Goal: Book appointment/travel/reservation

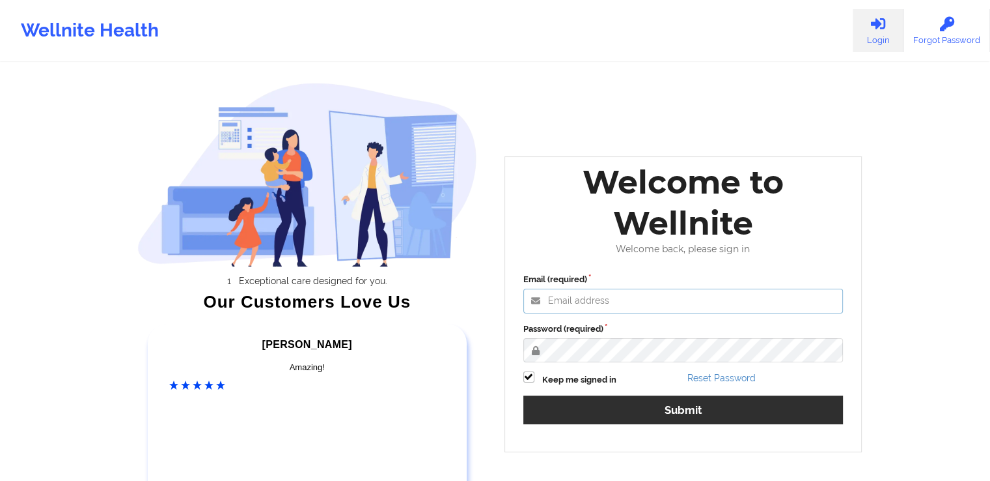
type input "khushbu@wellnite.com"
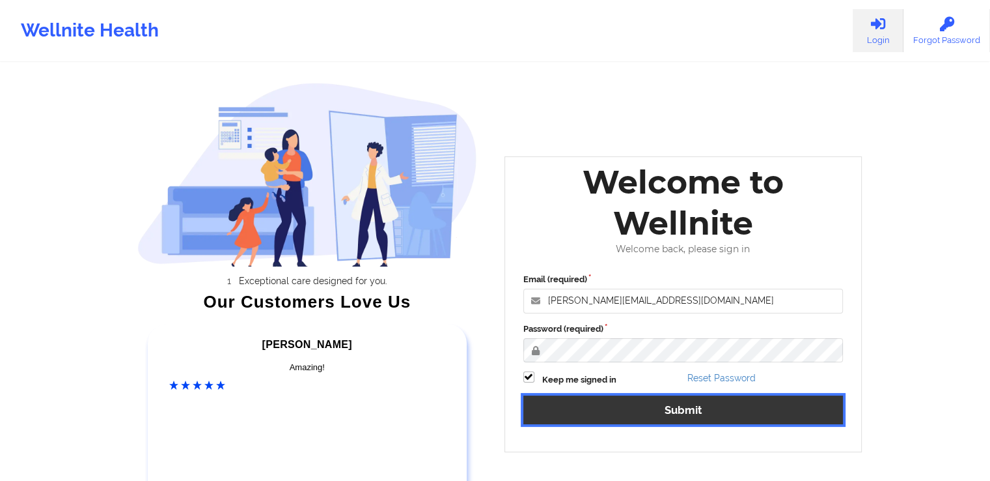
click at [675, 399] on button "Submit" at bounding box center [684, 409] width 320 height 28
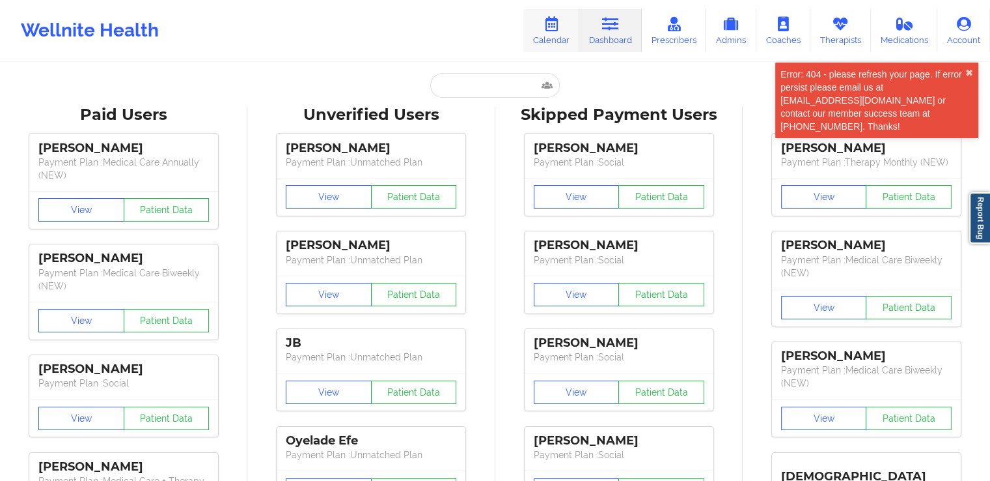
click at [551, 30] on icon at bounding box center [551, 24] width 17 height 14
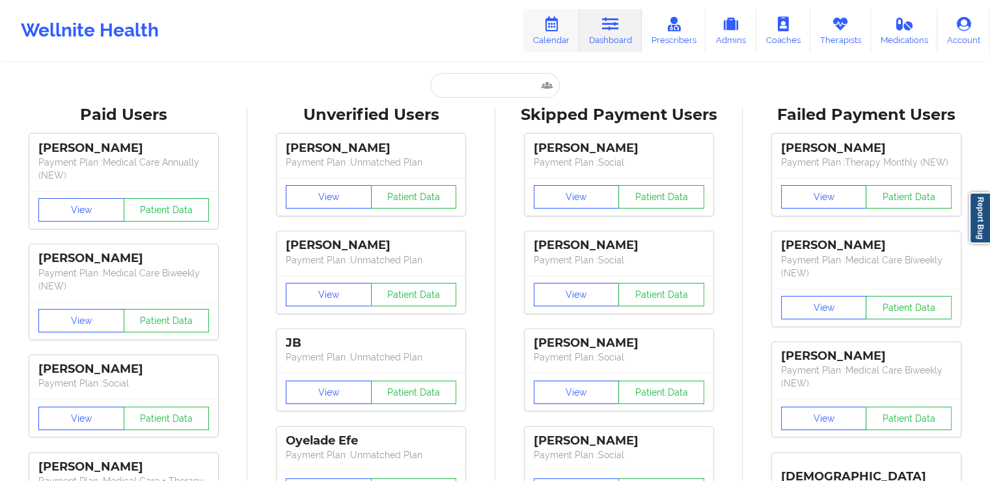
click at [557, 24] on icon at bounding box center [551, 24] width 17 height 14
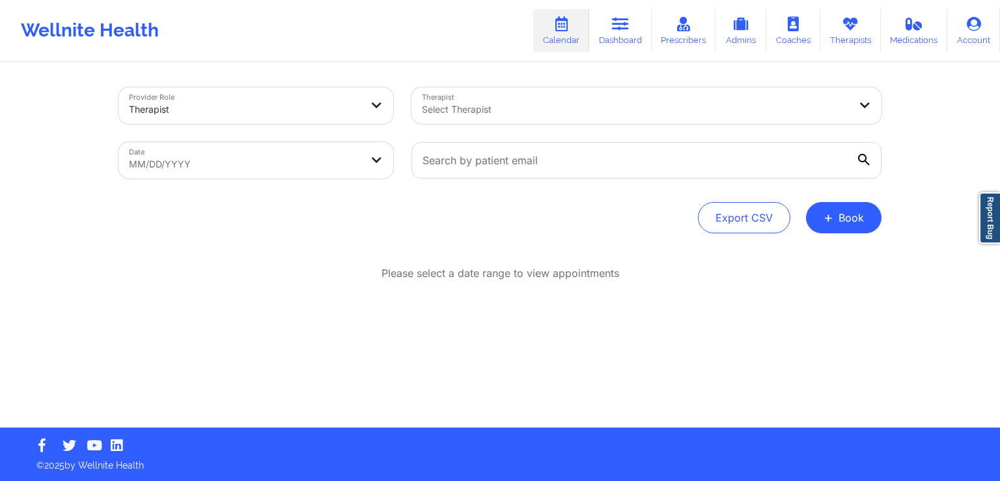
click at [576, 105] on div at bounding box center [635, 110] width 427 height 16
type input "ktest"
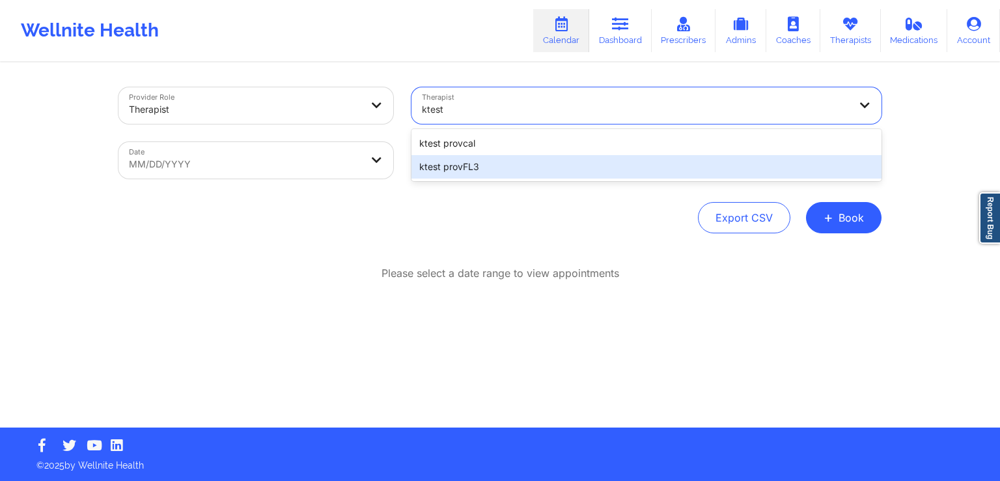
click at [534, 173] on div "ktest provFL3" at bounding box center [647, 166] width 470 height 23
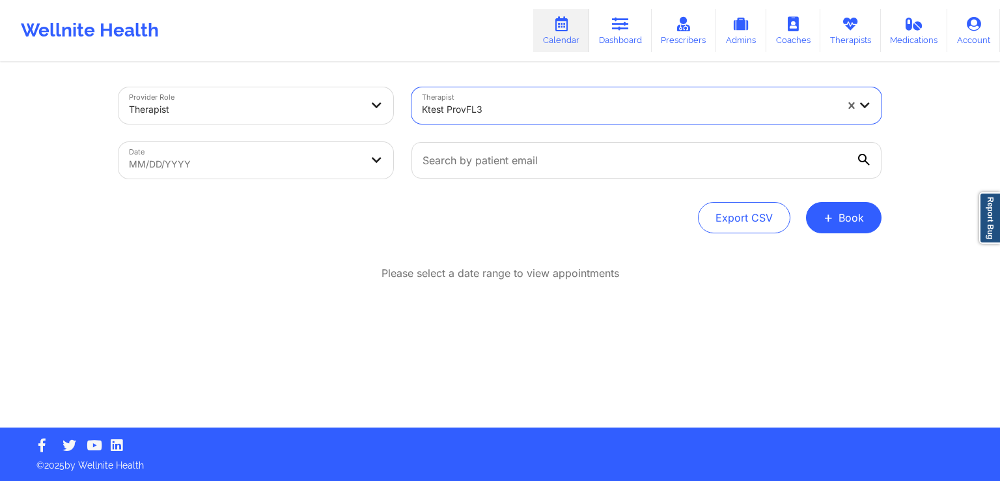
select select "2025-7"
select select "2025-8"
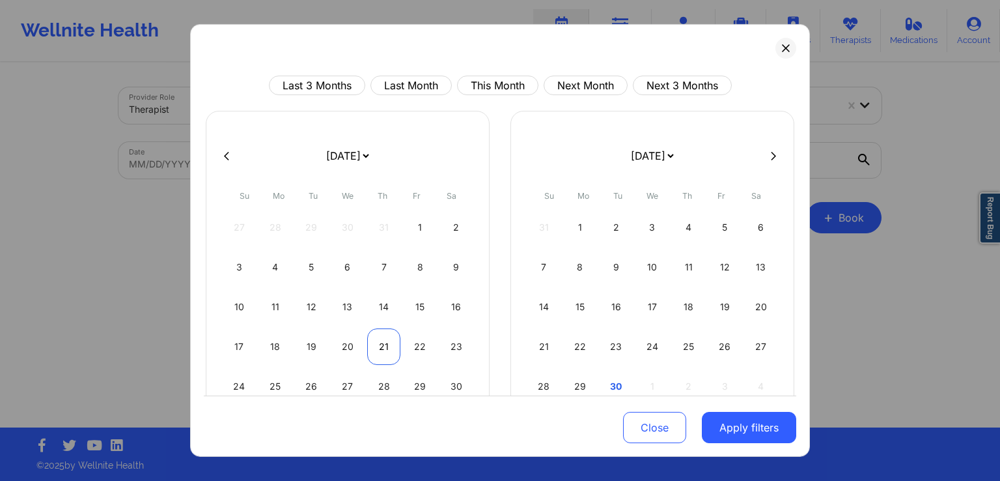
click at [374, 346] on div "21" at bounding box center [383, 346] width 33 height 36
select select "2025-7"
select select "2025-8"
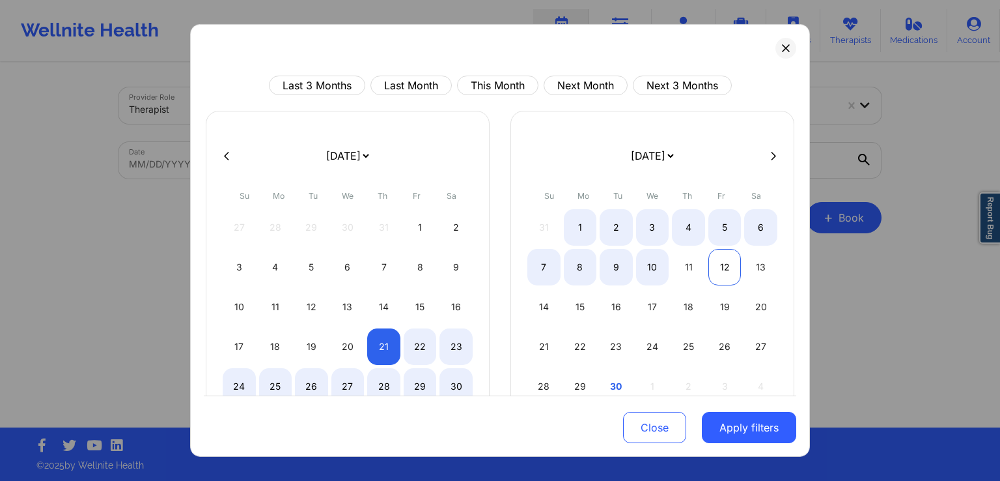
select select "2025-7"
select select "2025-8"
select select "2025-7"
select select "2025-8"
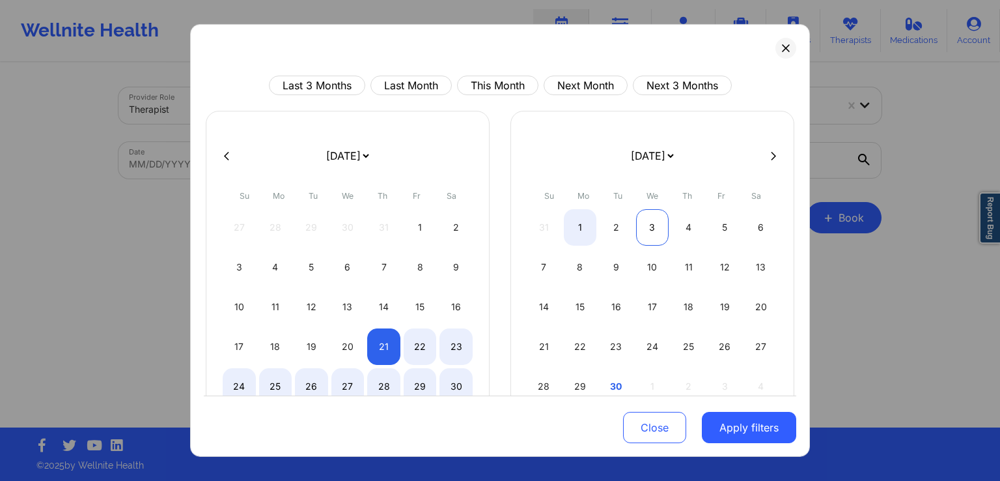
select select "2025-7"
select select "2025-8"
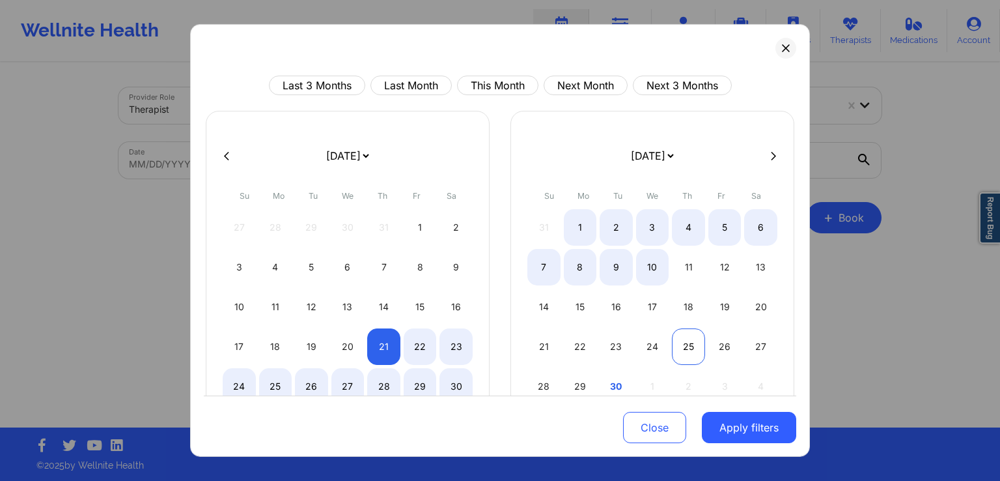
select select "2025-7"
select select "2025-8"
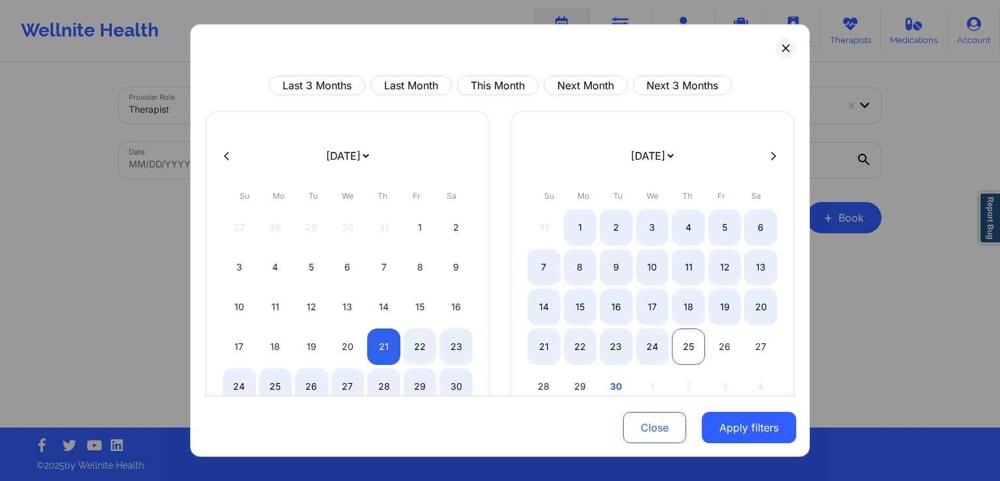
click at [684, 342] on div "25" at bounding box center [688, 346] width 33 height 36
select select "2025-7"
select select "2025-8"
click at [684, 342] on div "25" at bounding box center [688, 346] width 33 height 36
select select "2025-8"
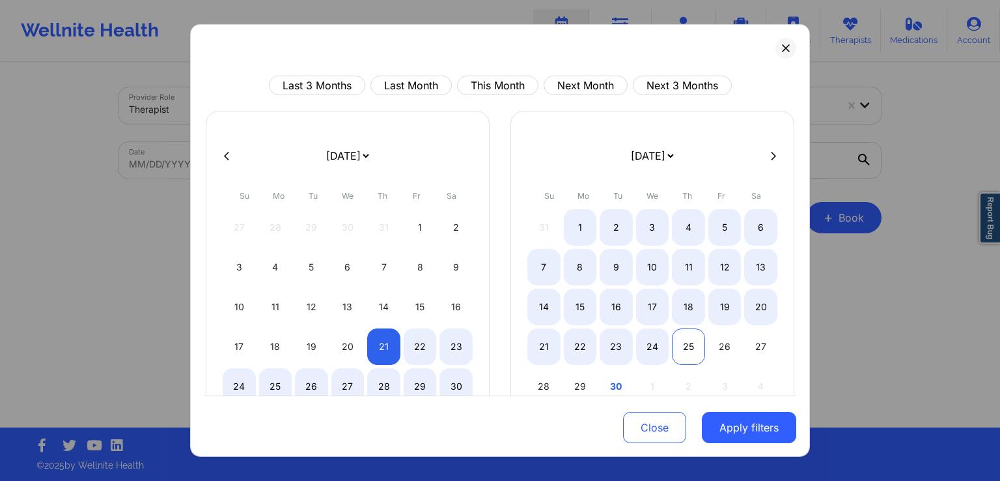
select select "2025-9"
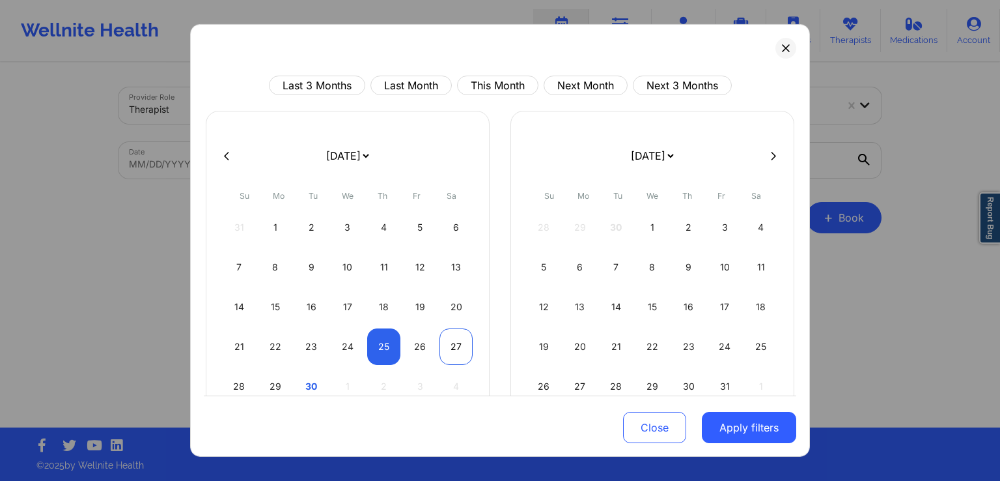
select select "2025-8"
select select "2025-9"
select select "2025-8"
select select "2025-9"
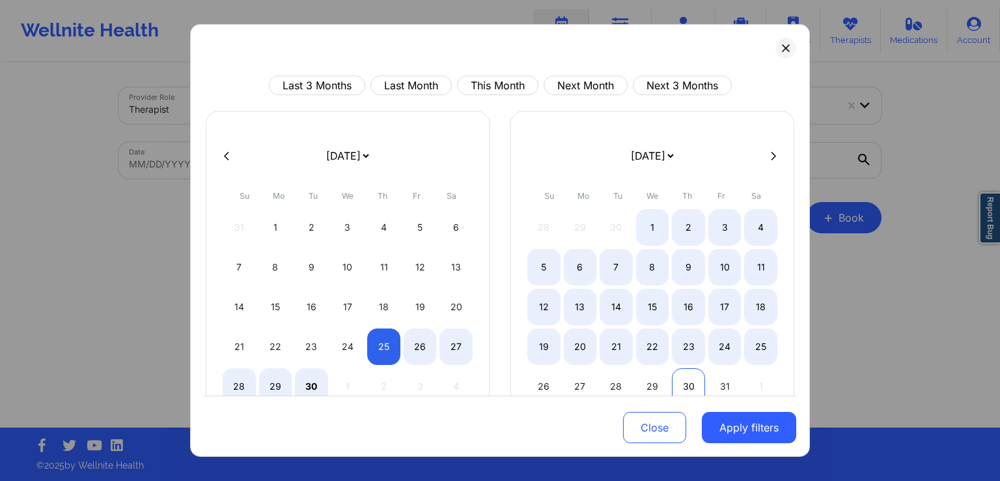
select select "2025-8"
select select "2025-9"
select select "2025-8"
select select "2025-9"
click at [692, 348] on div "23" at bounding box center [688, 346] width 33 height 36
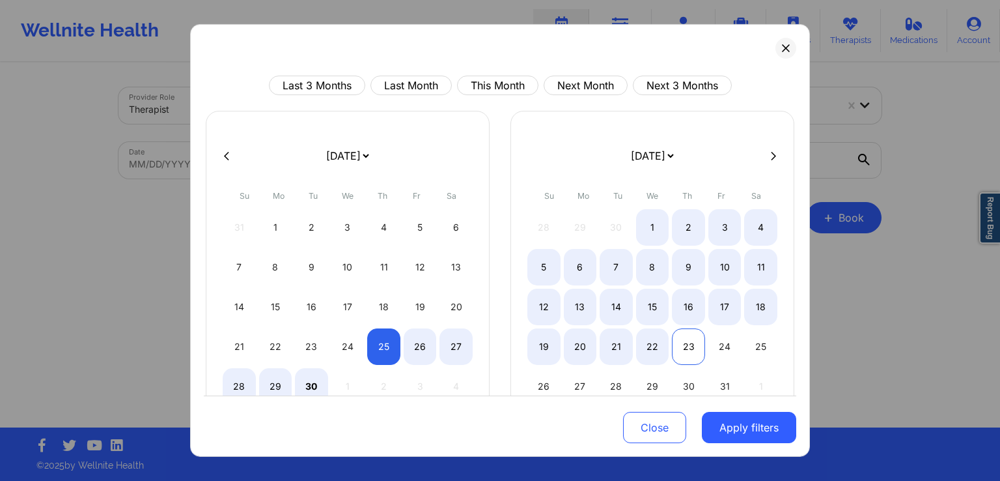
select select "2025-8"
select select "2025-9"
click at [763, 434] on button "Apply filters" at bounding box center [749, 427] width 94 height 31
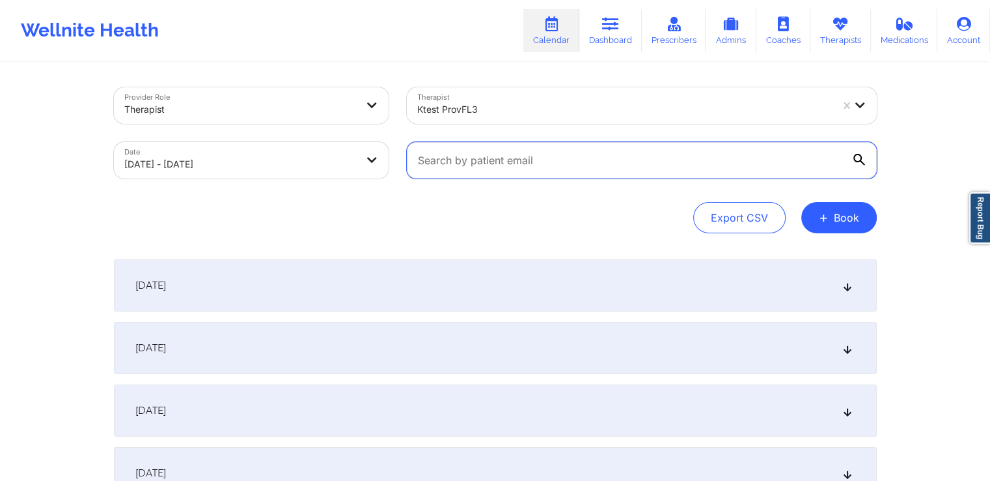
click at [823, 164] on input "text" at bounding box center [642, 160] width 470 height 36
click at [849, 288] on icon at bounding box center [847, 285] width 11 height 9
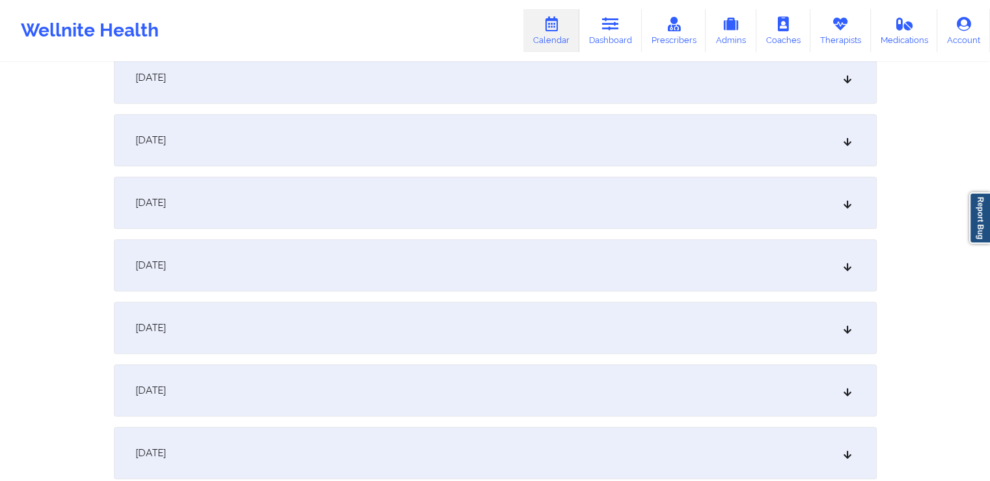
scroll to position [688, 0]
click at [818, 152] on div "[DATE]" at bounding box center [495, 137] width 763 height 52
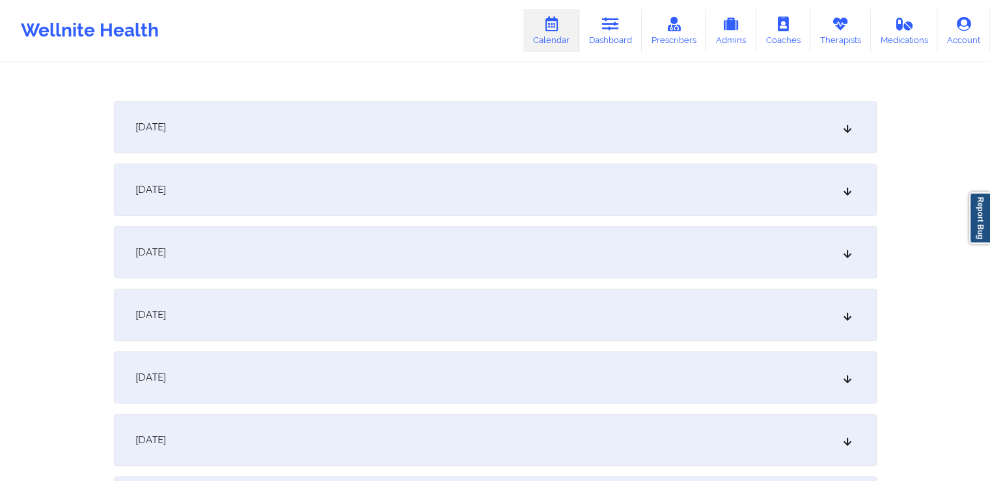
scroll to position [1071, 0]
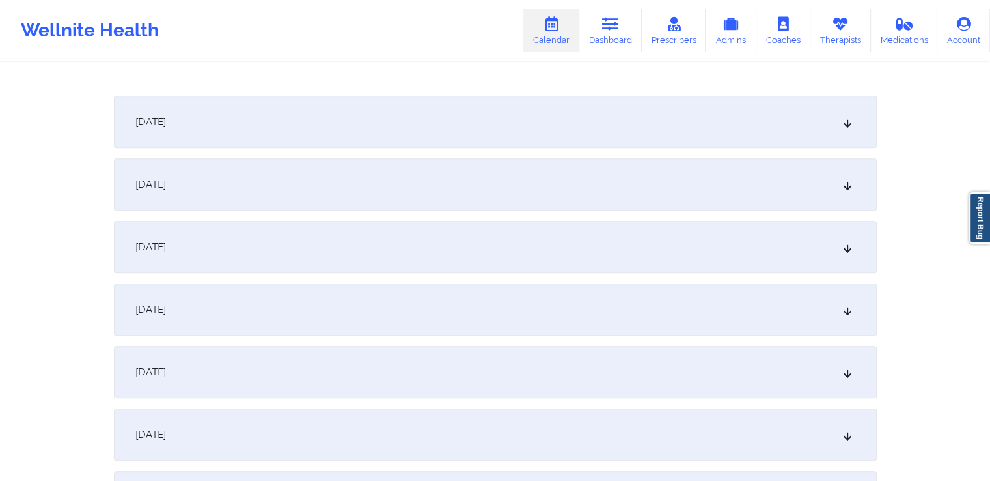
click at [651, 240] on div "[DATE]" at bounding box center [495, 247] width 763 height 52
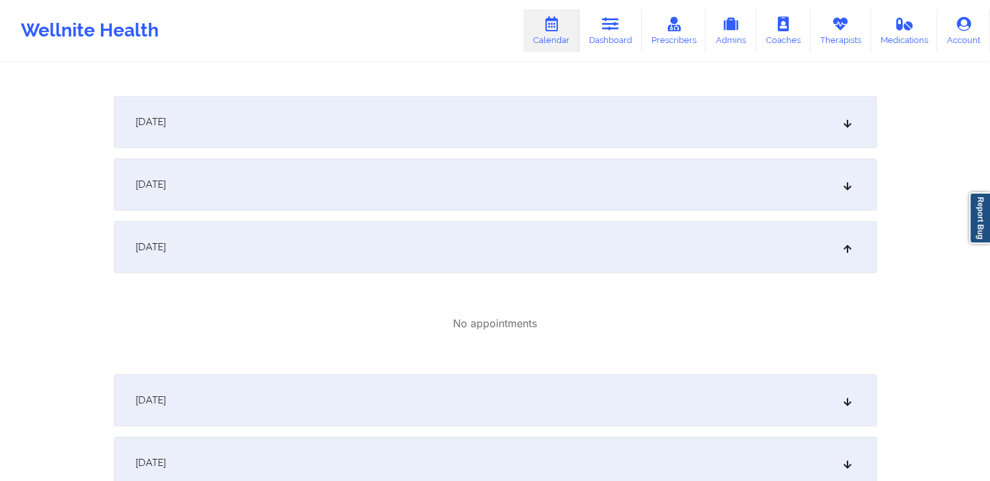
click at [612, 189] on div "[DATE]" at bounding box center [495, 184] width 763 height 52
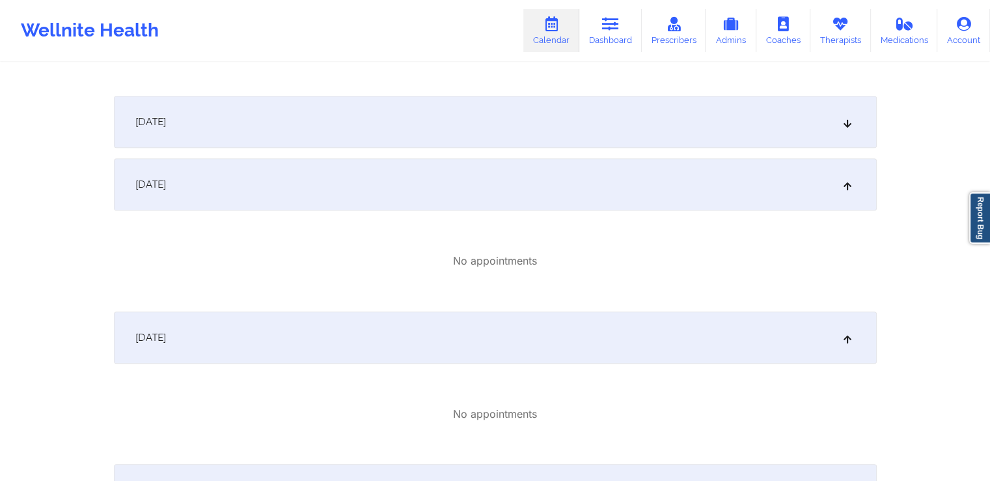
click at [646, 125] on div "[DATE]" at bounding box center [495, 122] width 763 height 52
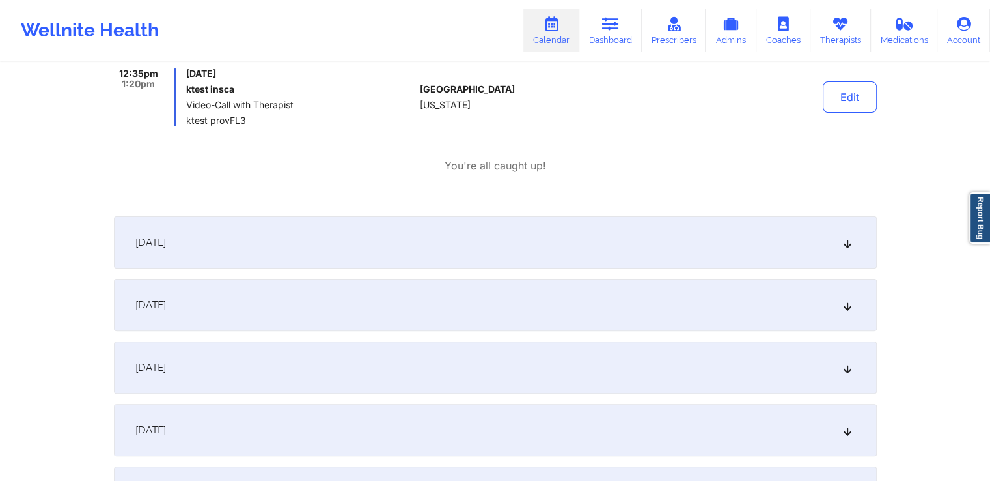
scroll to position [335, 0]
click at [356, 109] on div "Thursday, September 25, 2025 ktest insca Video-Call with Therapist ktest provFL3" at bounding box center [300, 93] width 229 height 57
click at [264, 94] on div "Thursday, September 25, 2025 ktest insca Video-Call with Therapist ktest provFL3" at bounding box center [300, 93] width 229 height 57
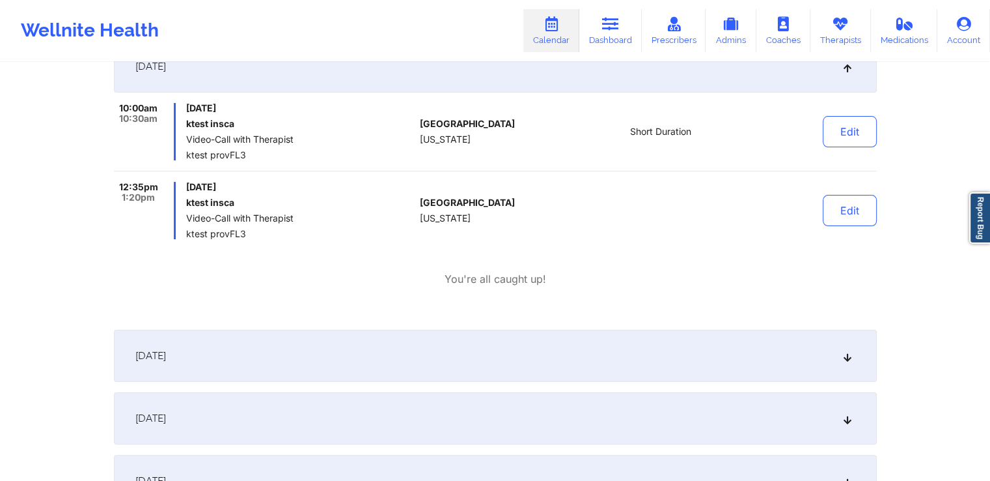
scroll to position [218, 0]
click at [867, 206] on button "Edit" at bounding box center [850, 210] width 54 height 31
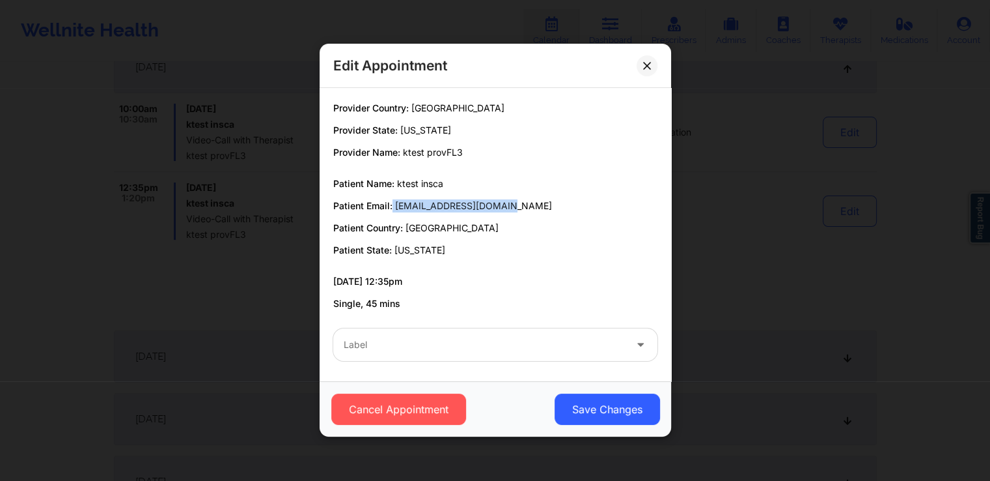
drag, startPoint x: 392, startPoint y: 204, endPoint x: 505, endPoint y: 203, distance: 113.3
click at [505, 203] on p "Patient Email: ktestinsca@yopmail.com" at bounding box center [495, 205] width 324 height 13
copy p "[EMAIL_ADDRESS][DOMAIN_NAME]"
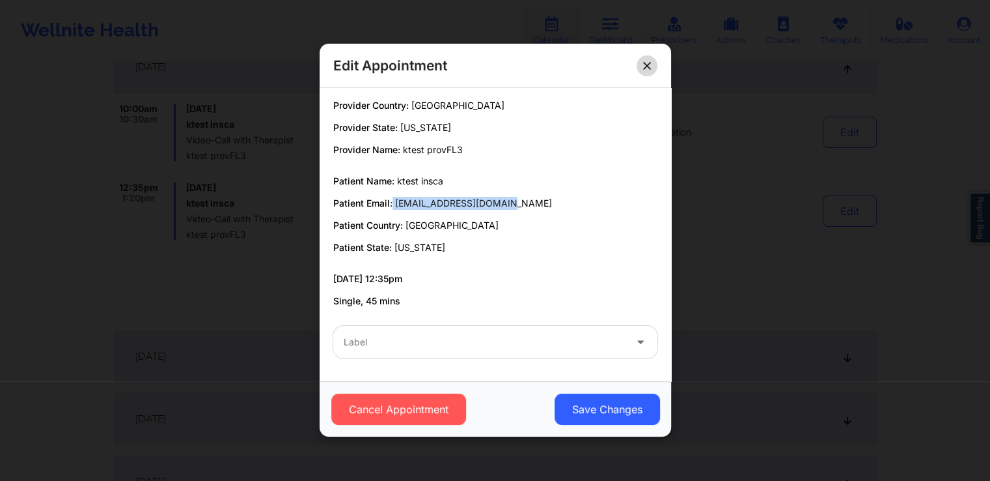
click at [647, 59] on button at bounding box center [647, 65] width 21 height 21
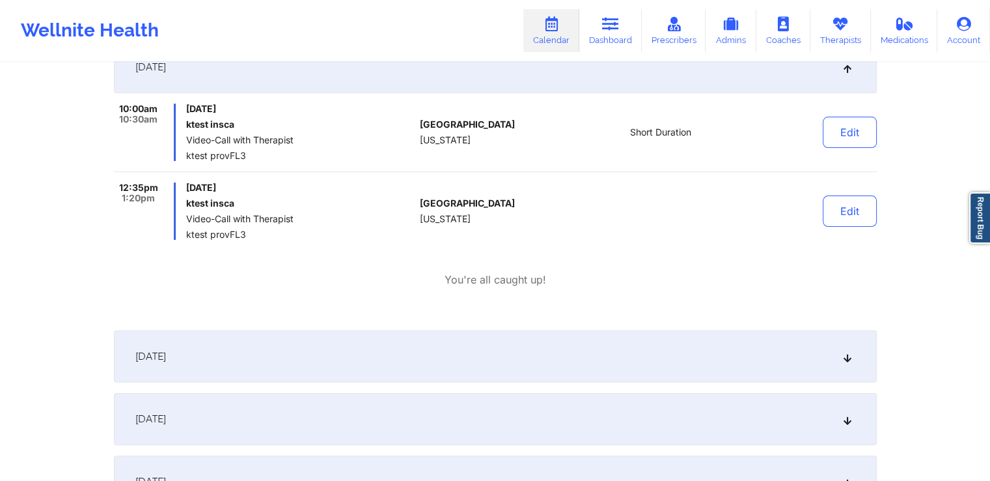
scroll to position [0, 0]
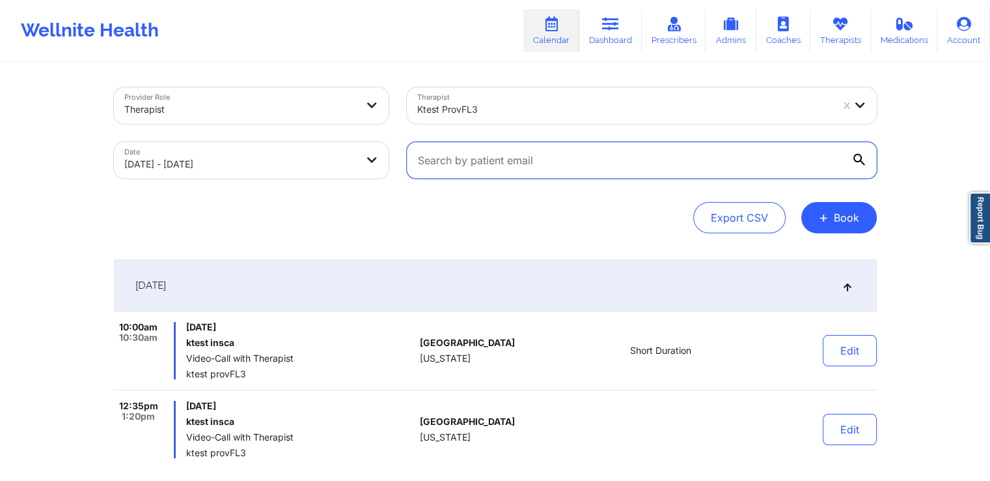
click at [567, 158] on input "text" at bounding box center [642, 160] width 470 height 36
paste input "[EMAIL_ADDRESS][DOMAIN_NAME]"
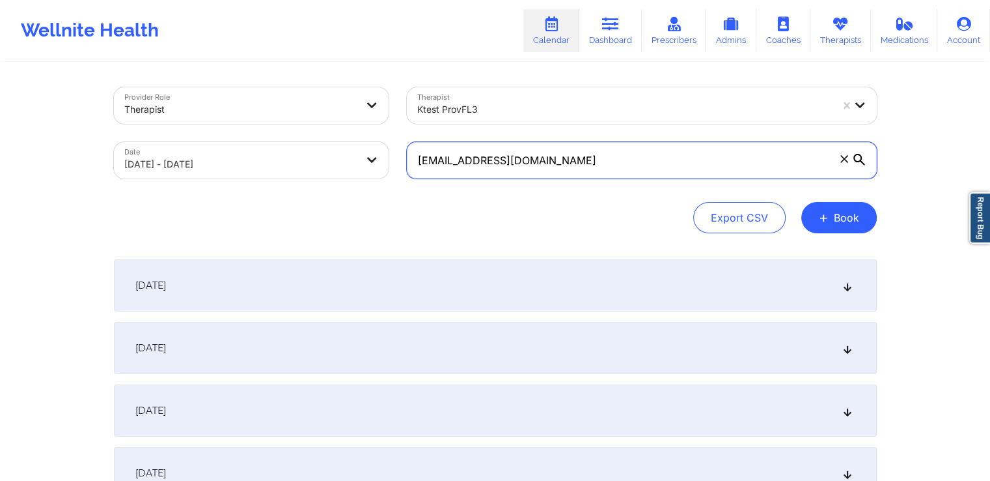
type input "[EMAIL_ADDRESS][DOMAIN_NAME]"
click at [858, 160] on icon at bounding box center [860, 160] width 12 height 12
click at [858, 160] on input "[EMAIL_ADDRESS][DOMAIN_NAME]" at bounding box center [642, 160] width 470 height 36
click at [858, 160] on icon at bounding box center [860, 160] width 12 height 12
click at [858, 160] on input "[EMAIL_ADDRESS][DOMAIN_NAME]" at bounding box center [642, 160] width 470 height 36
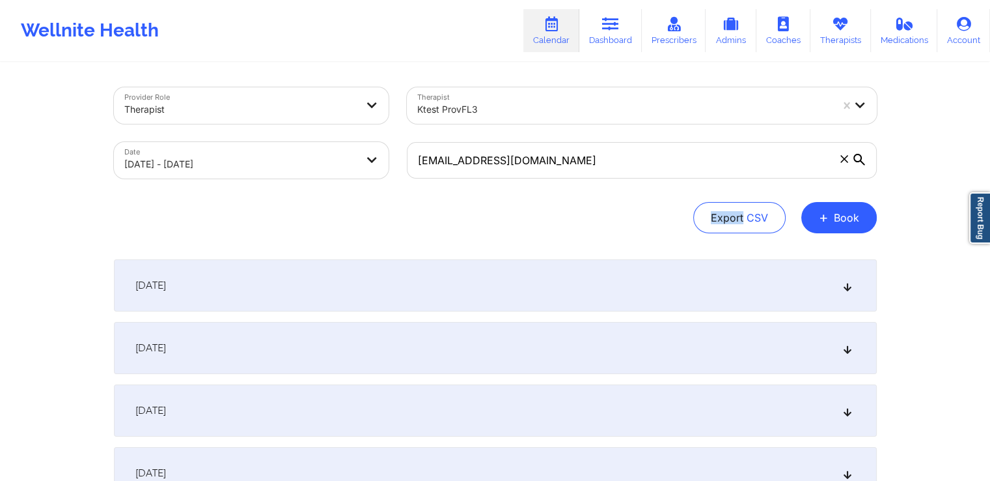
click at [858, 160] on icon at bounding box center [860, 160] width 12 height 12
click at [858, 160] on input "[EMAIL_ADDRESS][DOMAIN_NAME]" at bounding box center [642, 160] width 470 height 36
click at [858, 160] on icon at bounding box center [860, 160] width 12 height 12
click at [858, 160] on input "[EMAIL_ADDRESS][DOMAIN_NAME]" at bounding box center [642, 160] width 470 height 36
click at [856, 154] on icon at bounding box center [860, 160] width 12 height 12
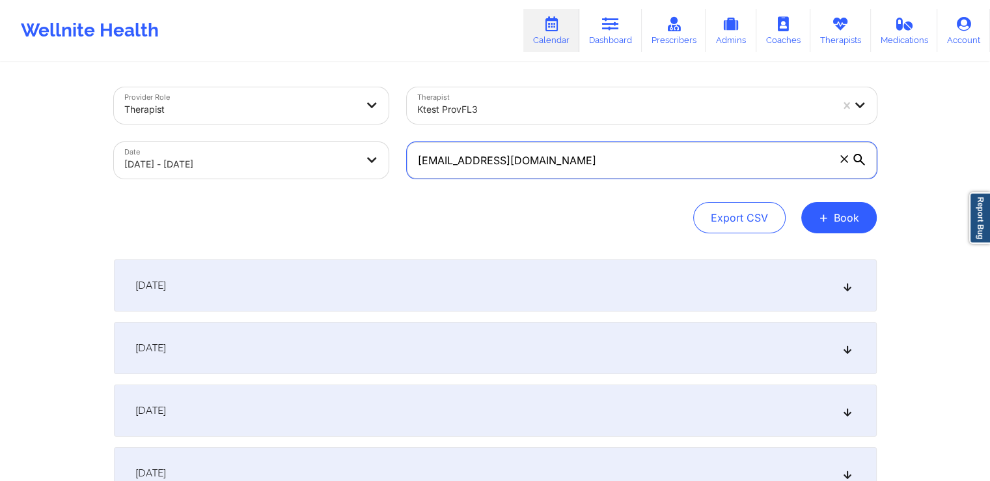
click at [856, 154] on input "[EMAIL_ADDRESS][DOMAIN_NAME]" at bounding box center [642, 160] width 470 height 36
click at [841, 158] on icon at bounding box center [845, 159] width 8 height 8
click at [841, 158] on input "[EMAIL_ADDRESS][DOMAIN_NAME]" at bounding box center [642, 160] width 470 height 36
click at [701, 169] on input "text" at bounding box center [642, 160] width 470 height 36
click at [572, 175] on input "text" at bounding box center [642, 160] width 470 height 36
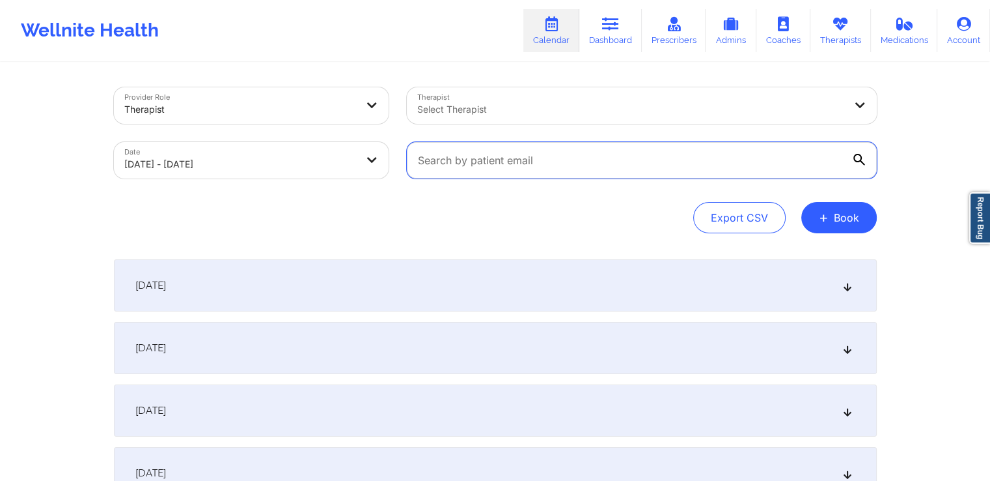
click at [572, 175] on input "text" at bounding box center [642, 160] width 470 height 36
paste input "[EMAIL_ADDRESS][DOMAIN_NAME]"
type input "[EMAIL_ADDRESS][DOMAIN_NAME]"
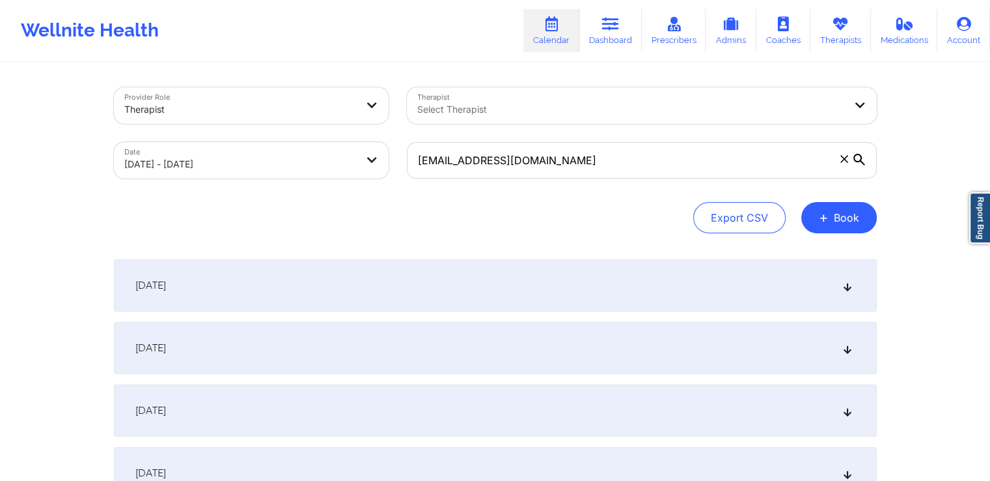
click at [856, 157] on icon at bounding box center [860, 160] width 12 height 12
click at [856, 157] on input "[EMAIL_ADDRESS][DOMAIN_NAME]" at bounding box center [642, 160] width 470 height 36
click at [856, 157] on icon at bounding box center [860, 160] width 12 height 12
click at [856, 157] on input "[EMAIL_ADDRESS][DOMAIN_NAME]" at bounding box center [642, 160] width 470 height 36
click at [856, 157] on icon at bounding box center [860, 160] width 12 height 12
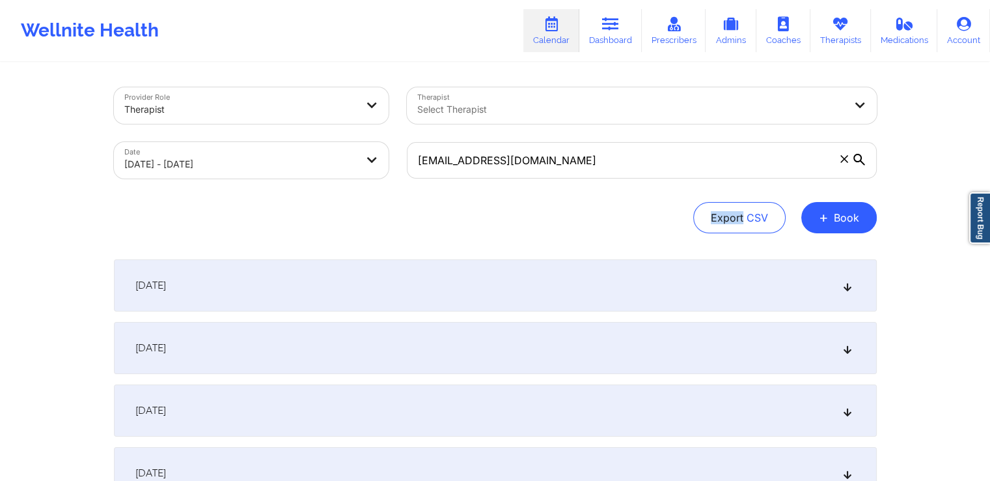
click at [856, 157] on input "[EMAIL_ADDRESS][DOMAIN_NAME]" at bounding box center [642, 160] width 470 height 36
click at [856, 157] on icon at bounding box center [860, 160] width 12 height 12
click at [856, 157] on input "[EMAIL_ADDRESS][DOMAIN_NAME]" at bounding box center [642, 160] width 470 height 36
click at [856, 157] on icon at bounding box center [860, 160] width 12 height 12
click at [856, 157] on input "[EMAIL_ADDRESS][DOMAIN_NAME]" at bounding box center [642, 160] width 470 height 36
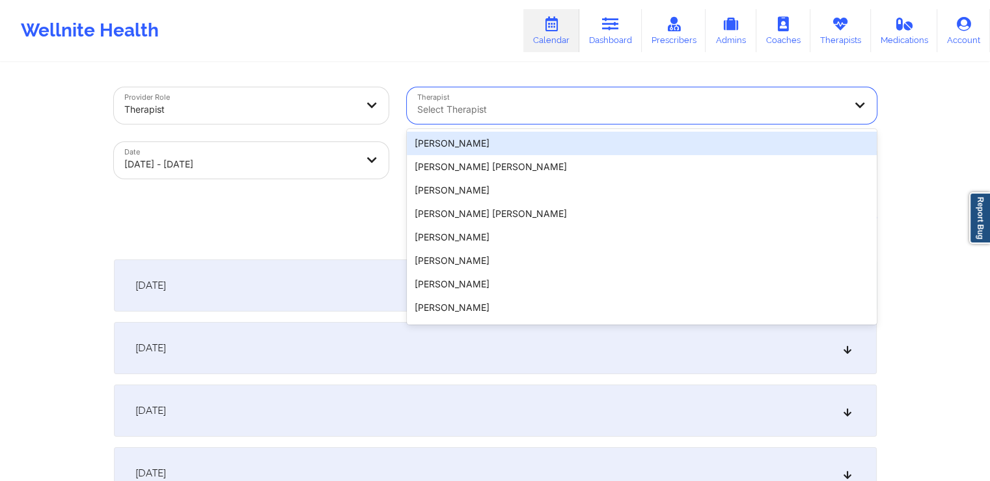
click at [565, 115] on div at bounding box center [630, 110] width 427 height 16
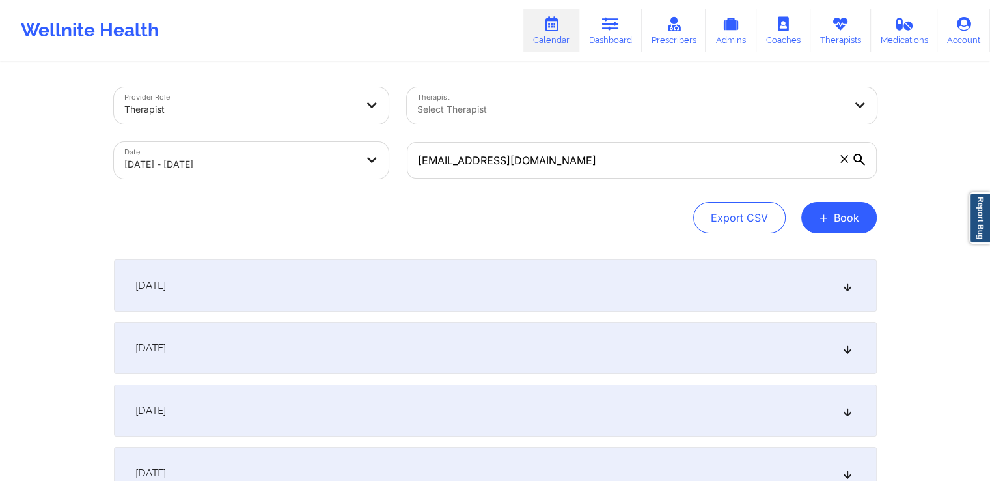
select select "2025-8"
select select "2025-9"
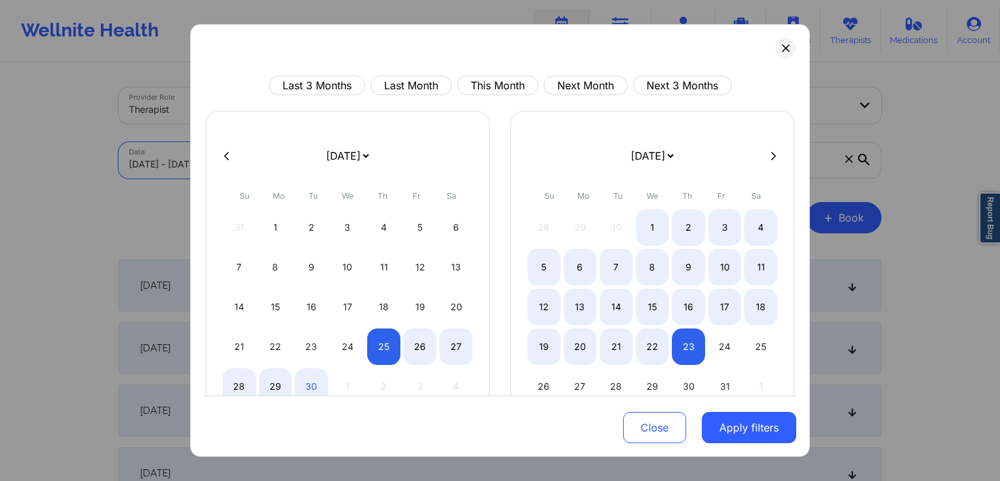
click at [294, 163] on body "Wellnite Health Calendar Dashboard Prescribers Admins Coaches Therapists Medica…" at bounding box center [500, 240] width 1000 height 481
click at [337, 339] on div "24" at bounding box center [347, 346] width 33 height 36
select select "2025-8"
select select "2025-9"
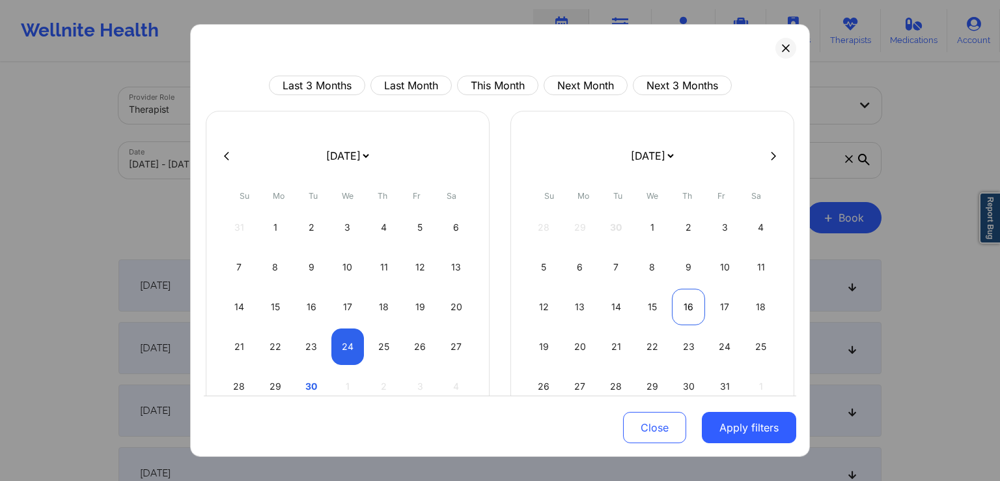
select select "2025-8"
select select "2025-9"
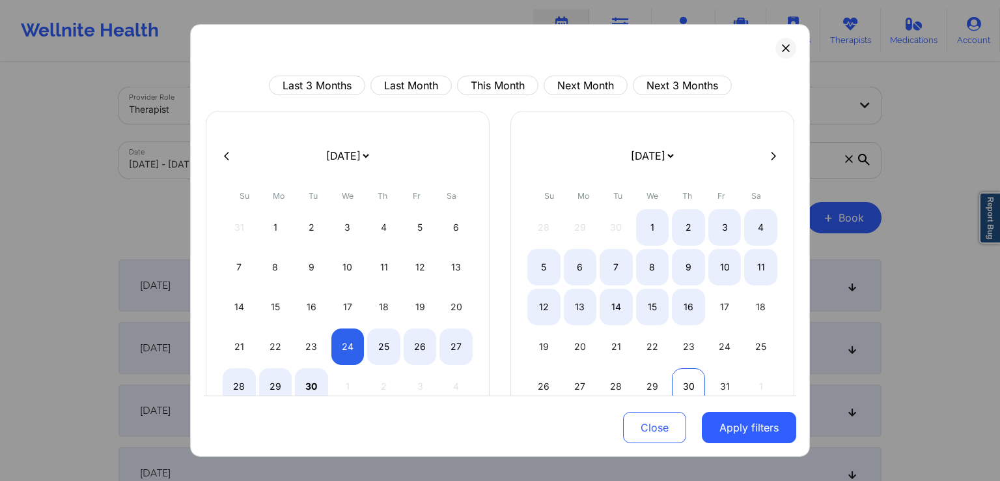
select select "2025-8"
select select "2025-9"
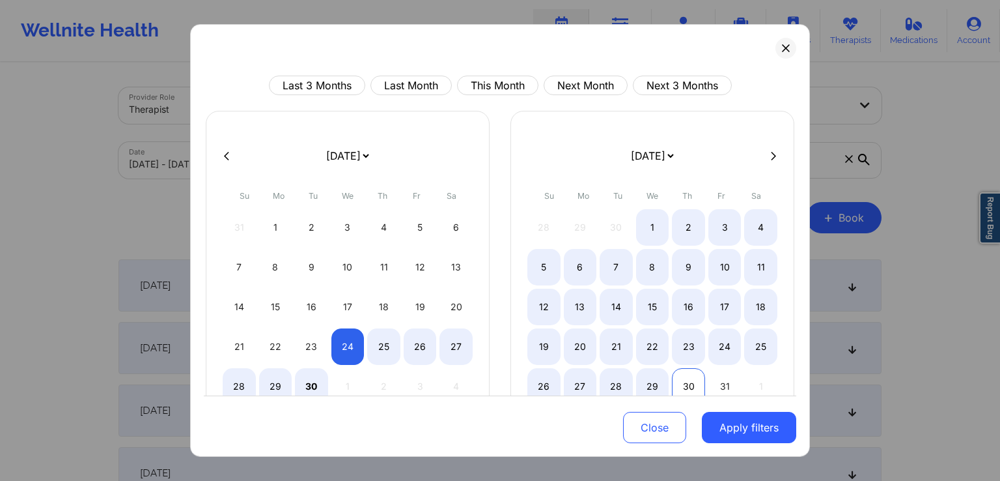
click at [681, 387] on div "30" at bounding box center [688, 386] width 33 height 36
select select "2025-8"
select select "2025-9"
click at [758, 436] on button "Apply filters" at bounding box center [749, 427] width 94 height 31
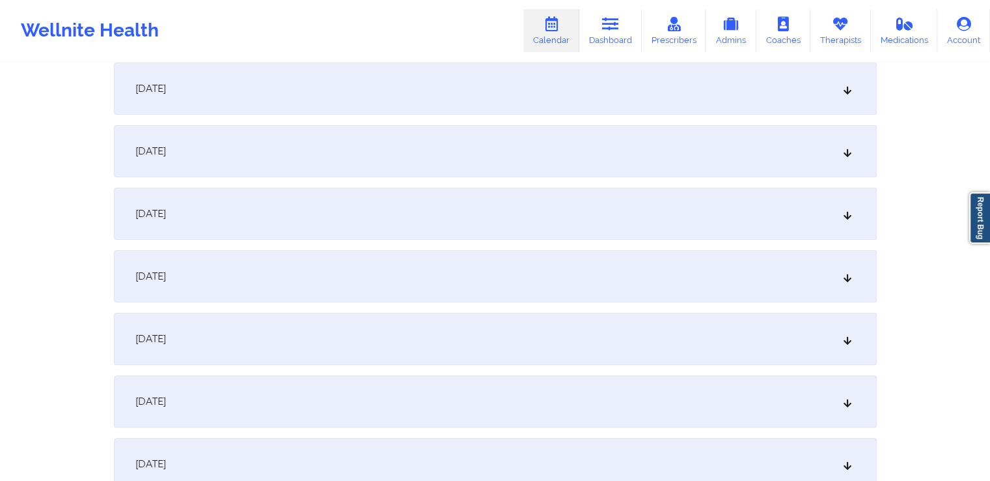
scroll to position [300, 0]
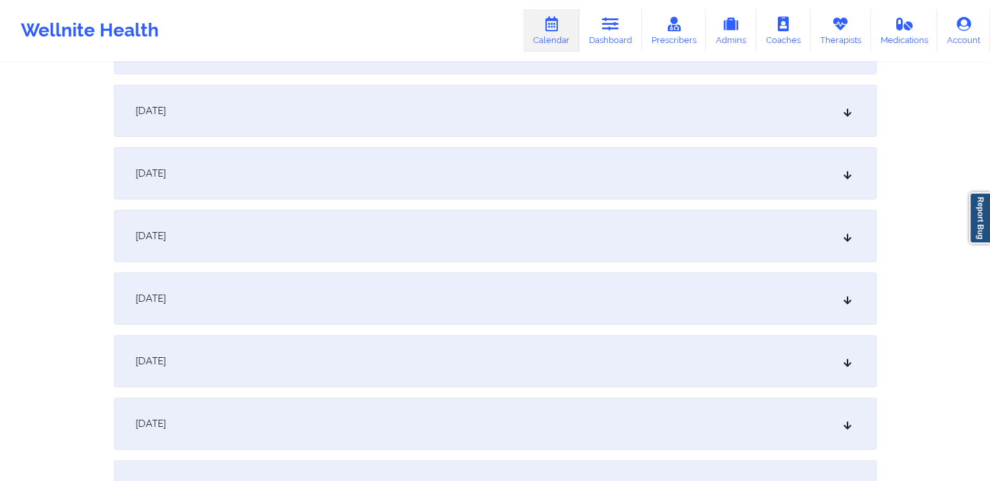
click at [630, 384] on div "[DATE]" at bounding box center [495, 361] width 763 height 52
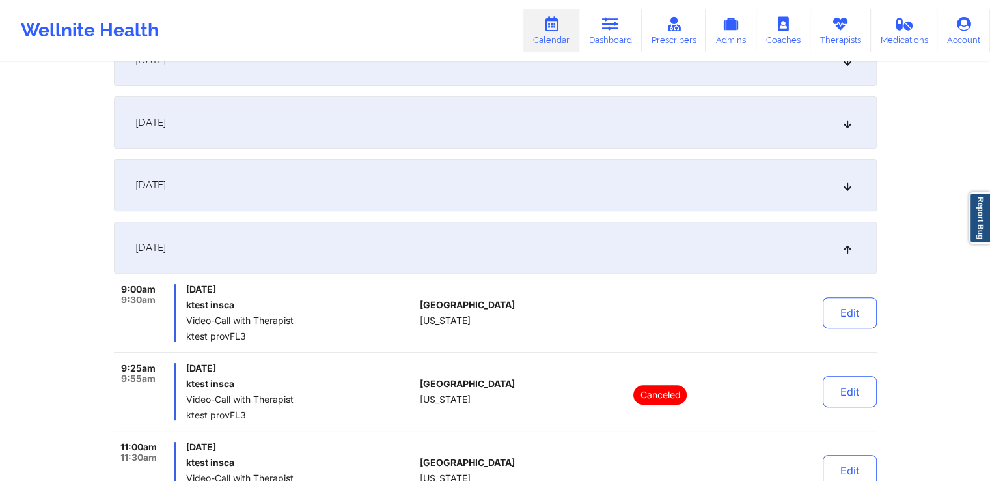
scroll to position [0, 0]
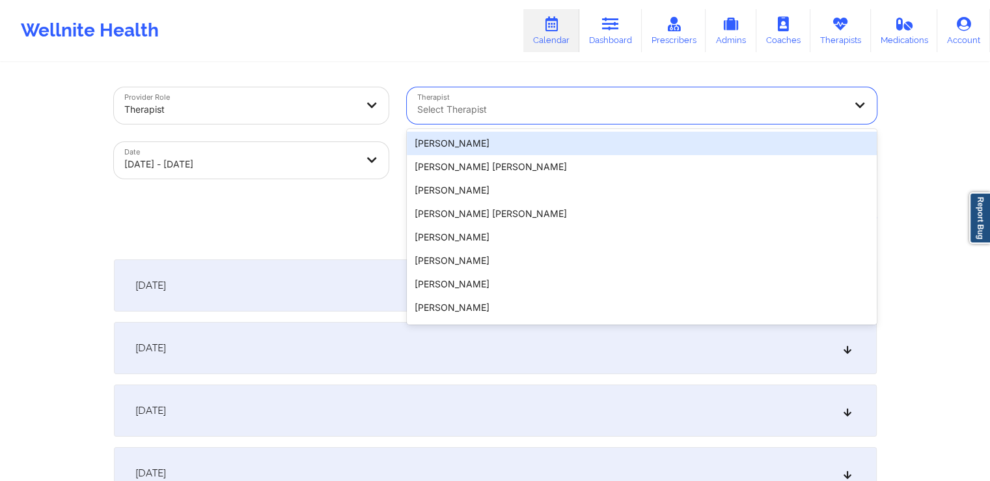
click at [611, 123] on div "Select Therapist" at bounding box center [626, 105] width 439 height 36
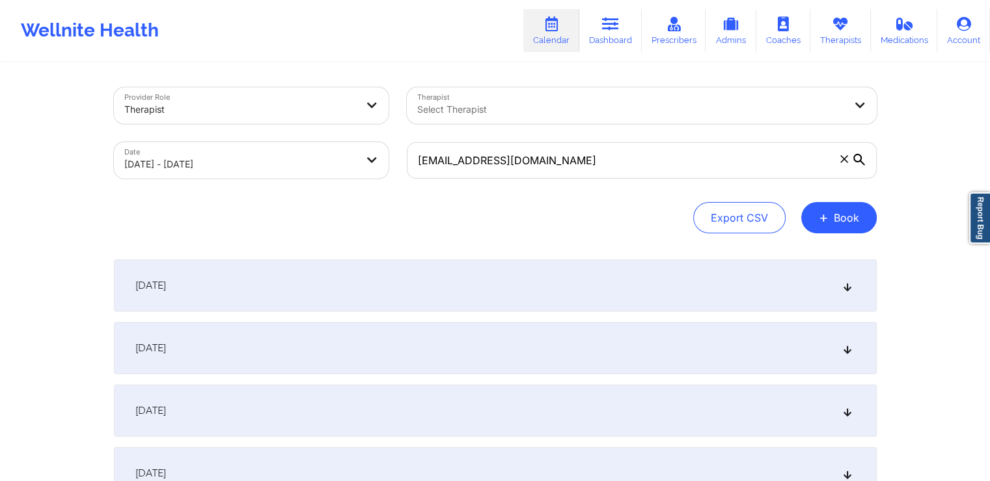
click at [845, 160] on icon at bounding box center [844, 158] width 7 height 7
click at [845, 160] on input "[EMAIL_ADDRESS][DOMAIN_NAME]" at bounding box center [642, 160] width 470 height 36
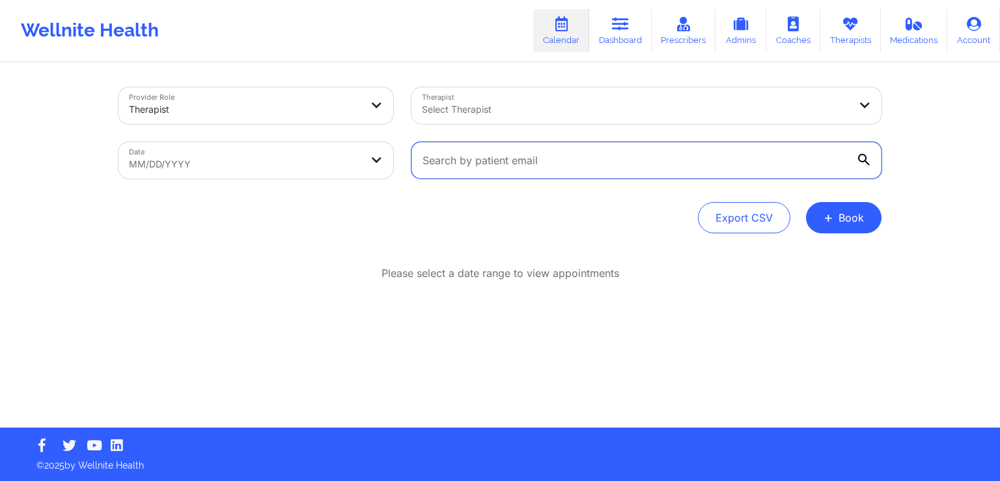
click at [563, 162] on input "text" at bounding box center [647, 160] width 470 height 36
paste input "[EMAIL_ADDRESS][DOMAIN_NAME]"
type input "[EMAIL_ADDRESS][DOMAIN_NAME]"
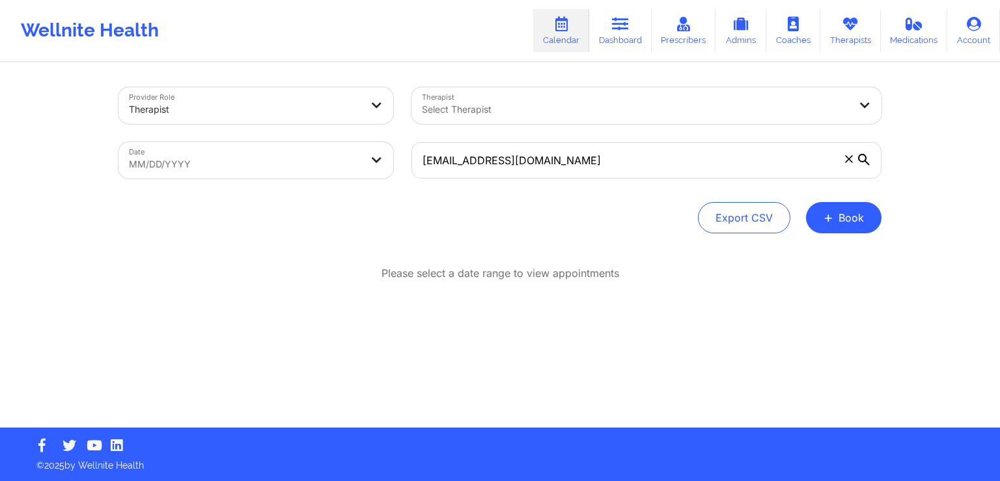
click at [374, 168] on body "Wellnite Health Calendar Dashboard Prescribers Admins Coaches Therapists Medica…" at bounding box center [500, 240] width 1000 height 481
select select "2025-7"
select select "2025-8"
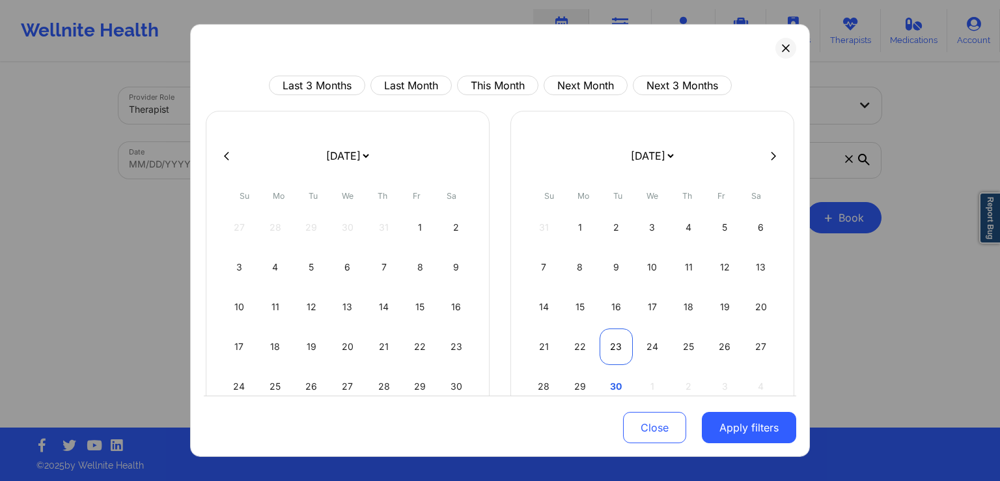
click at [611, 344] on div "23" at bounding box center [616, 346] width 33 height 36
select select "2025-8"
select select "2025-9"
select select "2025-8"
select select "2025-9"
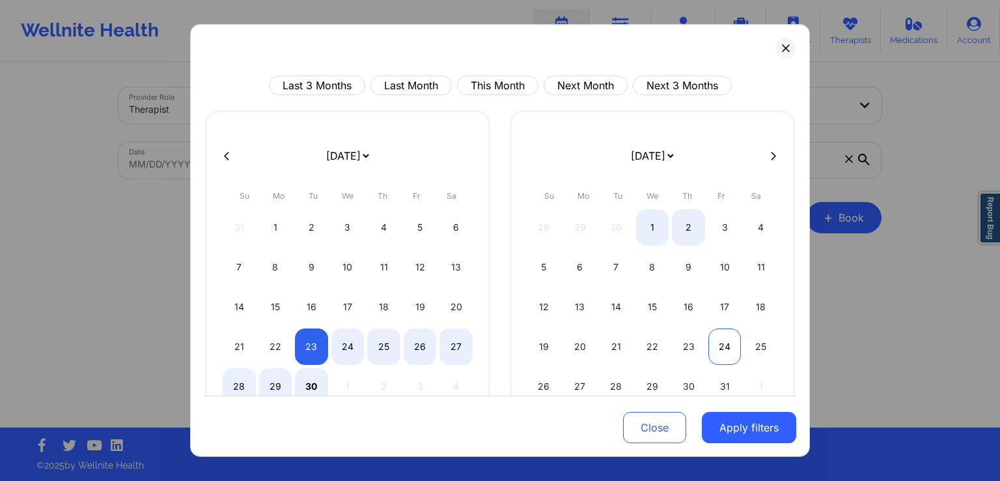
select select "2025-8"
select select "2025-9"
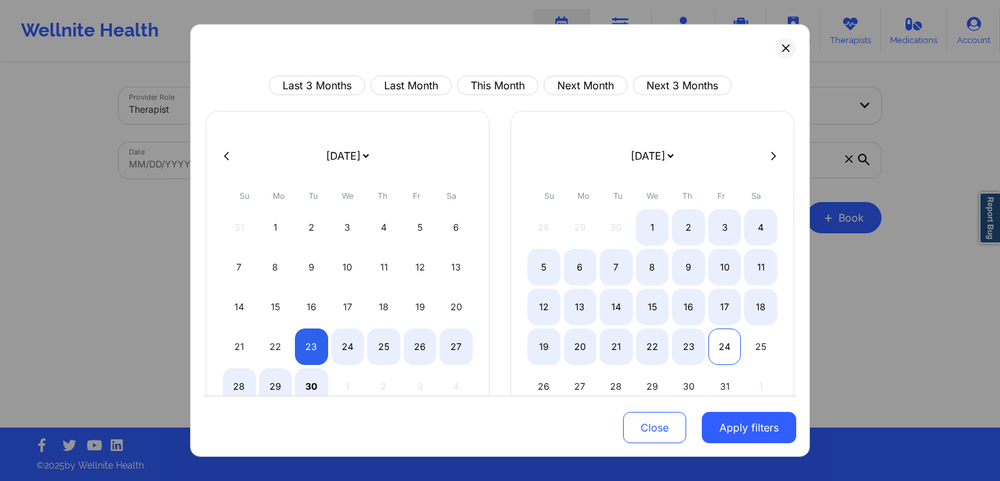
click at [726, 352] on div "24" at bounding box center [725, 346] width 33 height 36
select select "2025-8"
select select "2025-9"
click at [728, 423] on button "Apply filters" at bounding box center [749, 427] width 94 height 31
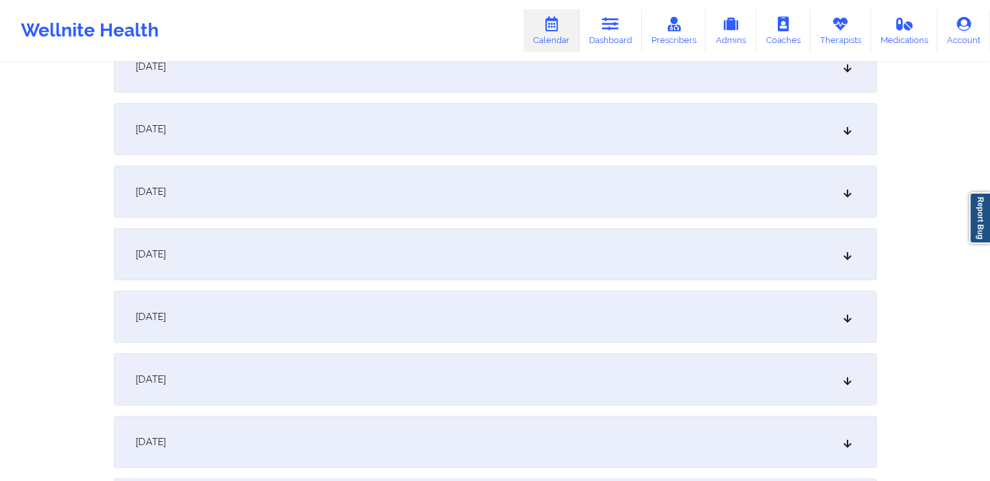
scroll to position [279, 0]
click at [804, 248] on div "[DATE]" at bounding box center [495, 257] width 763 height 52
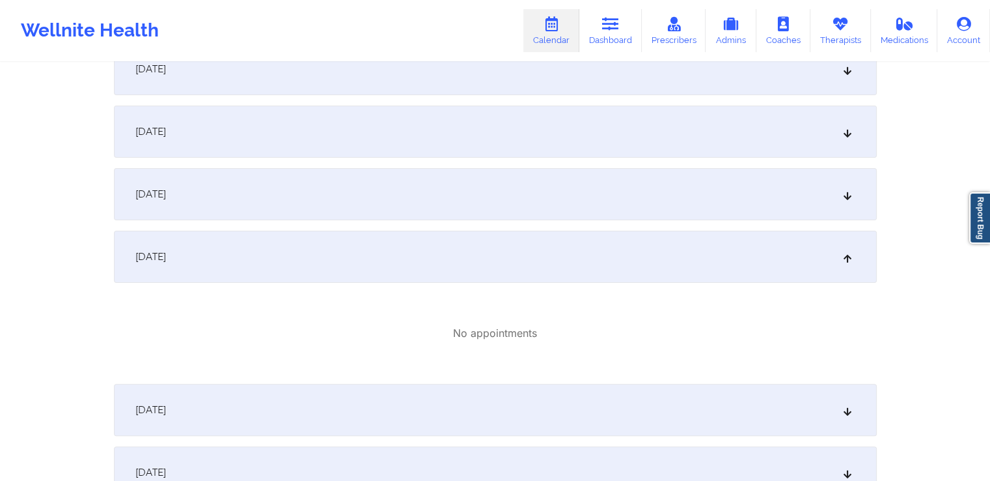
scroll to position [0, 0]
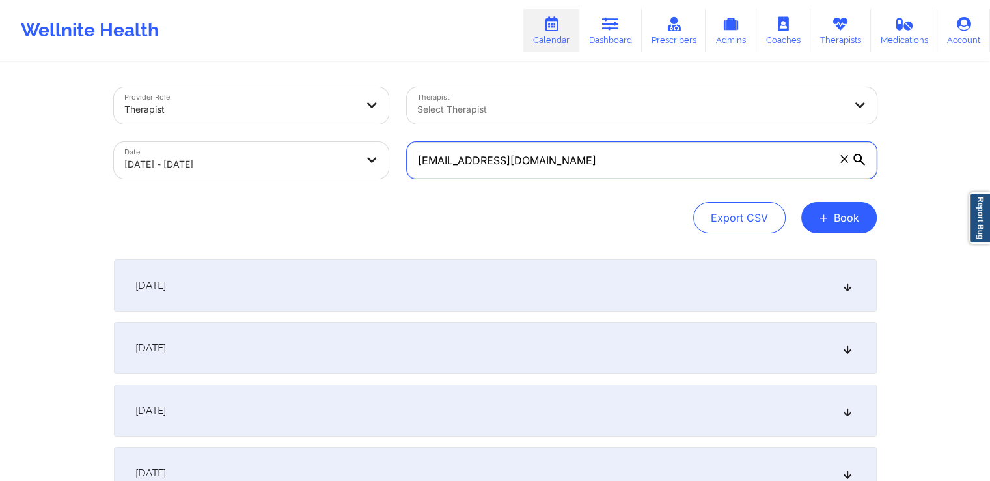
drag, startPoint x: 554, startPoint y: 154, endPoint x: 417, endPoint y: 161, distance: 137.6
click at [417, 161] on input "[EMAIL_ADDRESS][DOMAIN_NAME]" at bounding box center [642, 160] width 470 height 36
click at [616, 31] on icon at bounding box center [610, 24] width 17 height 14
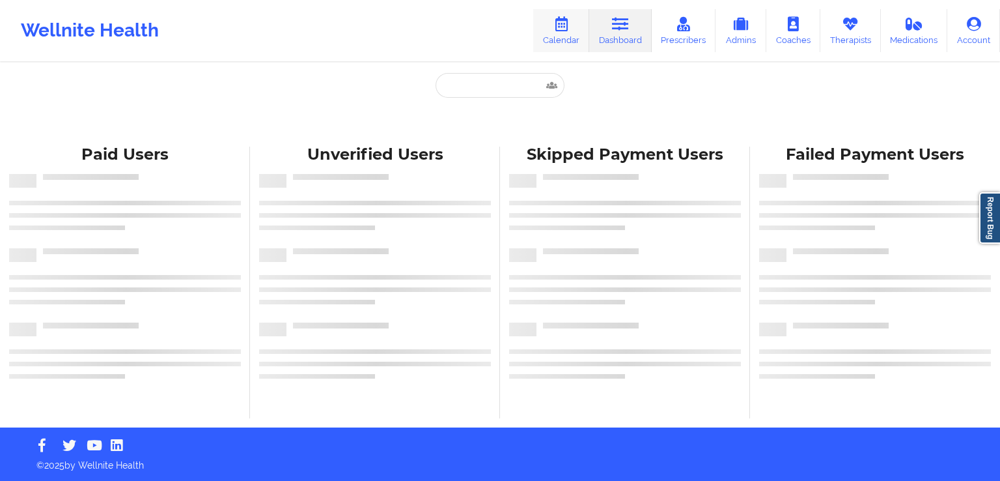
click at [568, 31] on link "Calendar" at bounding box center [561, 30] width 56 height 43
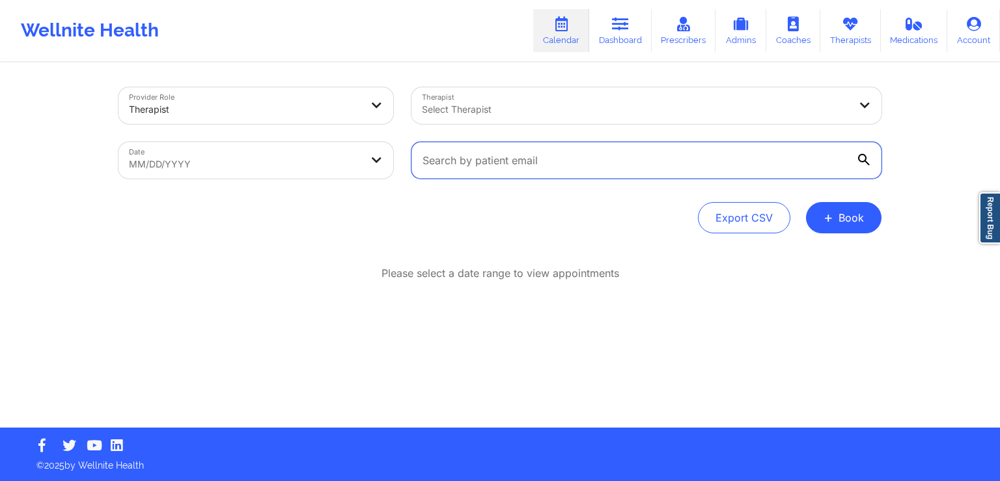
click at [527, 165] on input "text" at bounding box center [647, 160] width 470 height 36
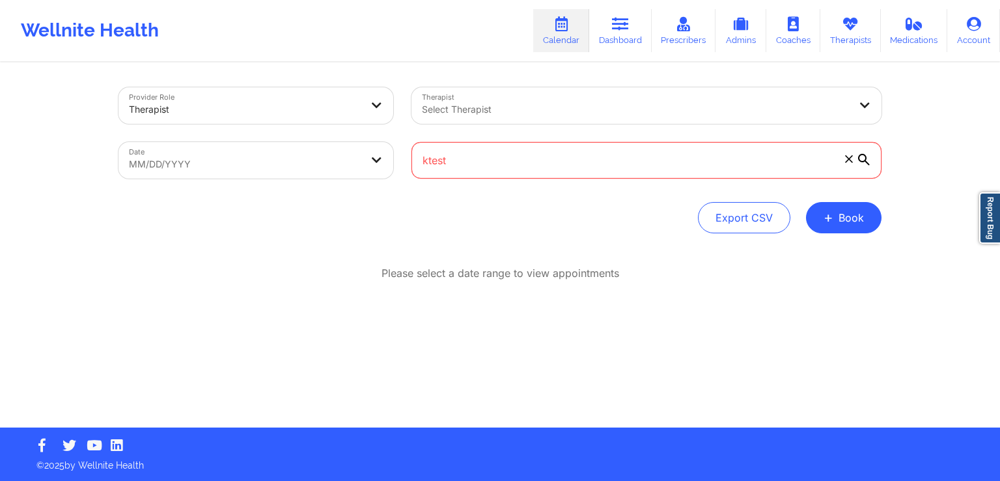
click at [865, 163] on icon at bounding box center [864, 160] width 12 height 12
click at [865, 163] on input "ktest" at bounding box center [647, 160] width 470 height 36
click at [588, 169] on input "ktest" at bounding box center [647, 160] width 470 height 36
type input "k"
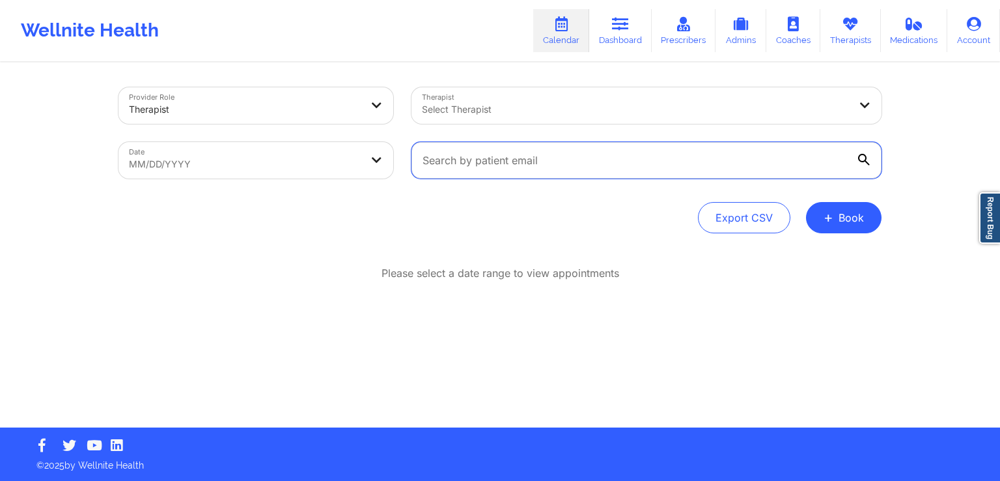
paste input "[EMAIL_ADDRESS][DOMAIN_NAME]"
type input "[EMAIL_ADDRESS][DOMAIN_NAME]"
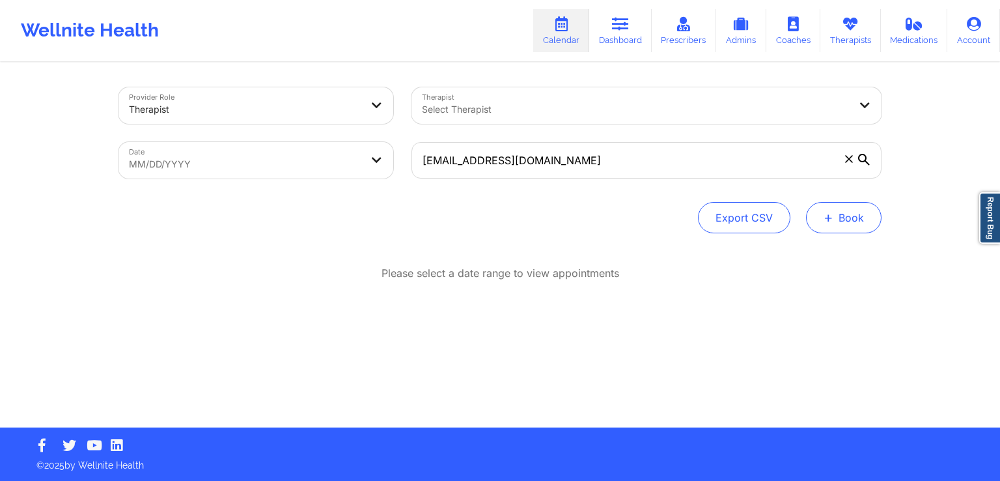
click at [836, 215] on button "+ Book" at bounding box center [844, 217] width 76 height 31
click at [821, 255] on button "Therapy Session" at bounding box center [822, 258] width 100 height 21
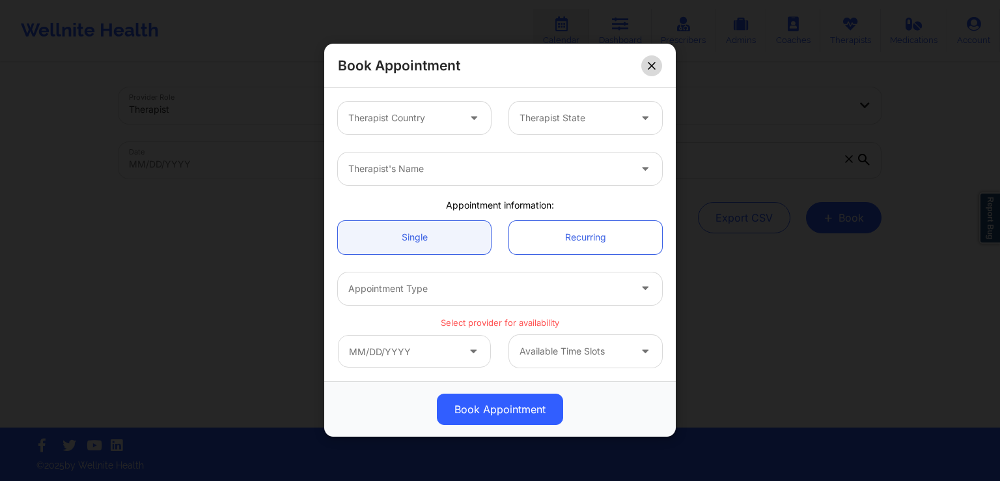
click at [653, 71] on button at bounding box center [651, 65] width 21 height 21
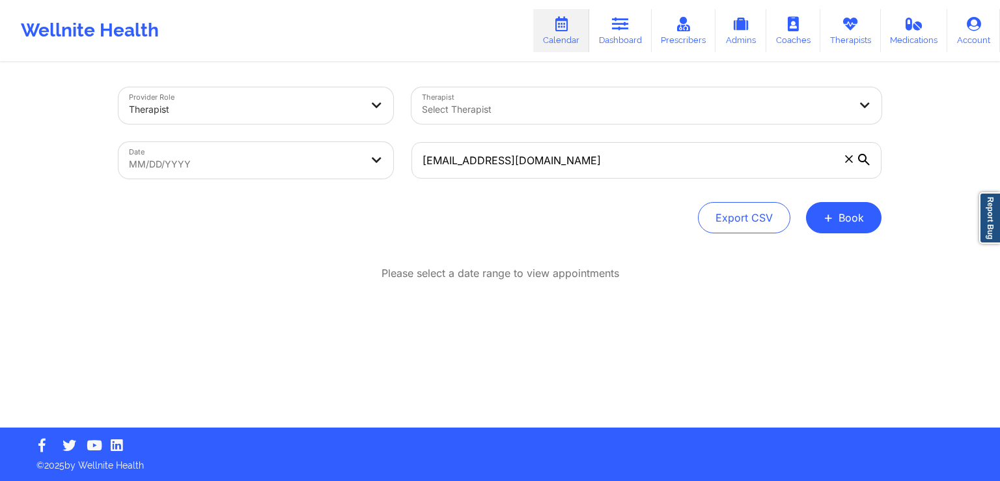
select select "2025-7"
select select "2025-8"
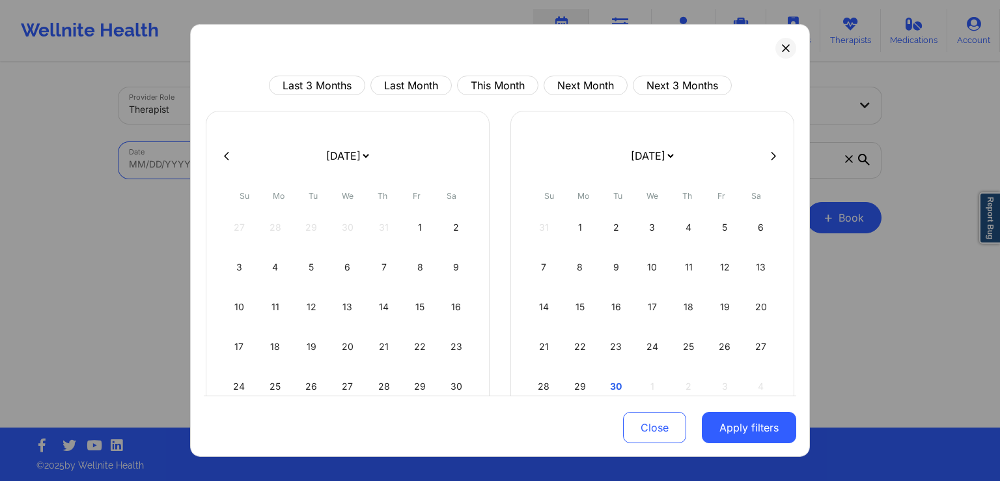
click at [358, 152] on body "Wellnite Health Calendar Dashboard Prescribers Admins Coaches Therapists Medica…" at bounding box center [500, 240] width 1000 height 481
click at [583, 342] on div "22" at bounding box center [580, 346] width 33 height 36
select select "2025-8"
select select "2025-9"
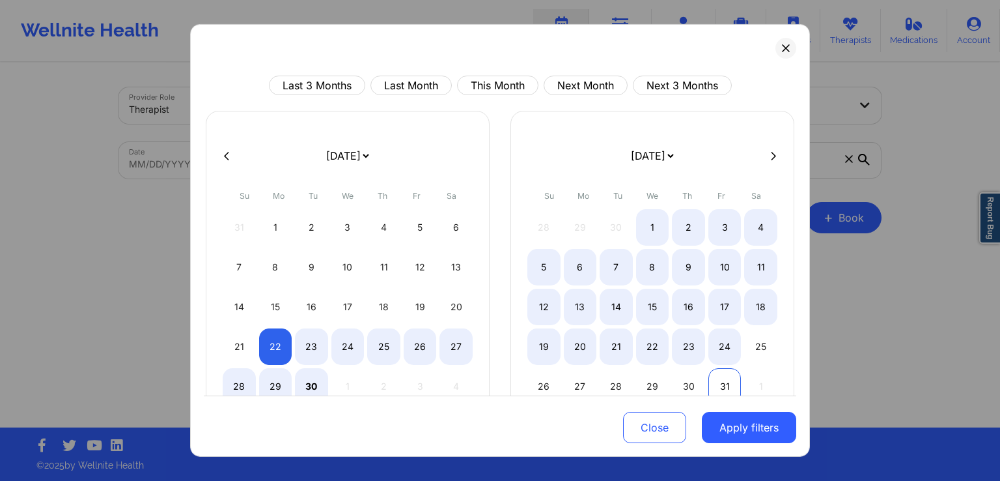
select select "2025-8"
select select "2025-9"
click at [714, 384] on div "31" at bounding box center [725, 386] width 33 height 36
select select "2025-8"
select select "2025-9"
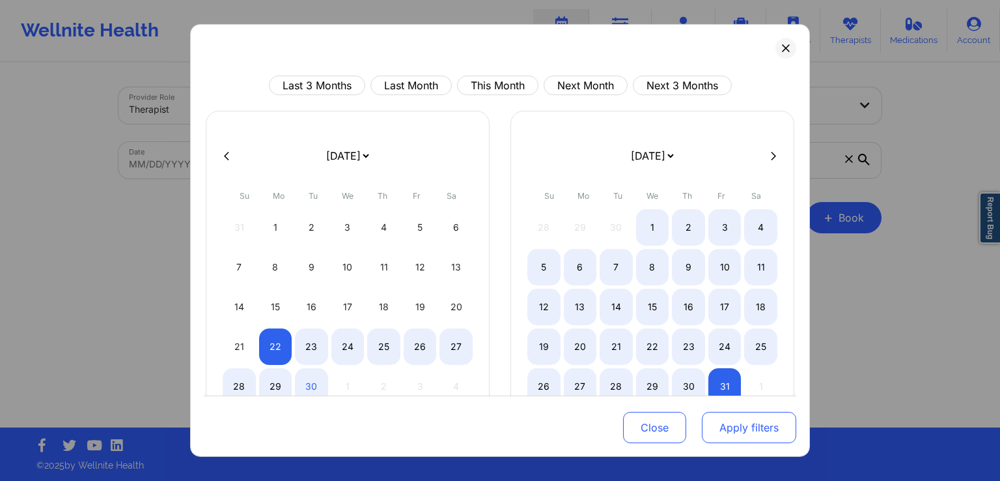
click at [752, 425] on button "Apply filters" at bounding box center [749, 427] width 94 height 31
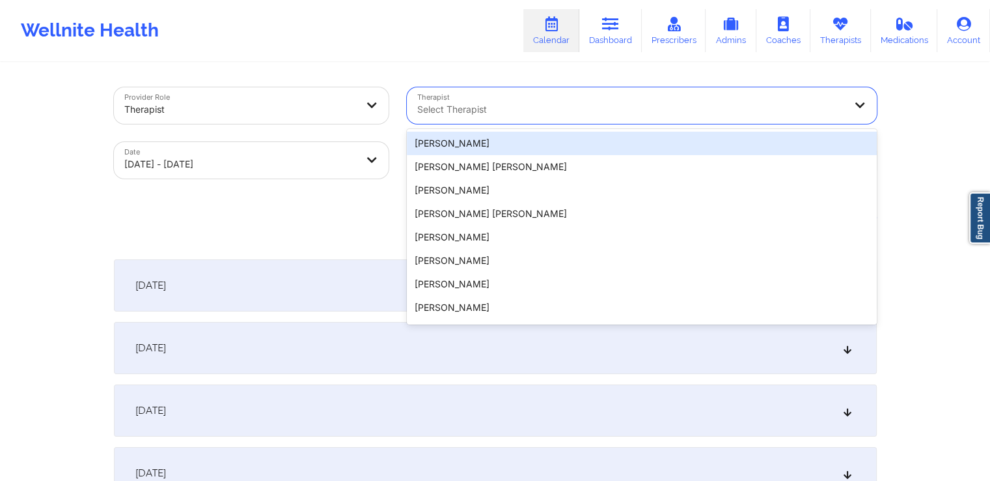
click at [831, 106] on div at bounding box center [630, 110] width 427 height 16
type input "c"
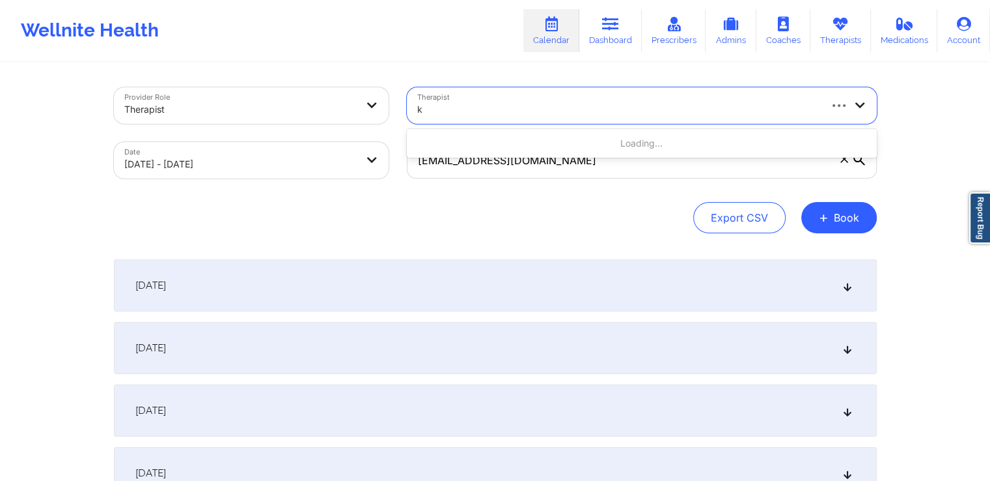
type input "kt"
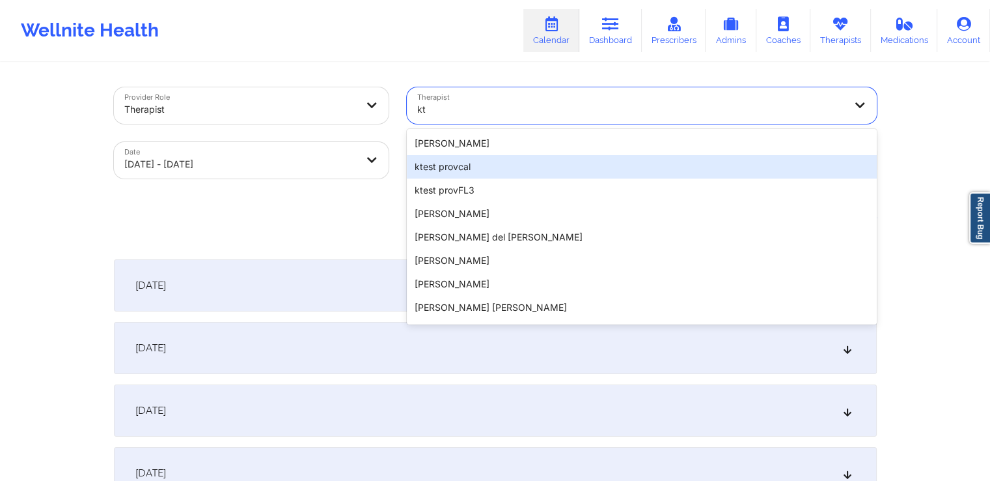
click at [612, 165] on div "ktest provcal" at bounding box center [642, 166] width 470 height 23
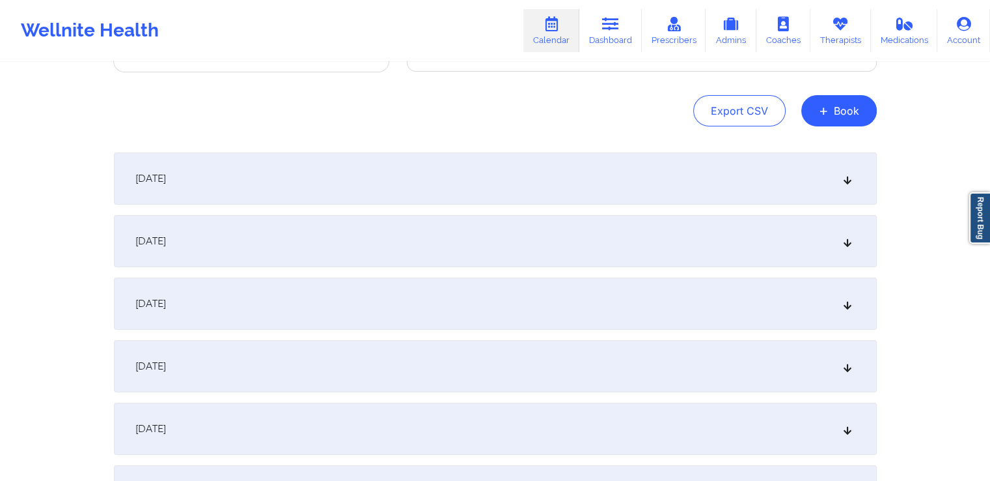
scroll to position [109, 0]
click at [606, 303] on div "[DATE]" at bounding box center [495, 301] width 763 height 52
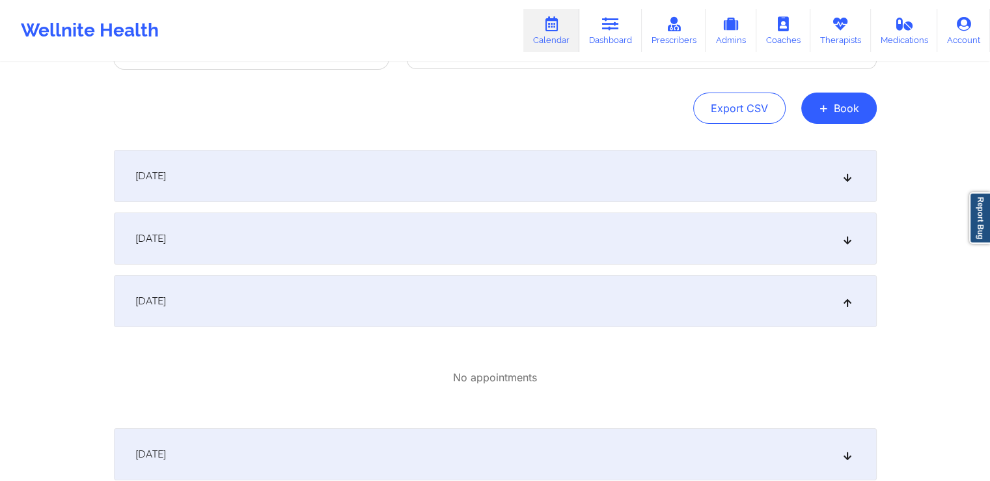
click at [572, 172] on div "[DATE]" at bounding box center [495, 176] width 763 height 52
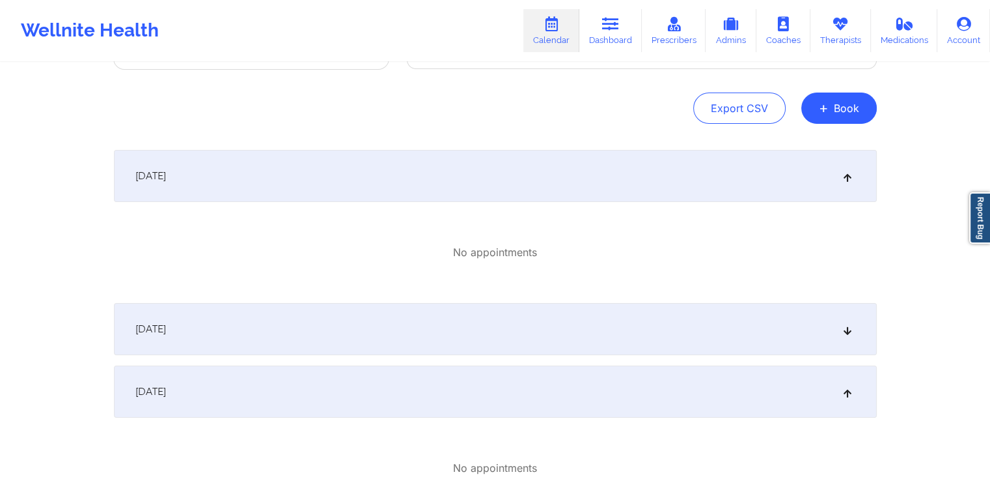
click at [529, 322] on div "[DATE]" at bounding box center [495, 329] width 763 height 52
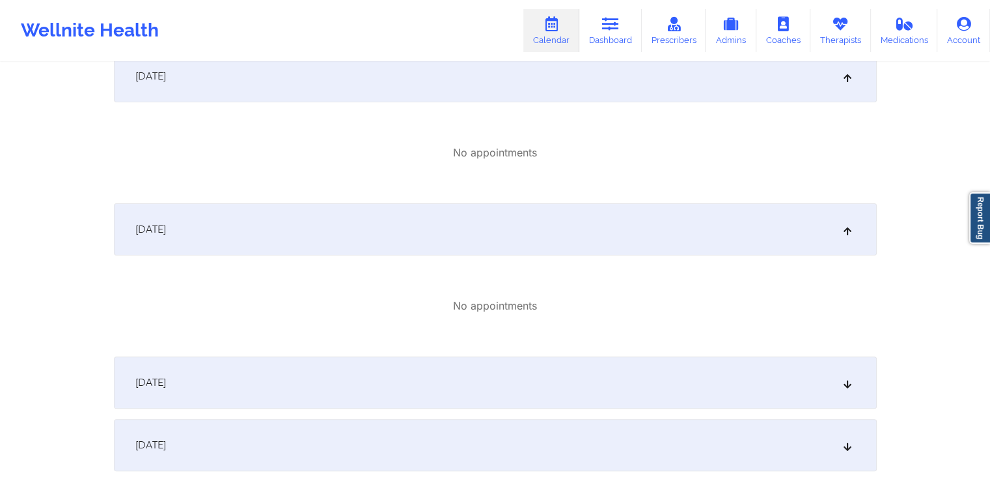
scroll to position [380, 0]
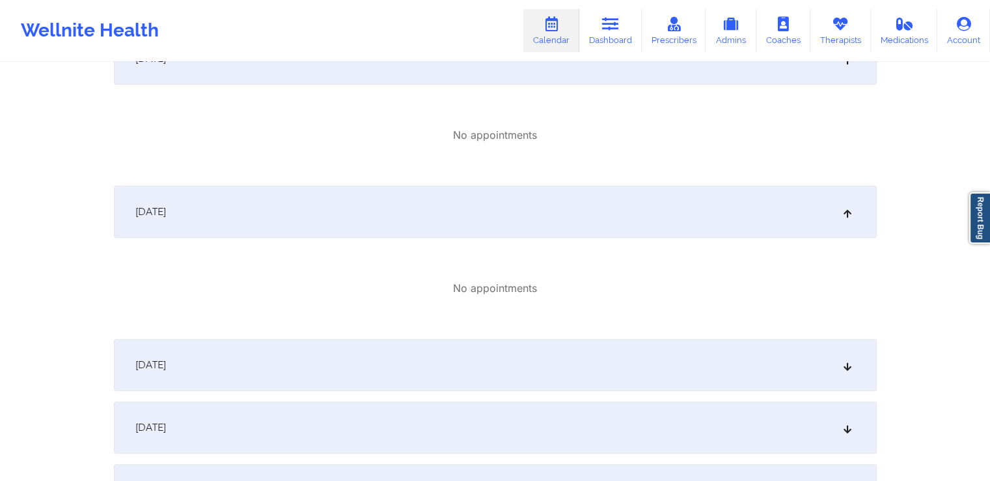
click at [529, 362] on div "[DATE]" at bounding box center [495, 365] width 763 height 52
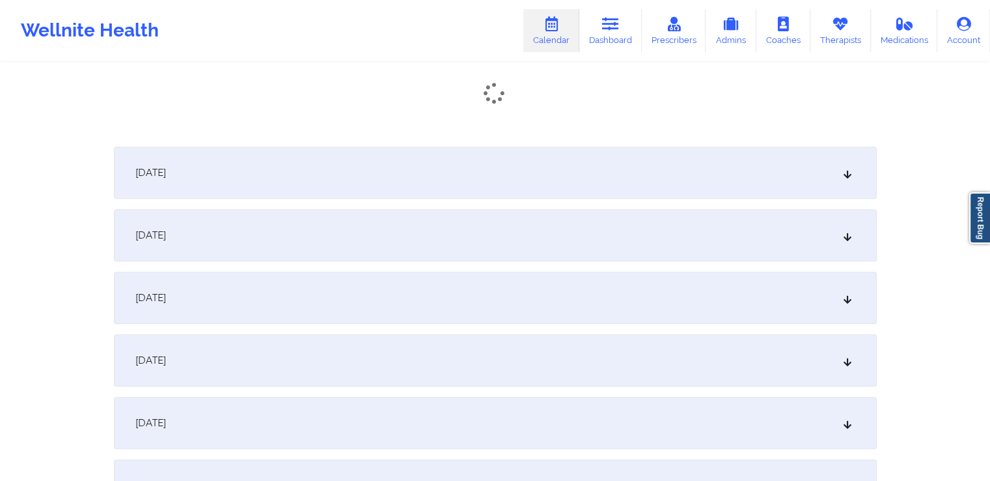
scroll to position [723, 0]
click at [546, 243] on div "[DATE]" at bounding box center [495, 236] width 763 height 52
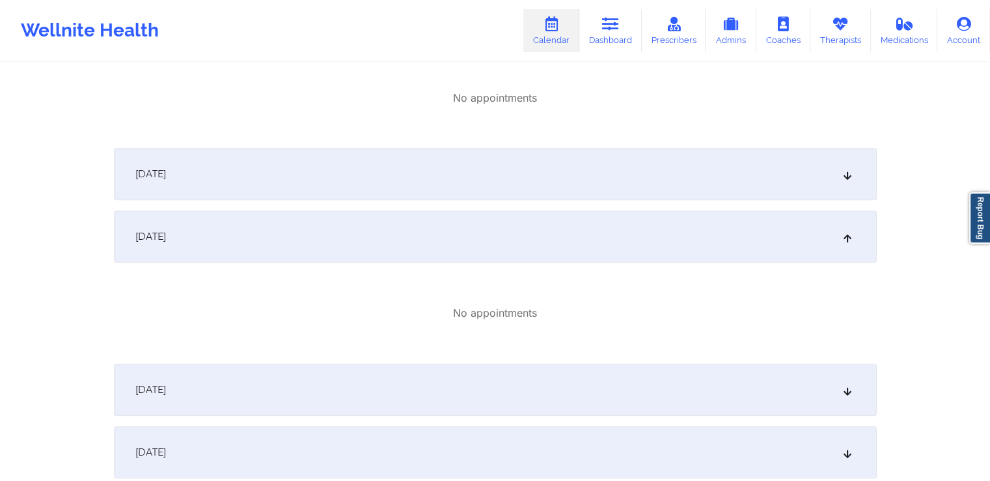
click at [567, 175] on div "[DATE]" at bounding box center [495, 174] width 763 height 52
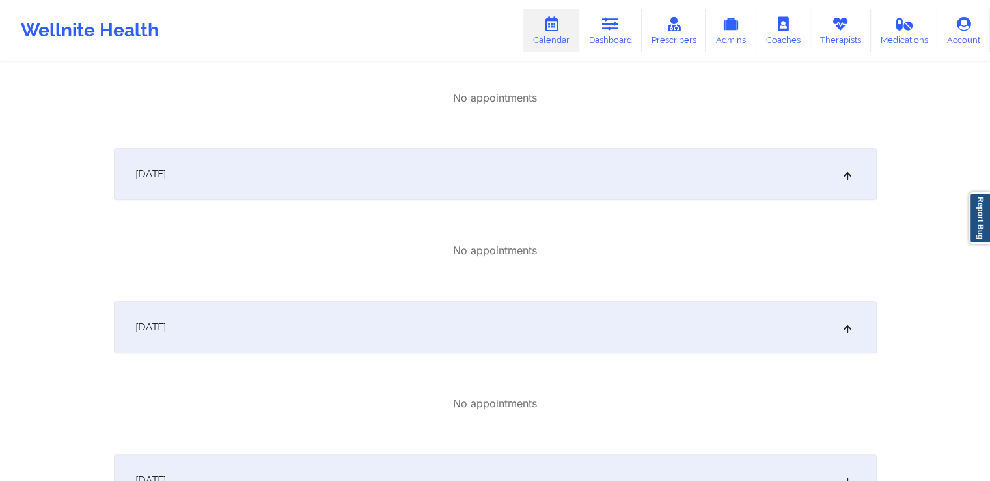
click at [502, 330] on div "[DATE]" at bounding box center [495, 327] width 763 height 52
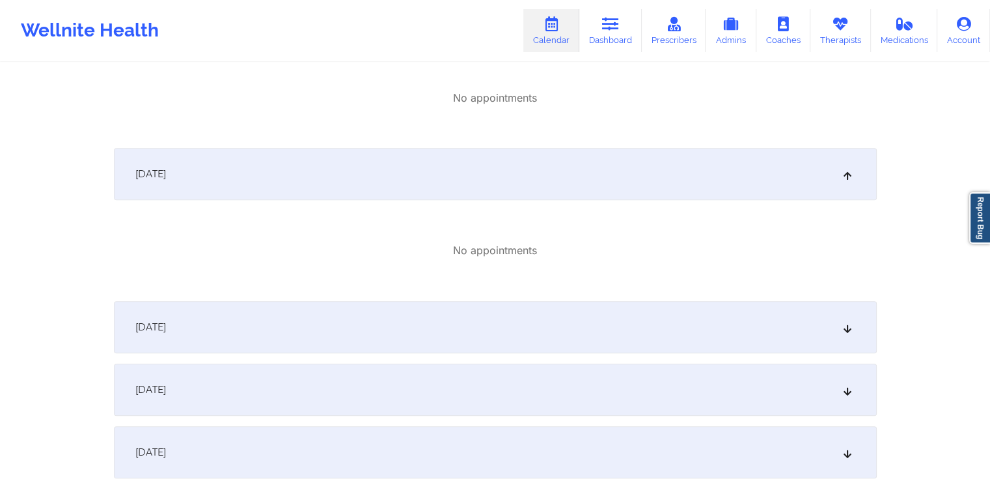
scroll to position [0, 0]
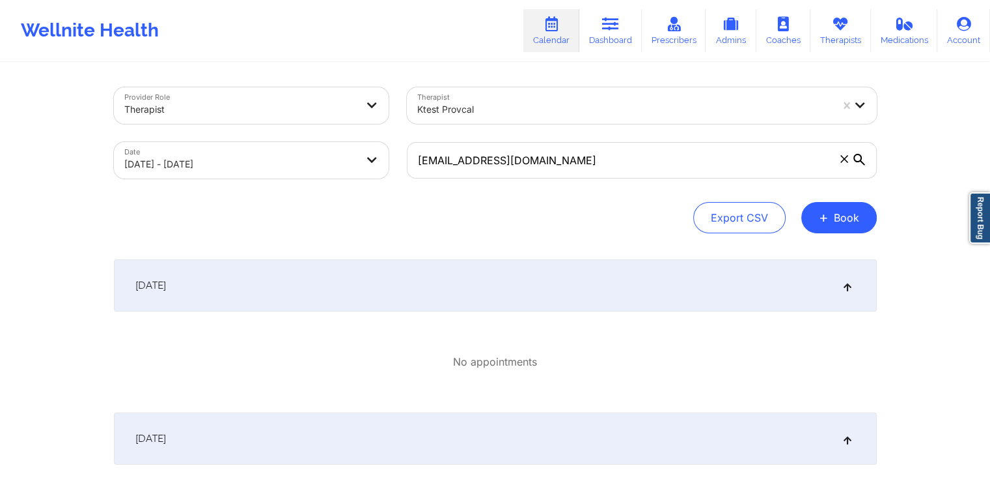
click at [846, 155] on icon at bounding box center [845, 159] width 8 height 8
click at [846, 155] on input "[EMAIL_ADDRESS][DOMAIN_NAME]" at bounding box center [642, 160] width 470 height 36
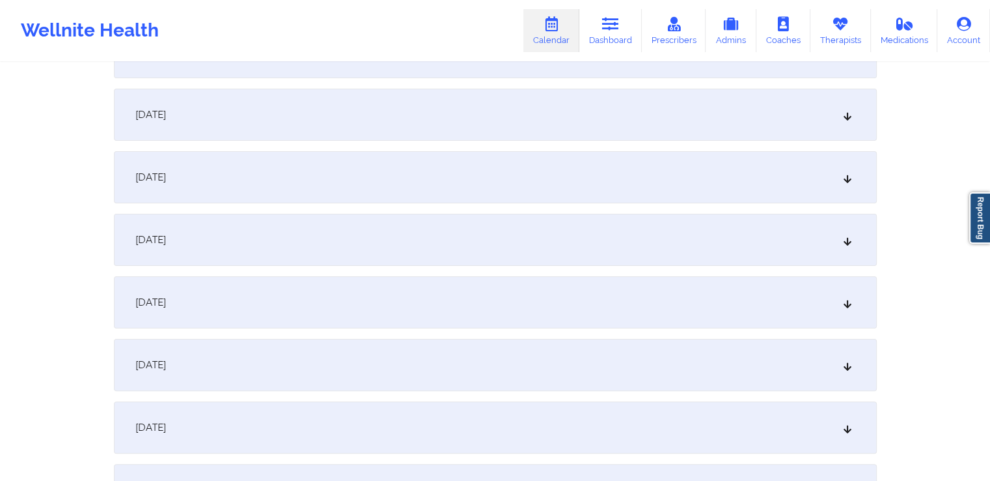
scroll to position [234, 0]
click at [570, 294] on div "[DATE]" at bounding box center [495, 301] width 763 height 52
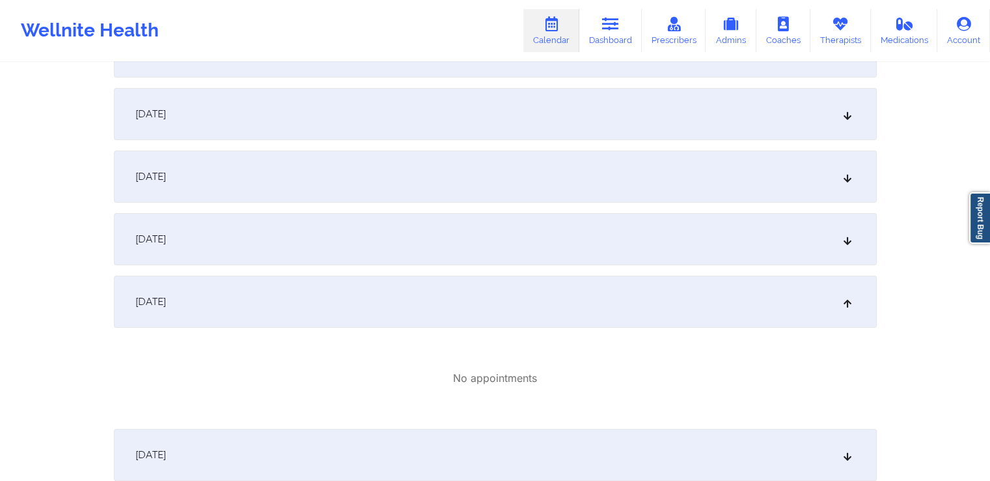
click at [526, 96] on div "[DATE]" at bounding box center [495, 114] width 763 height 52
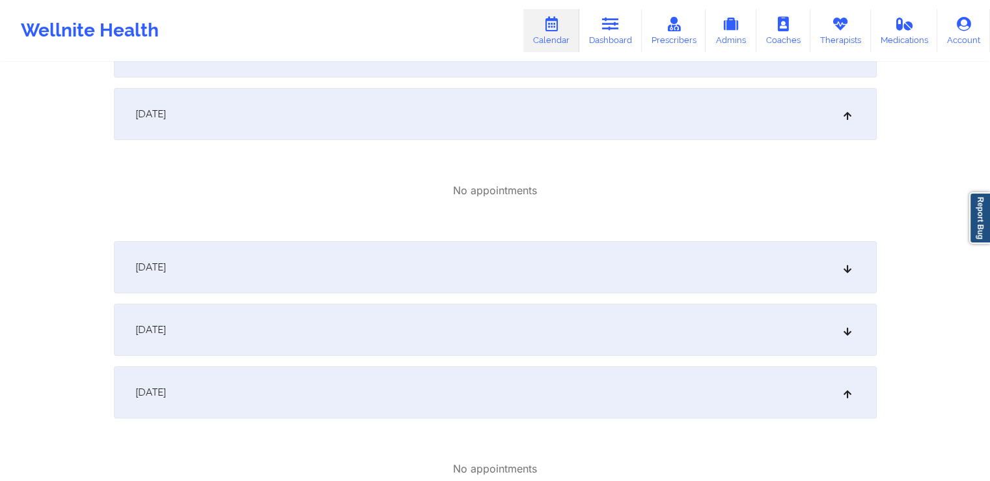
scroll to position [0, 0]
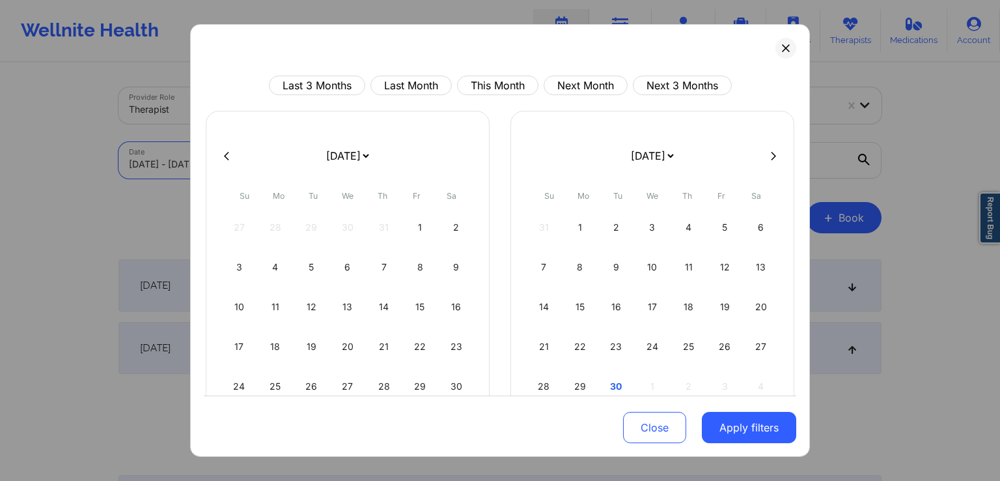
click at [266, 163] on body "Wellnite Health Calendar Dashboard Prescribers Admins Coaches Therapists Medica…" at bounding box center [500, 240] width 1000 height 481
select select "2025-8"
select select "2025-9"
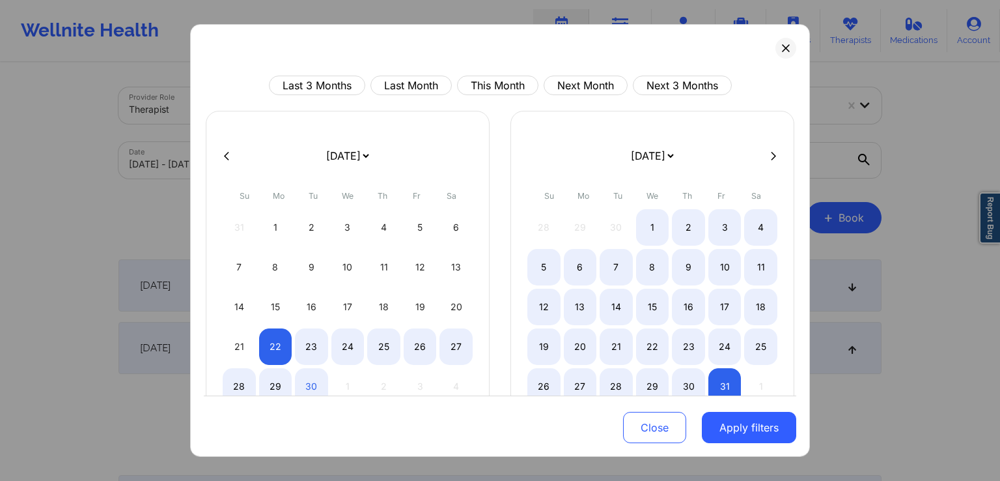
click at [224, 157] on icon at bounding box center [226, 155] width 5 height 10
select select "2025-7"
select select "2025-8"
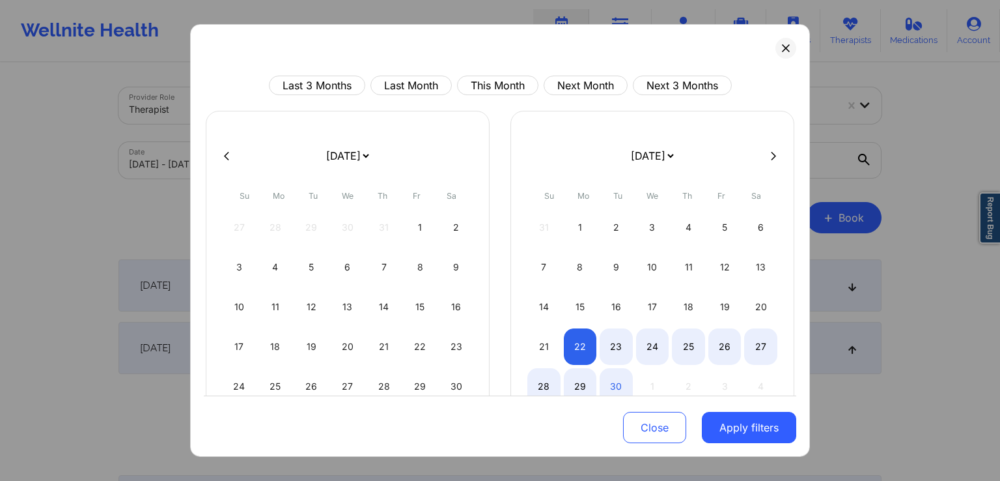
click at [224, 157] on icon at bounding box center [226, 155] width 5 height 10
select select "2025-6"
select select "2025-7"
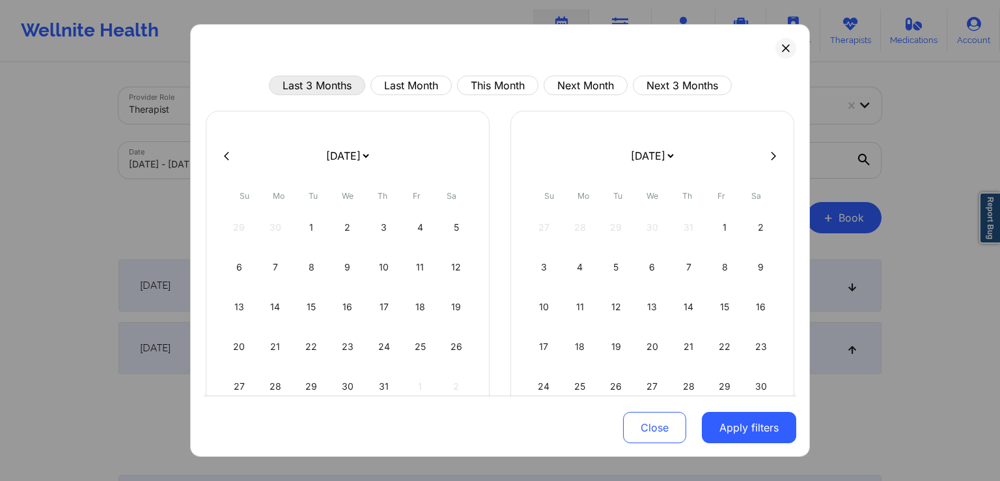
click at [319, 79] on button "Last 3 Months" at bounding box center [317, 86] width 96 height 20
select select "2025-5"
select select "2025-6"
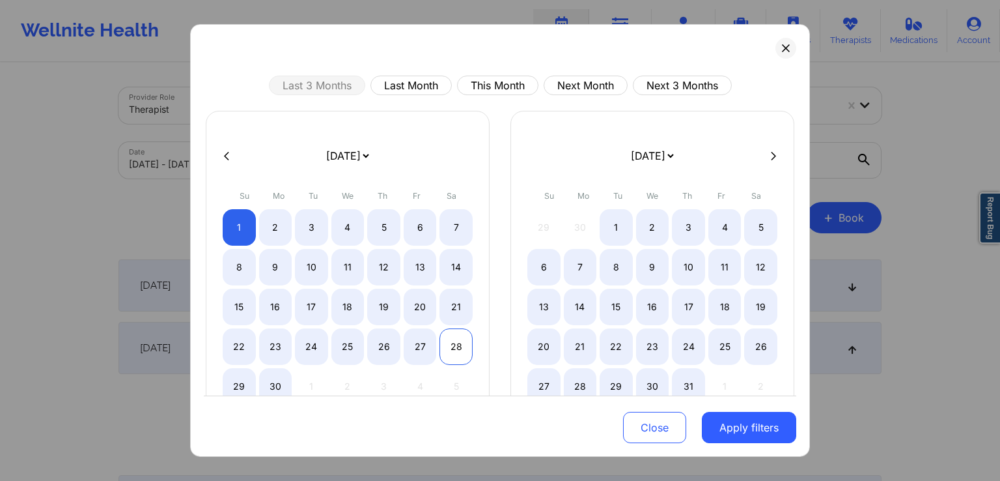
click at [453, 351] on div "28" at bounding box center [456, 346] width 33 height 36
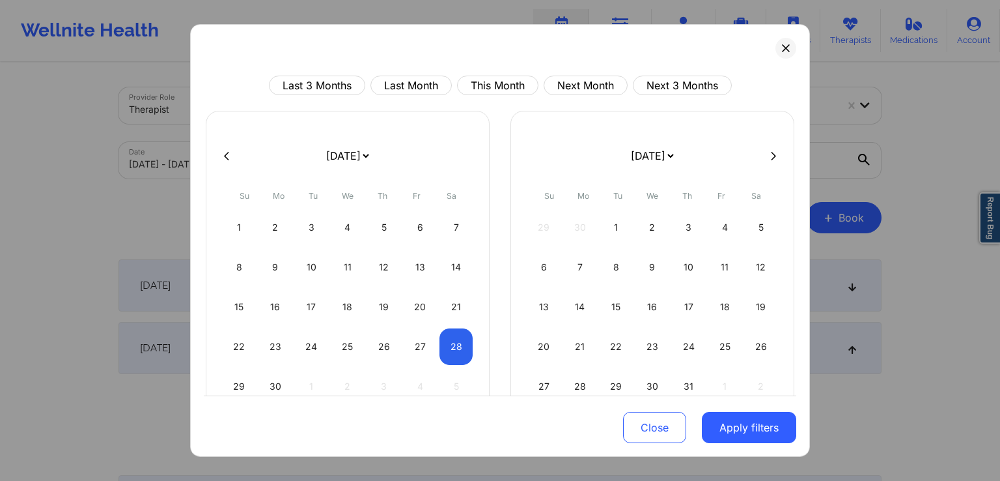
select select "2025-5"
select select "2025-6"
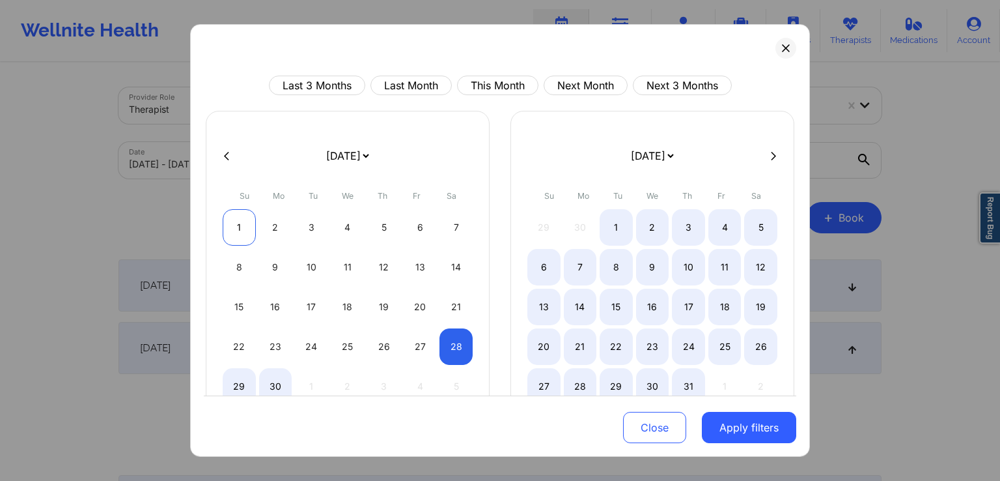
select select "2025-5"
select select "2025-6"
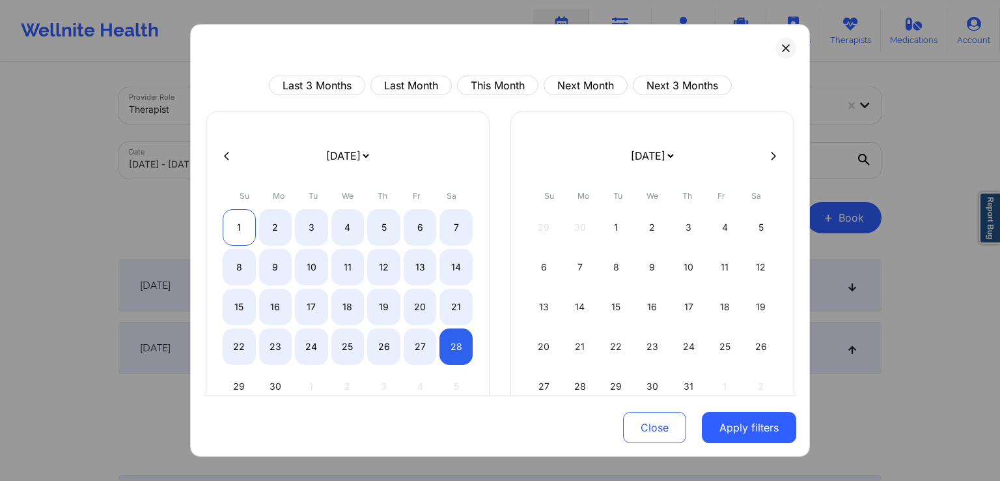
click at [242, 225] on div "1" at bounding box center [239, 227] width 33 height 36
select select "2025-5"
select select "2025-6"
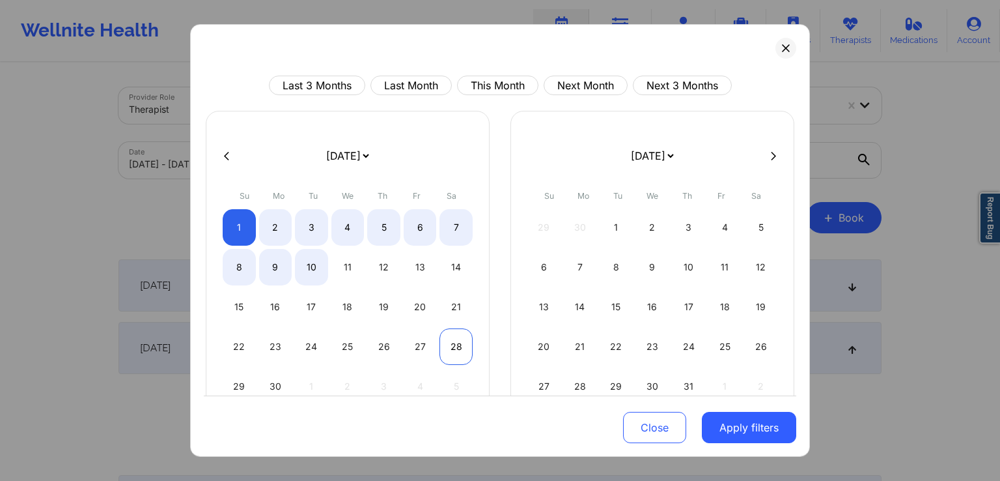
select select "2025-5"
select select "2025-6"
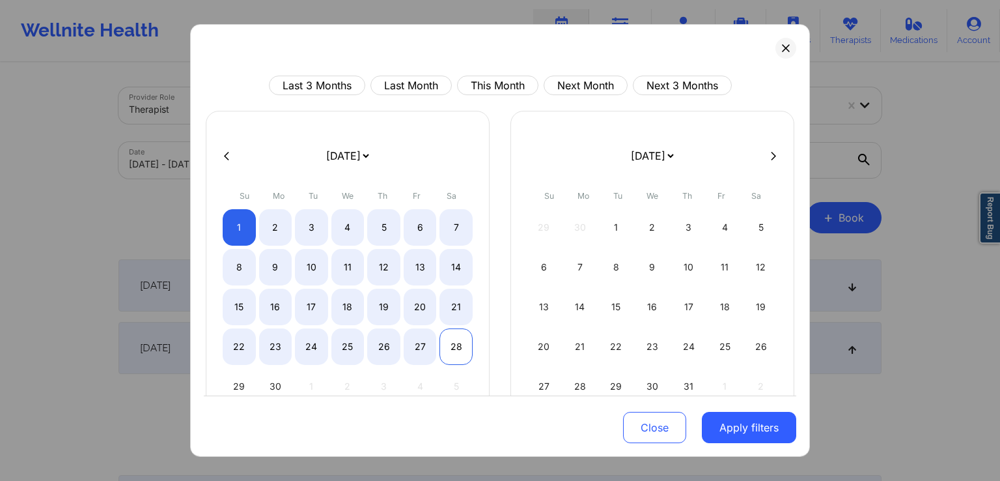
click at [455, 350] on div "28" at bounding box center [456, 346] width 33 height 36
select select "2025-5"
select select "2025-6"
click at [734, 423] on button "Apply filters" at bounding box center [749, 427] width 94 height 31
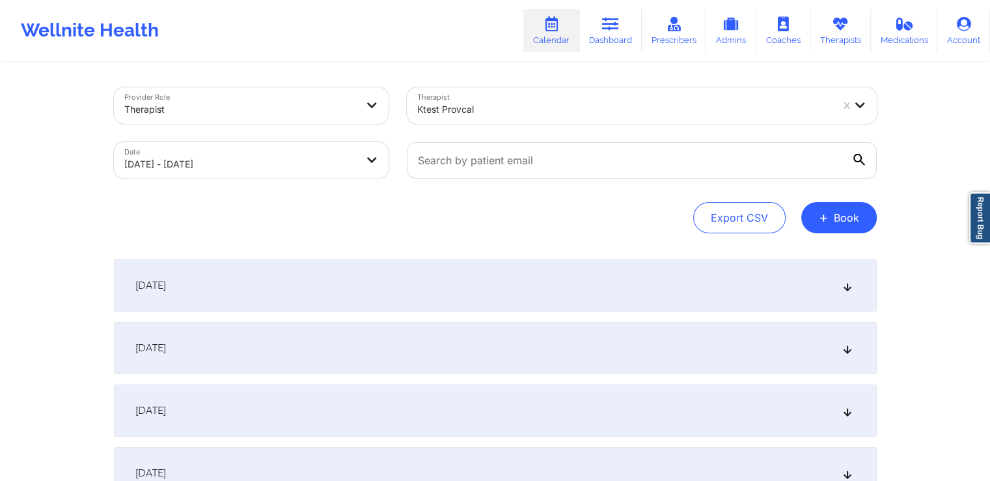
click at [700, 287] on div "[DATE]" at bounding box center [495, 285] width 763 height 52
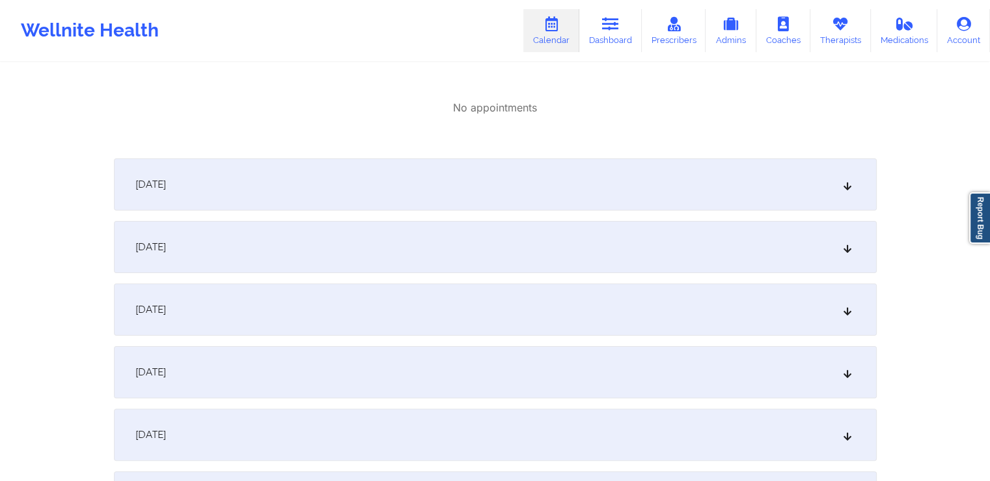
scroll to position [255, 0]
click at [649, 231] on div "[DATE]" at bounding box center [495, 246] width 763 height 52
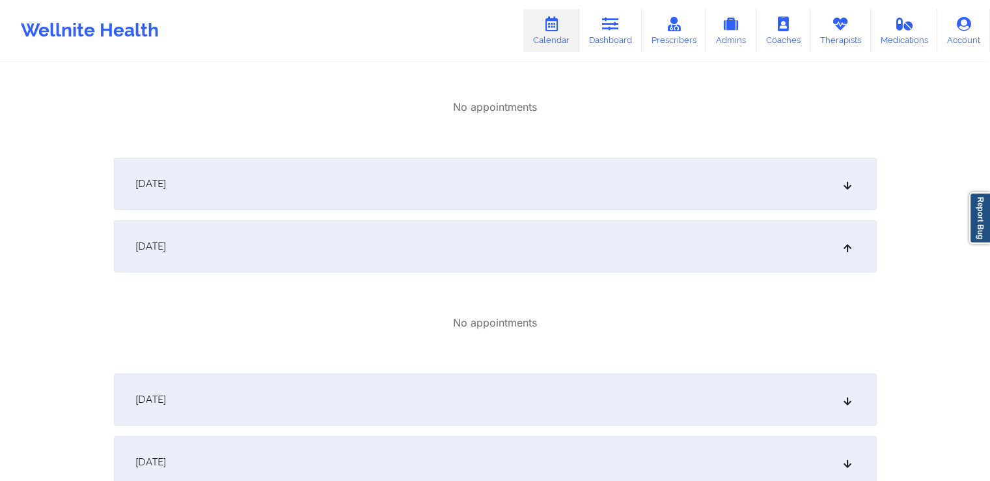
click at [595, 188] on div "[DATE]" at bounding box center [495, 184] width 763 height 52
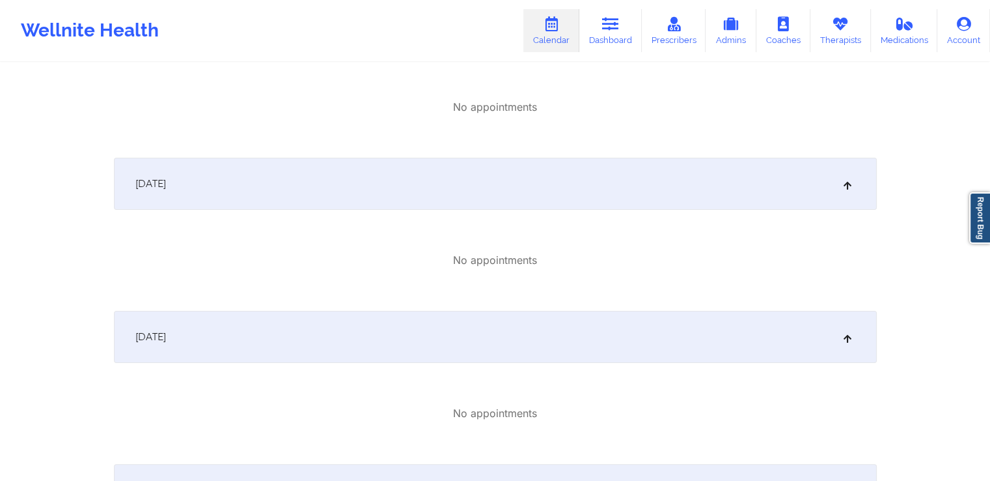
scroll to position [0, 0]
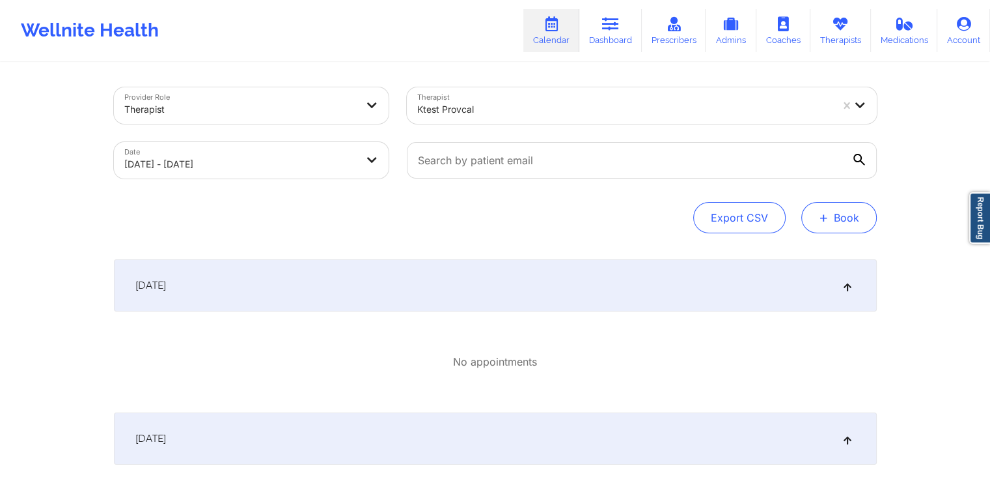
click at [831, 222] on button "+ Book" at bounding box center [840, 217] width 76 height 31
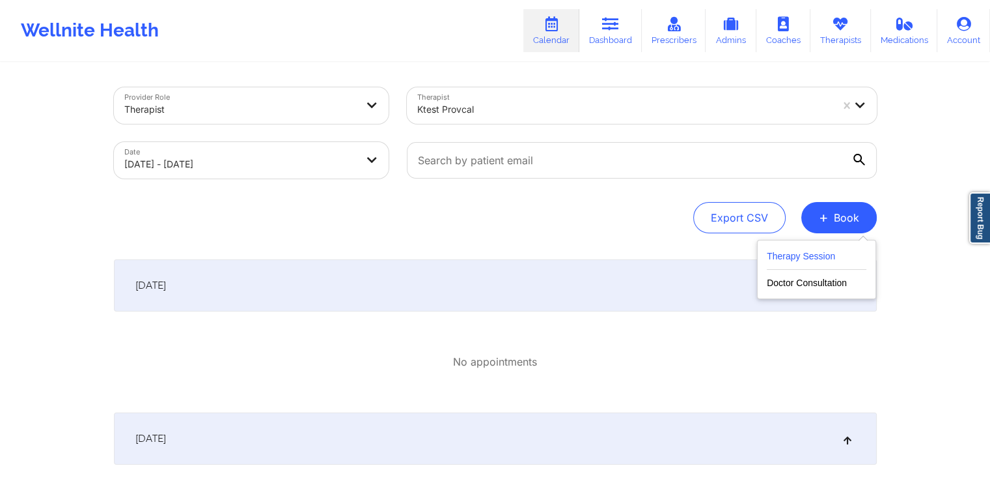
click at [821, 251] on button "Therapy Session" at bounding box center [817, 258] width 100 height 21
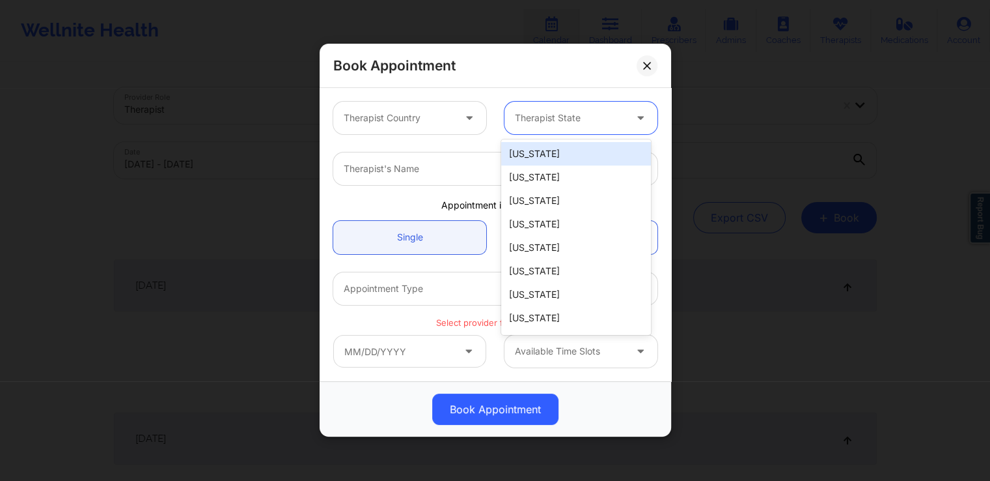
click at [583, 128] on div "Therapist State" at bounding box center [566, 118] width 122 height 33
click at [570, 159] on div "[US_STATE]" at bounding box center [576, 149] width 150 height 23
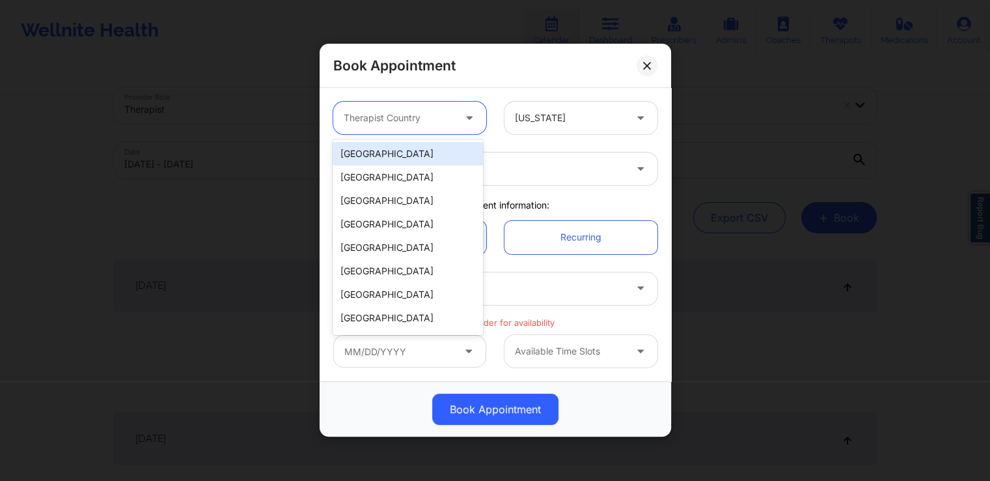
click at [455, 126] on div at bounding box center [470, 118] width 31 height 33
click at [436, 148] on div "[GEOGRAPHIC_DATA]" at bounding box center [408, 153] width 150 height 23
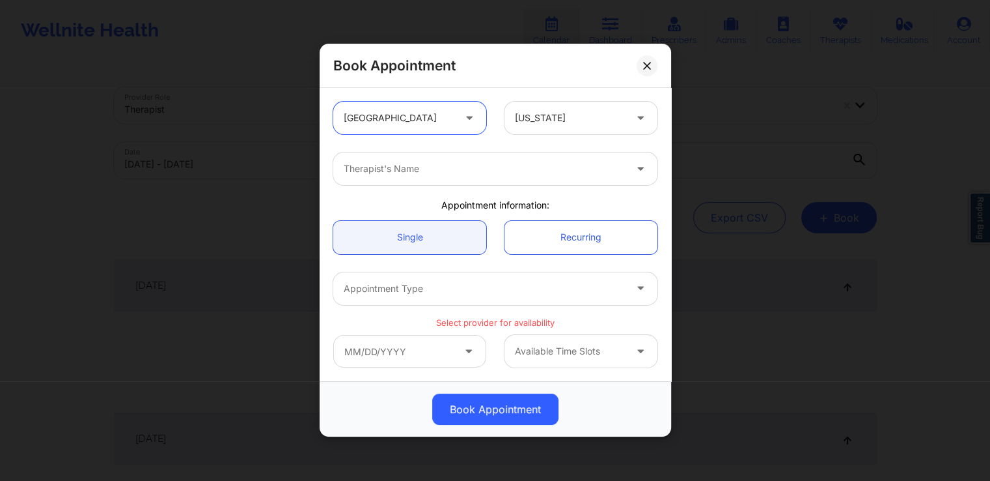
click at [453, 161] on div at bounding box center [484, 169] width 281 height 16
type input "ktest"
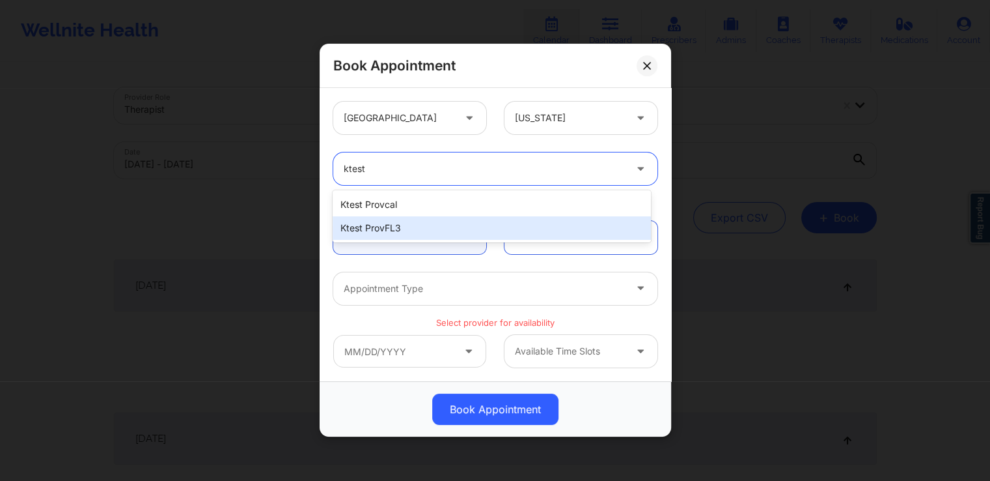
click at [409, 227] on div "ktest provFL3" at bounding box center [492, 227] width 318 height 23
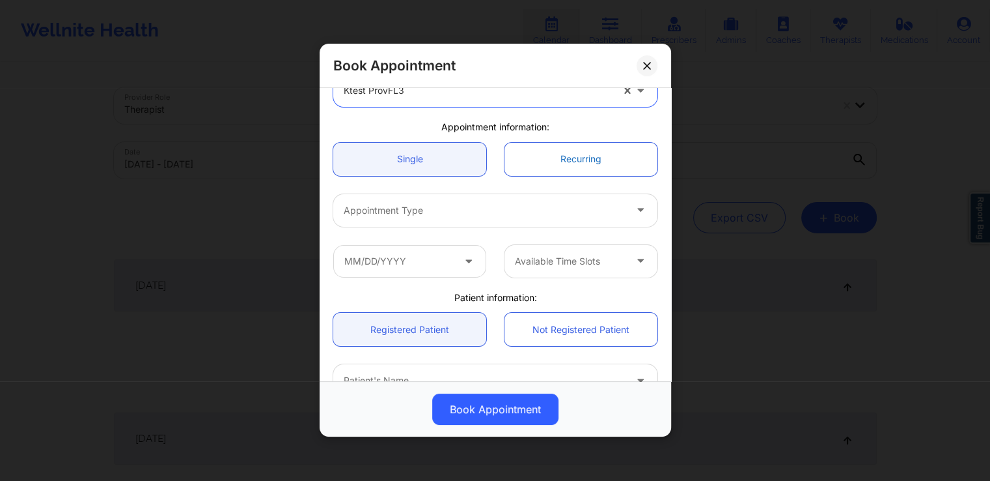
scroll to position [79, 0]
click at [574, 168] on link "Recurring" at bounding box center [581, 157] width 153 height 33
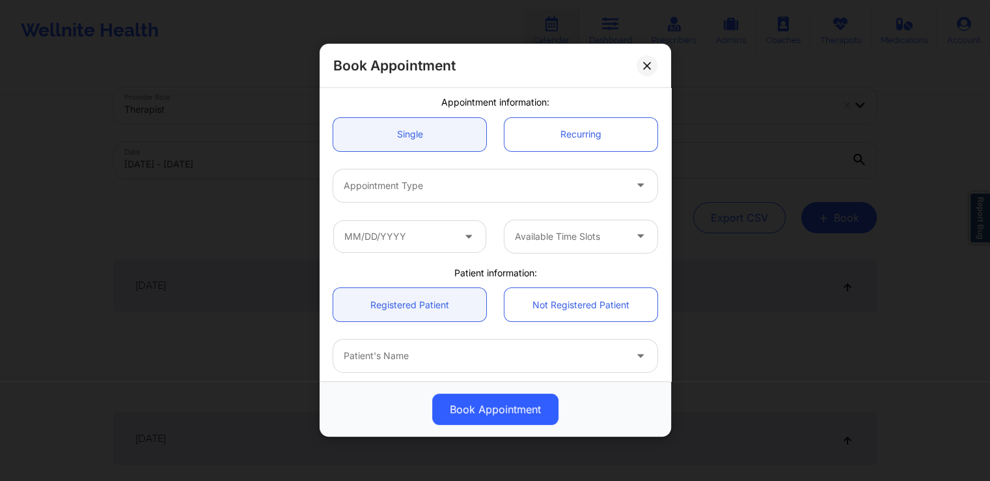
scroll to position [109, 0]
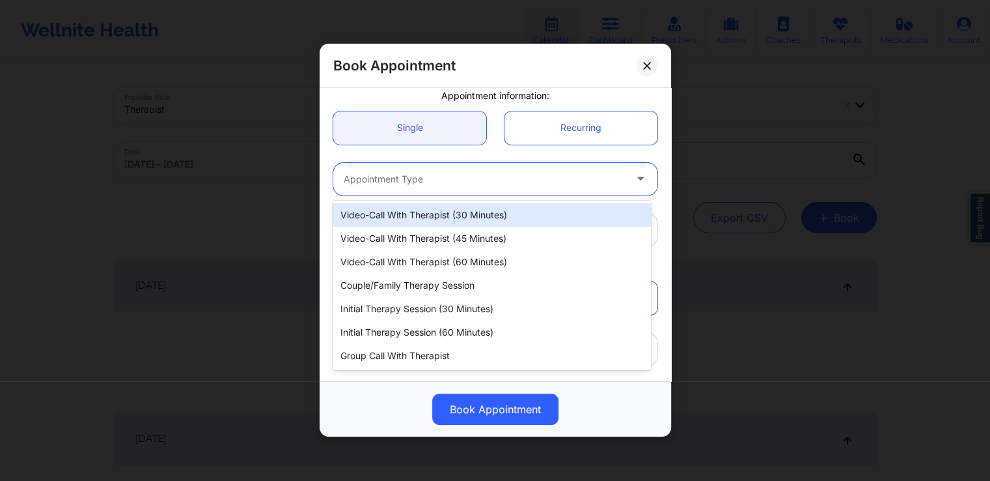
click at [569, 186] on div at bounding box center [484, 179] width 281 height 16
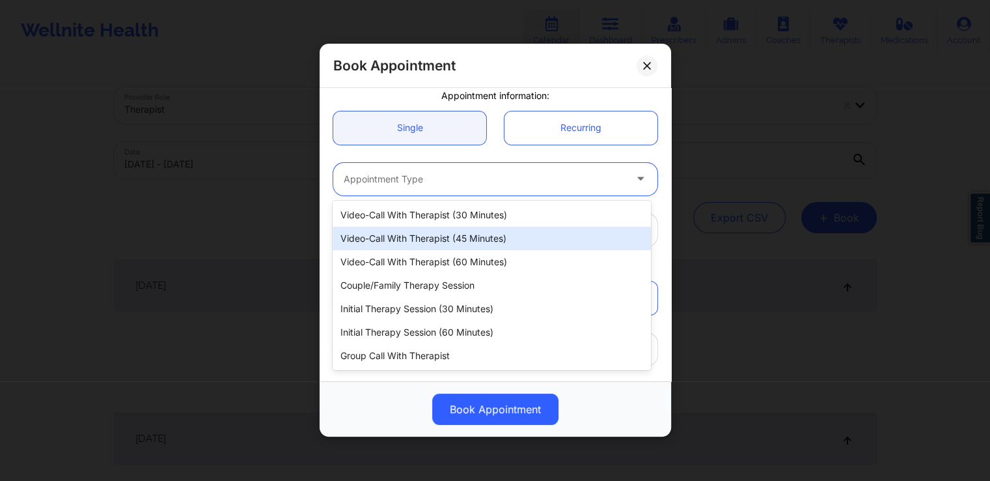
click at [485, 235] on div "Video-Call with Therapist (45 minutes)" at bounding box center [492, 238] width 318 height 23
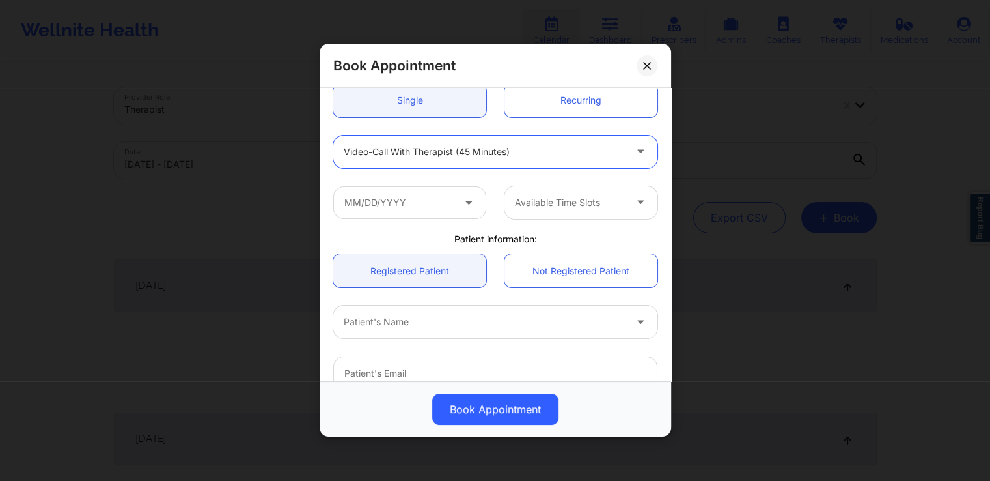
scroll to position [139, 0]
click at [469, 206] on span at bounding box center [470, 199] width 16 height 16
click at [453, 199] on input "text" at bounding box center [409, 200] width 153 height 33
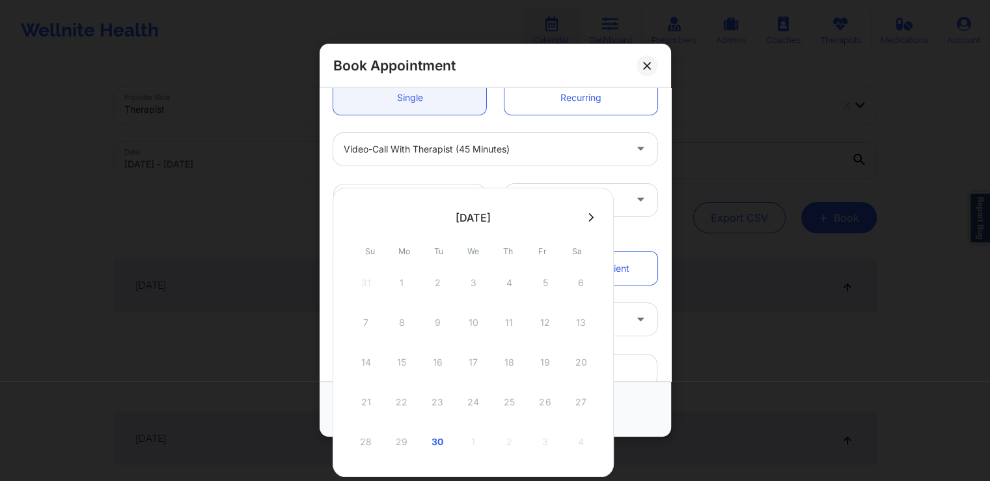
click at [586, 216] on button at bounding box center [591, 217] width 13 height 11
click at [478, 285] on div "1" at bounding box center [473, 282] width 33 height 36
type input "[DATE]"
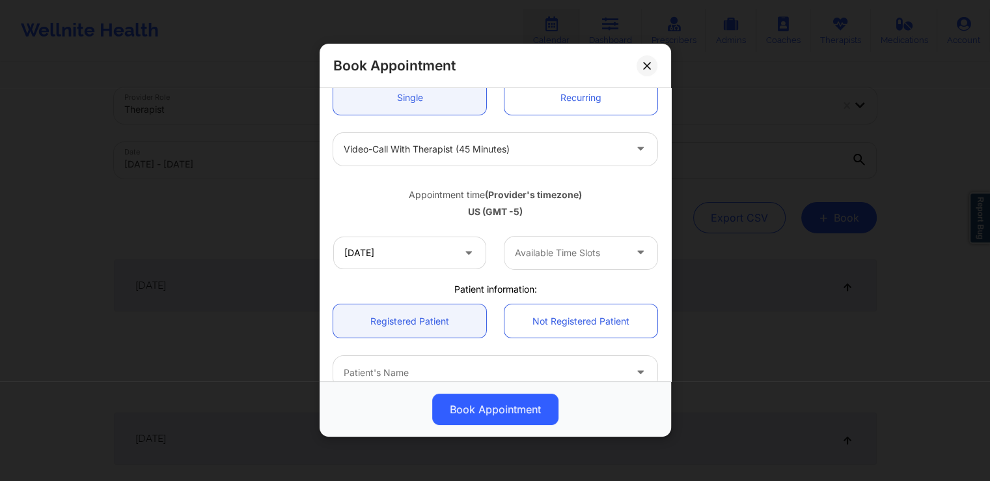
click at [552, 252] on div at bounding box center [570, 253] width 110 height 16
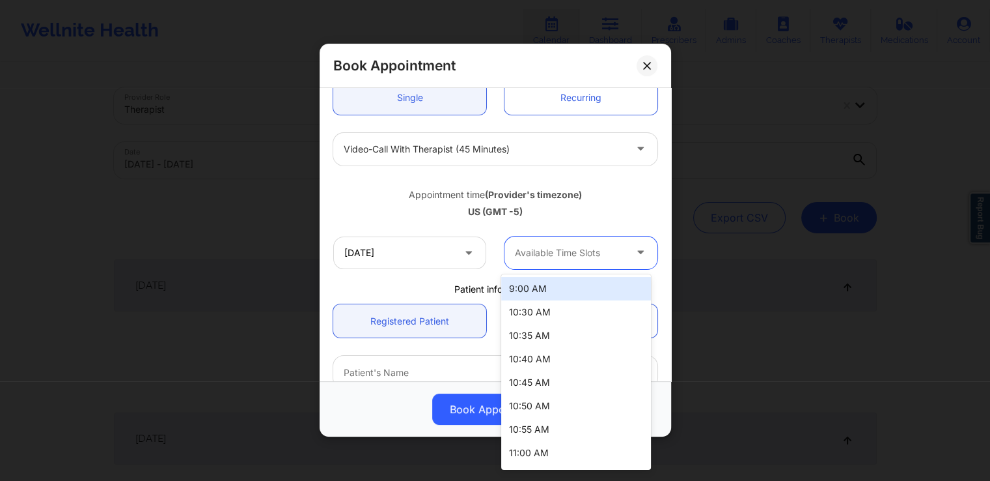
click at [557, 285] on div "9:00 AM" at bounding box center [576, 288] width 150 height 23
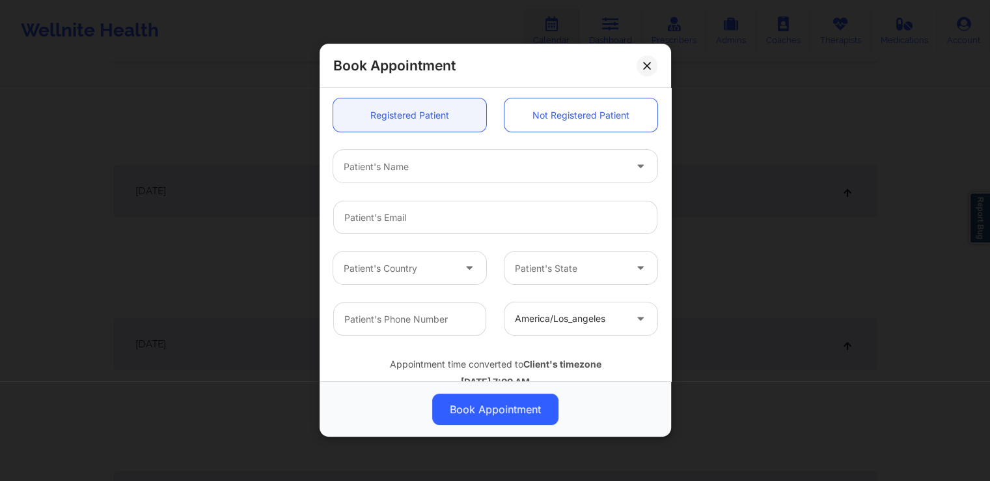
scroll to position [346, 0]
click at [546, 214] on input "email" at bounding box center [495, 217] width 324 height 33
click at [474, 220] on input "email" at bounding box center [495, 217] width 324 height 33
click at [440, 232] on div at bounding box center [495, 216] width 343 height 51
click at [453, 216] on input "email" at bounding box center [495, 217] width 324 height 33
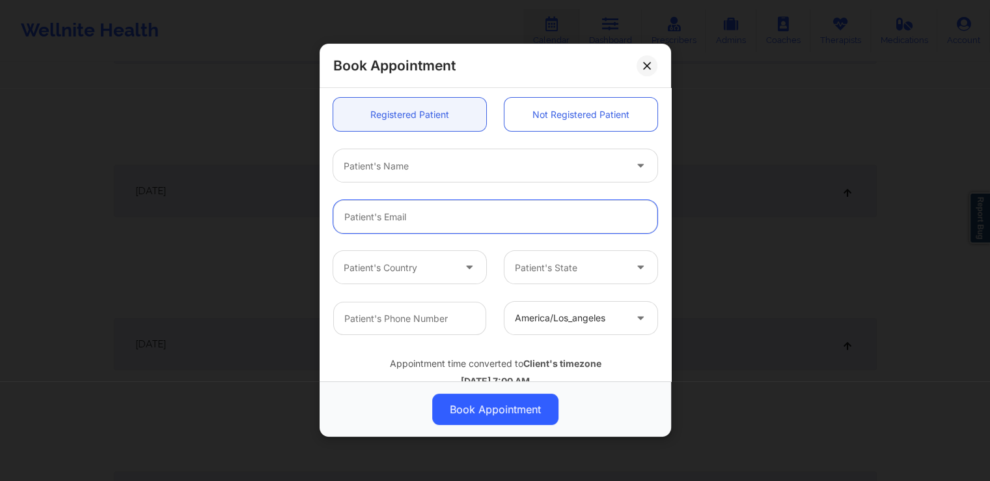
type input "[EMAIL_ADDRESS][DOMAIN_NAME]"
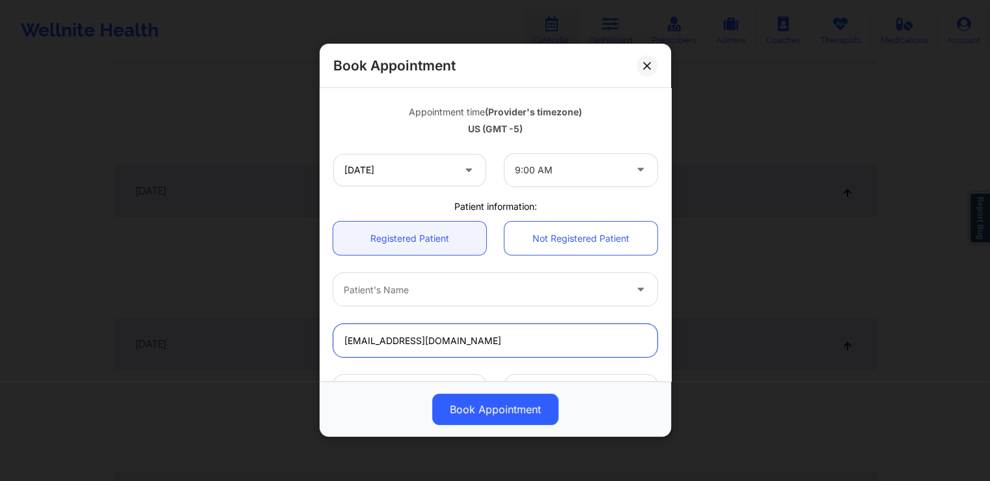
scroll to position [355, 0]
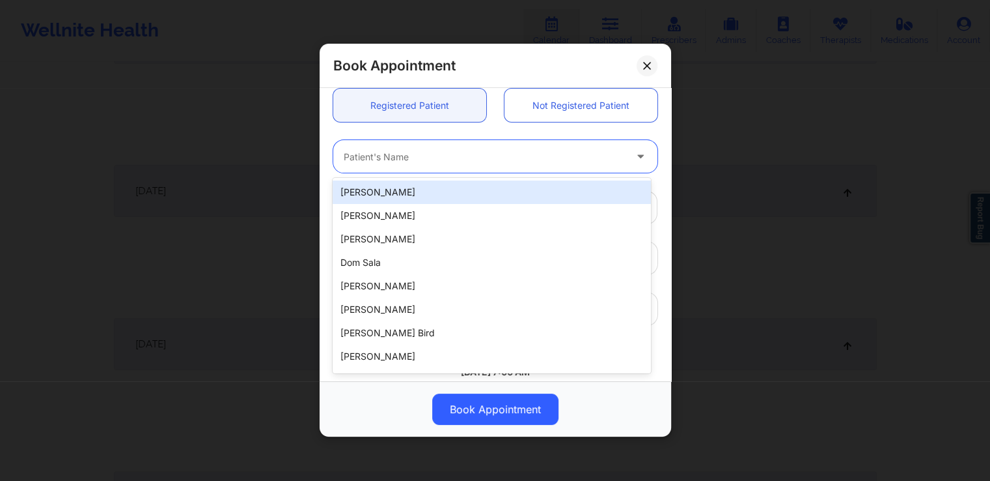
click at [612, 159] on div at bounding box center [484, 157] width 281 height 16
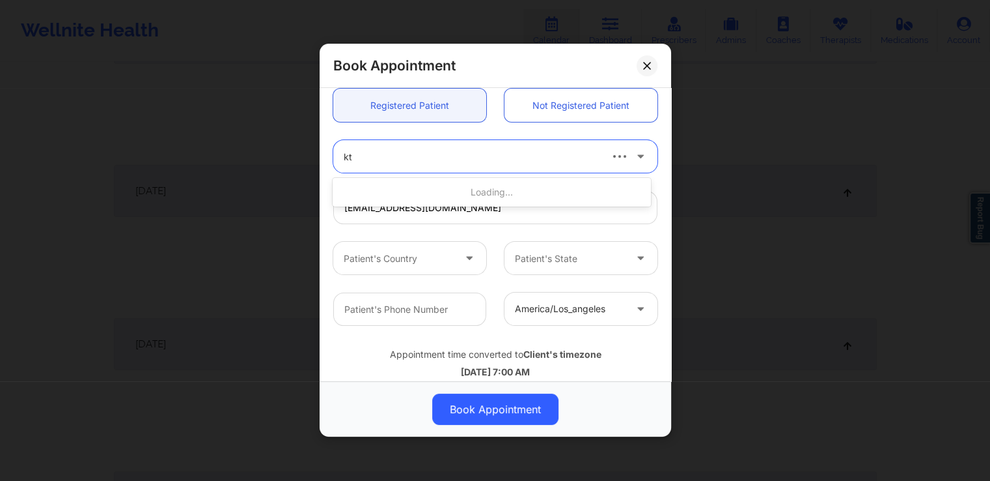
type input "kte"
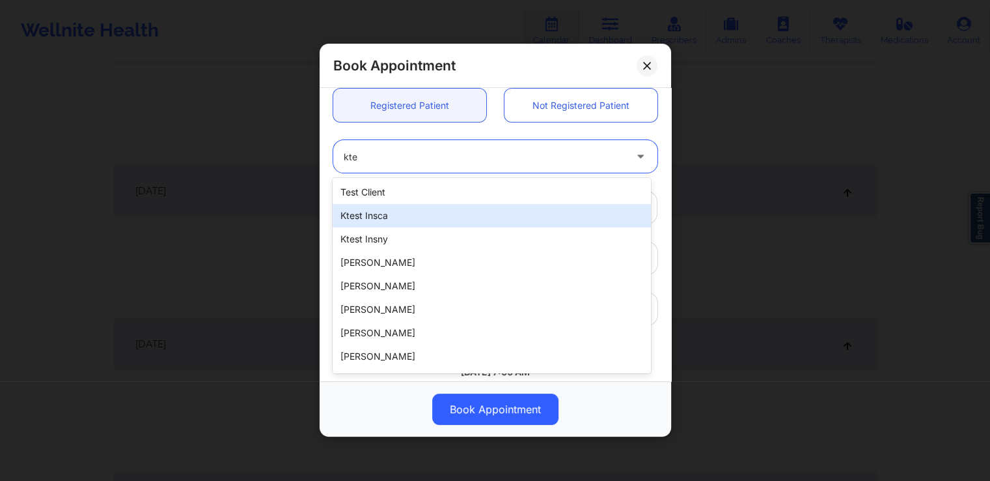
click at [558, 219] on div "ktest insca" at bounding box center [492, 215] width 318 height 23
type input "[PHONE_NUMBER]"
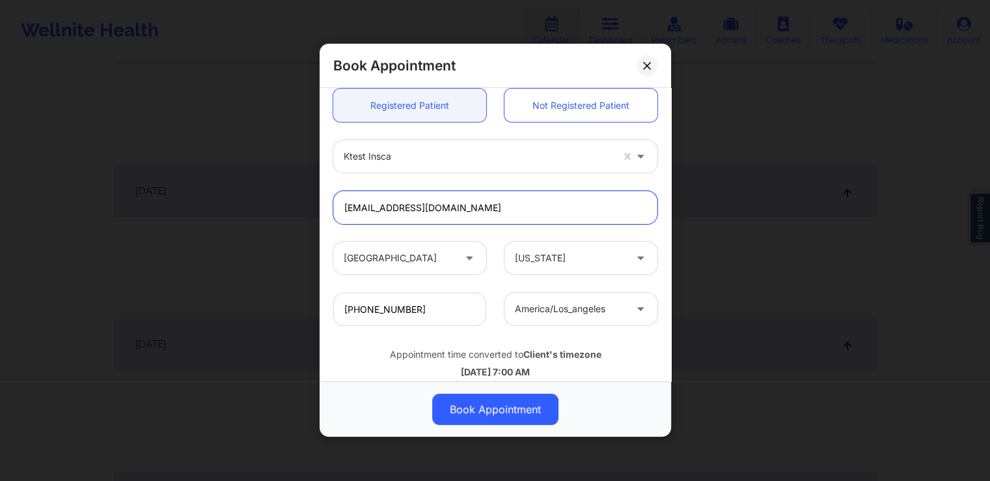
drag, startPoint x: 488, startPoint y: 210, endPoint x: 341, endPoint y: 210, distance: 147.2
click at [341, 210] on input "[EMAIL_ADDRESS][DOMAIN_NAME]" at bounding box center [495, 207] width 324 height 33
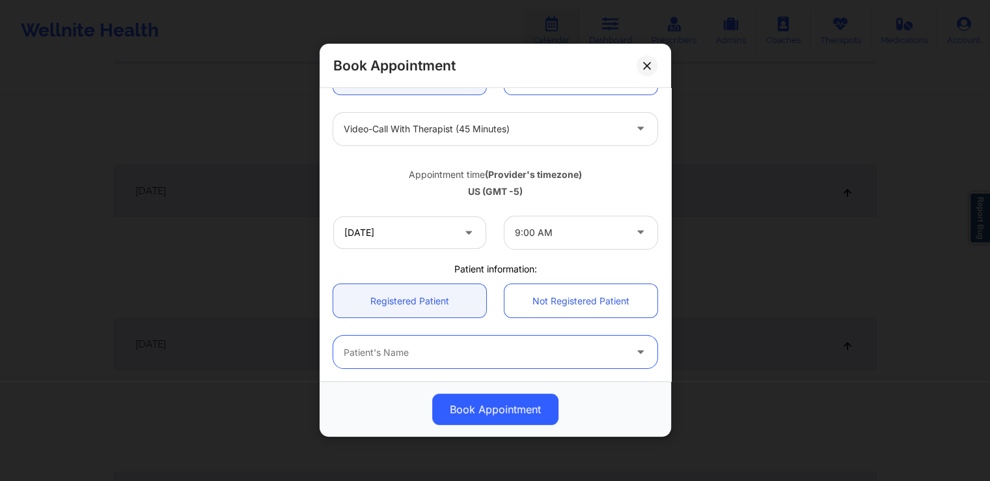
scroll to position [287, 0]
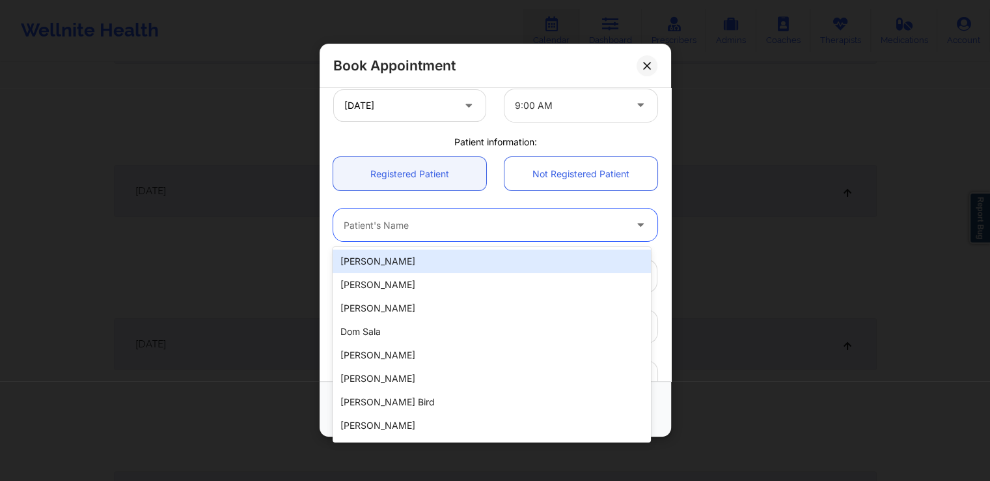
click at [468, 227] on div at bounding box center [484, 226] width 281 height 16
type input "k"
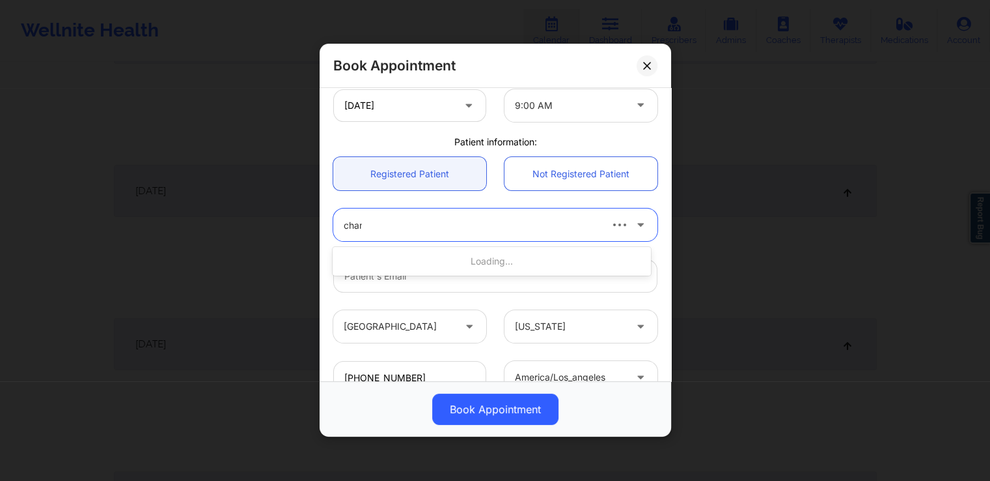
type input "chama"
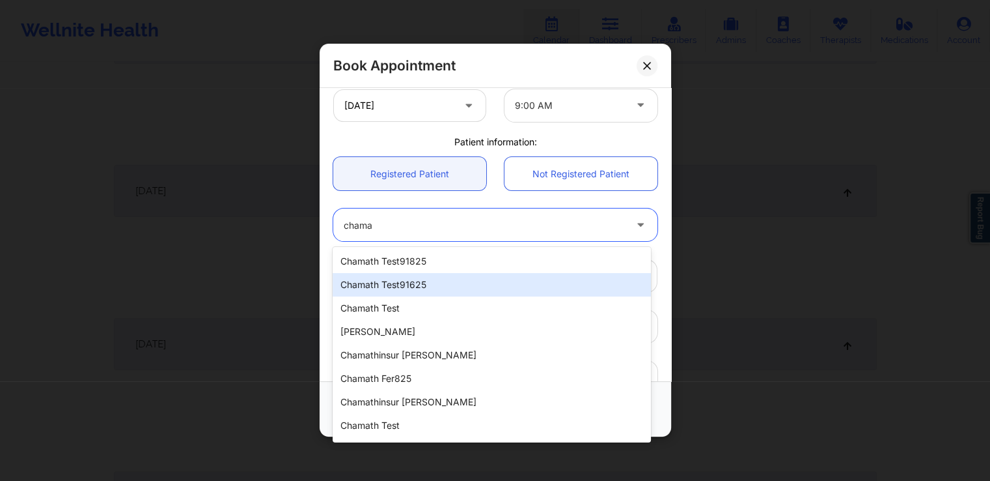
click at [471, 288] on div "chamath test91625" at bounding box center [492, 284] width 318 height 23
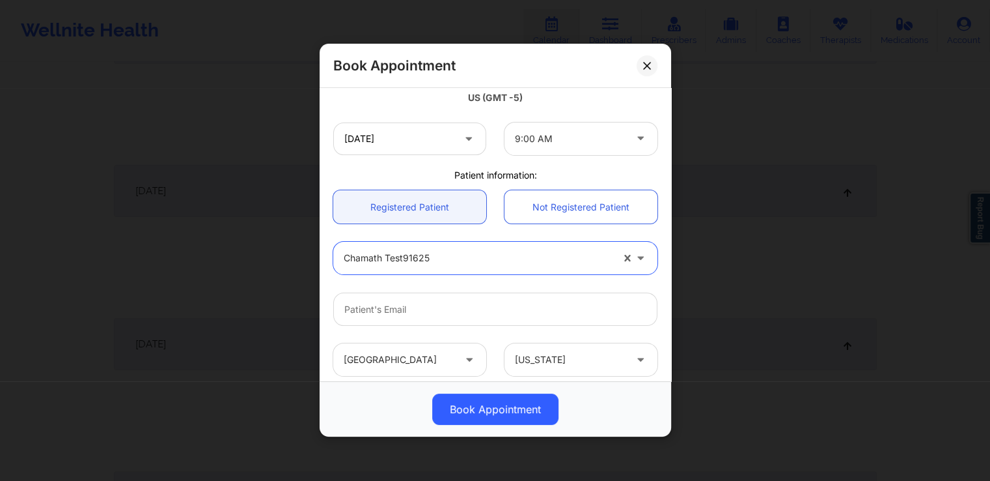
scroll to position [253, 0]
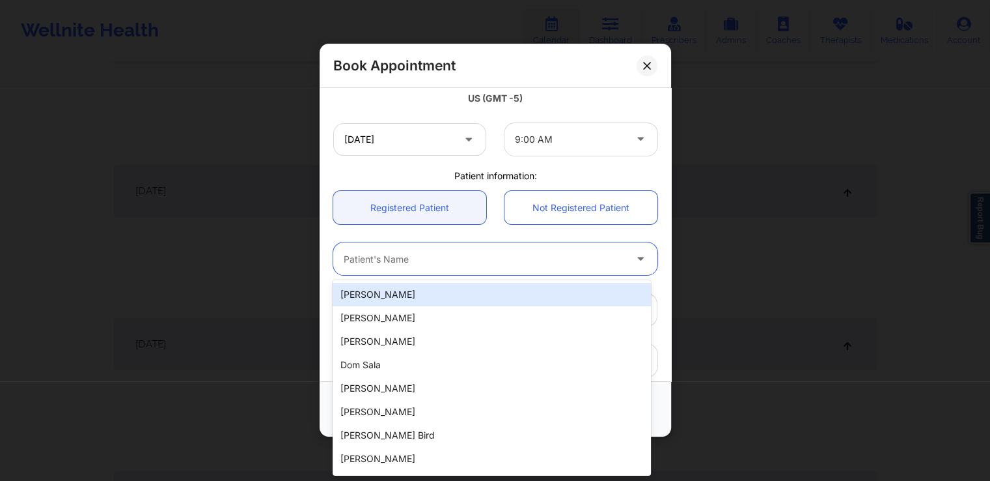
click at [590, 257] on div at bounding box center [484, 259] width 281 height 16
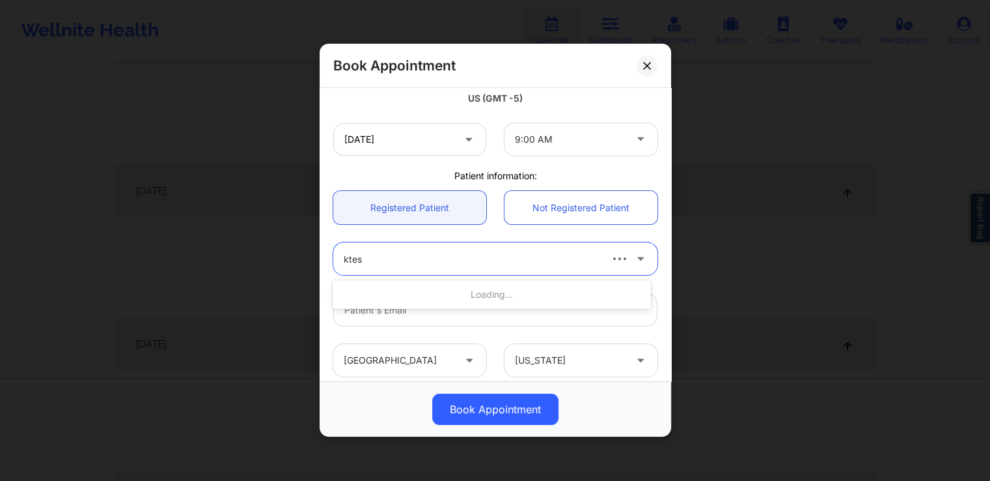
type input "ktest"
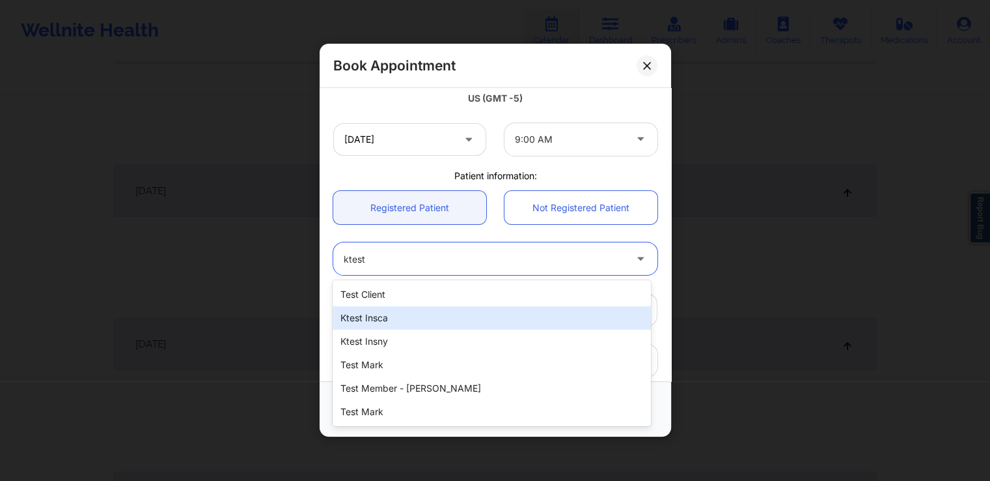
click at [440, 316] on div "ktest insca" at bounding box center [492, 317] width 318 height 23
type input "[EMAIL_ADDRESS][DOMAIN_NAME]"
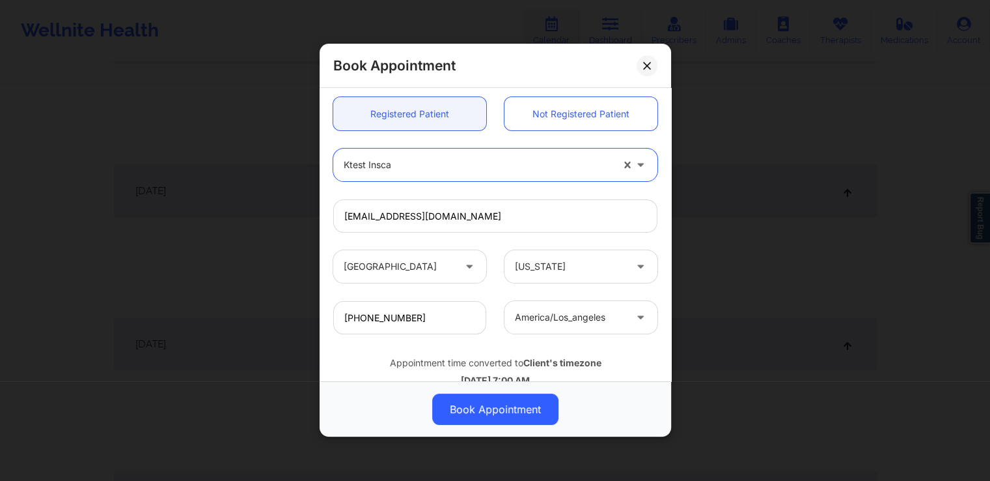
scroll to position [354, 0]
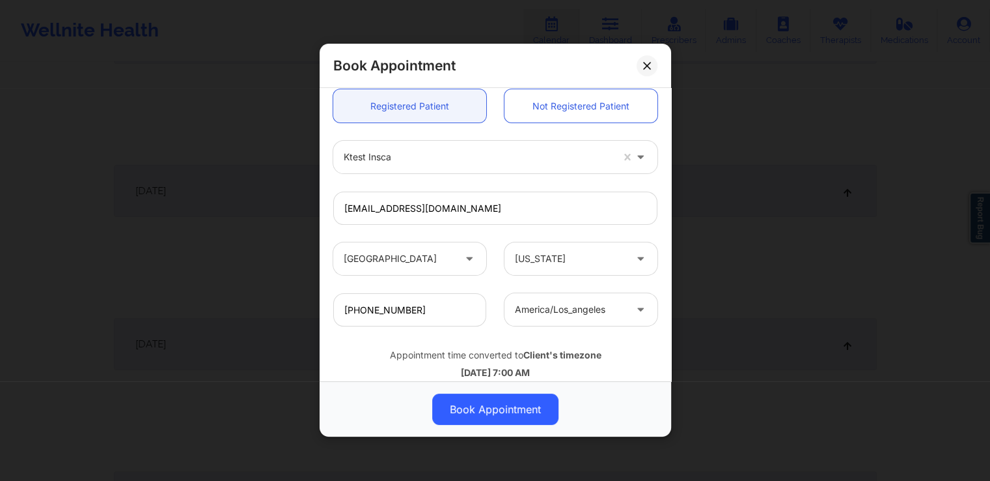
click at [722, 113] on div "Book Appointment [GEOGRAPHIC_DATA] [US_STATE] ktest provFL3 Appointment informa…" at bounding box center [495, 240] width 990 height 481
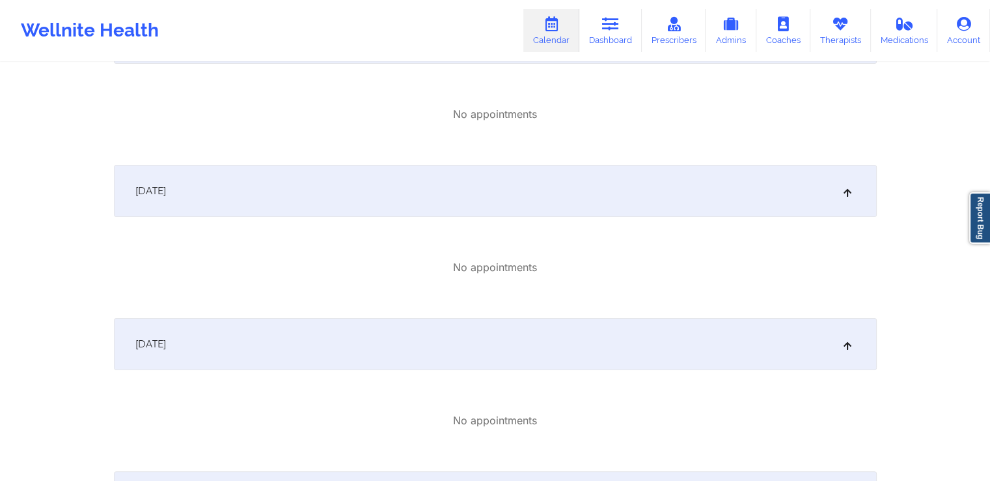
scroll to position [0, 0]
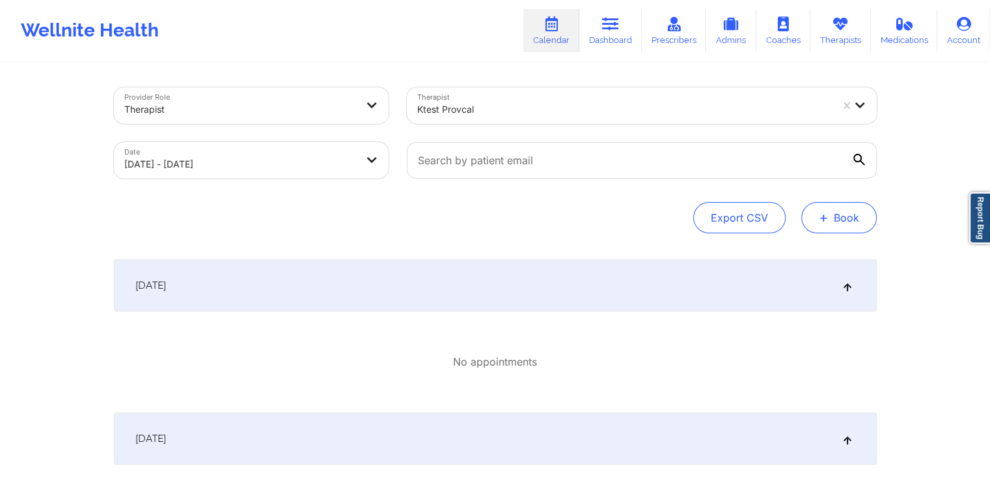
click at [819, 217] on span "+" at bounding box center [824, 217] width 10 height 7
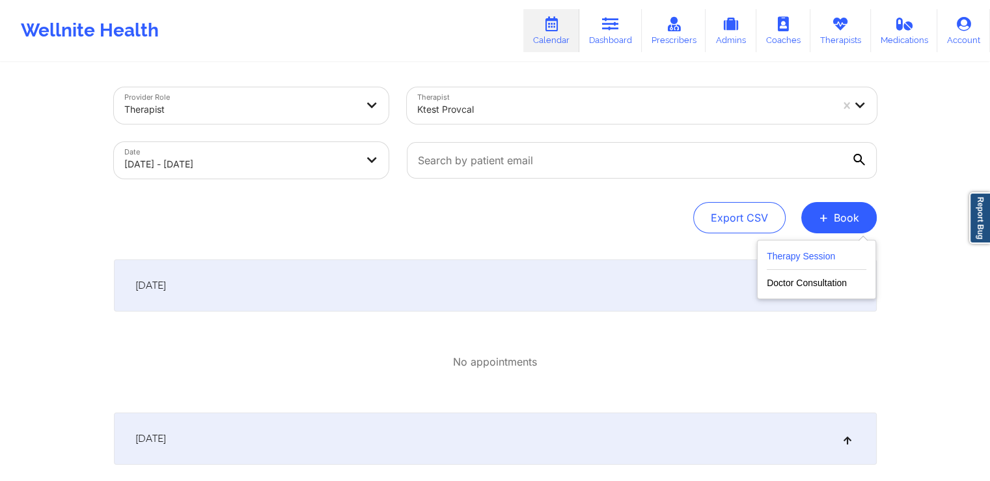
click at [806, 261] on button "Therapy Session" at bounding box center [817, 258] width 100 height 21
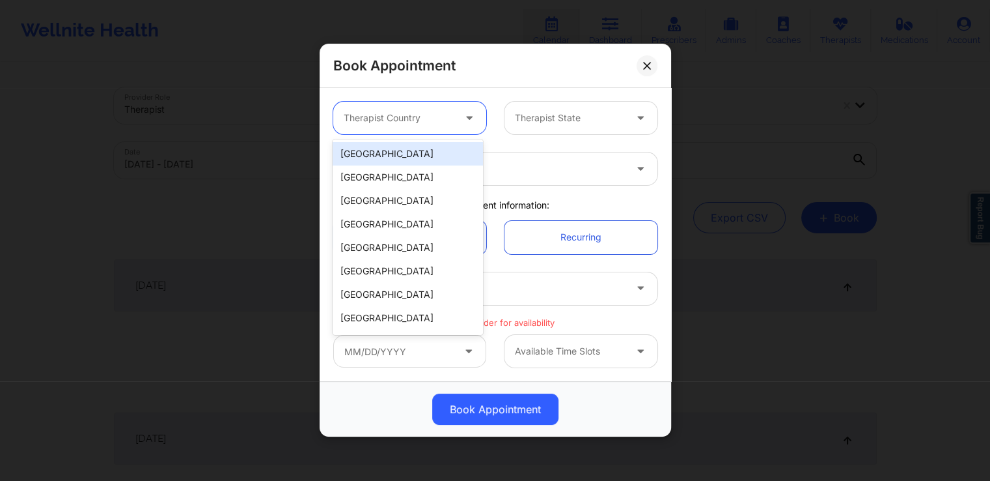
click at [433, 117] on div at bounding box center [399, 119] width 110 height 16
click at [407, 149] on div "[GEOGRAPHIC_DATA]" at bounding box center [408, 153] width 150 height 23
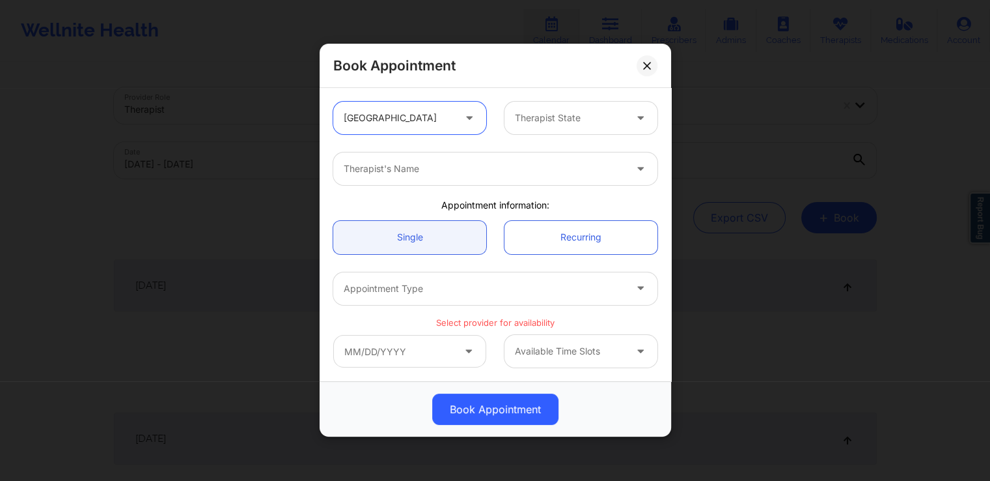
click at [410, 177] on div "Therapist's Name" at bounding box center [479, 168] width 293 height 33
type input "ktest"
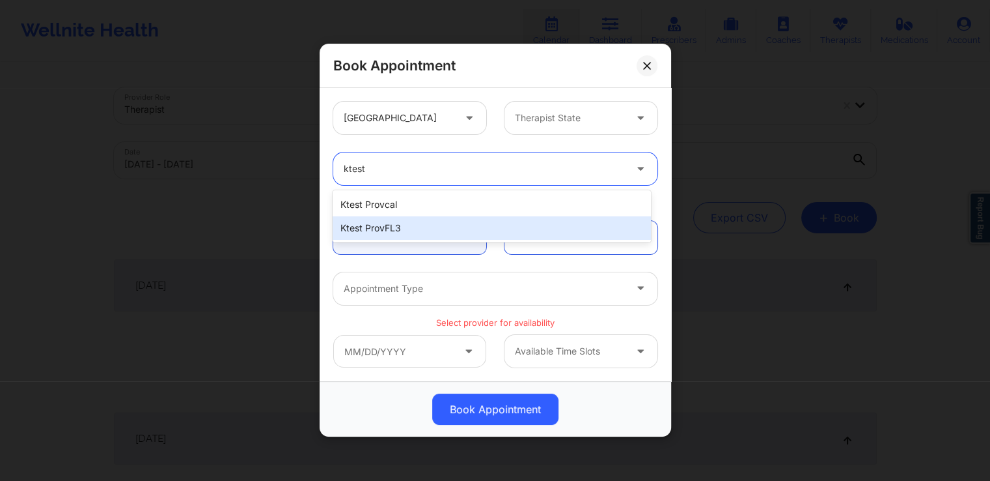
click at [395, 231] on div "ktest provFL3" at bounding box center [492, 227] width 318 height 23
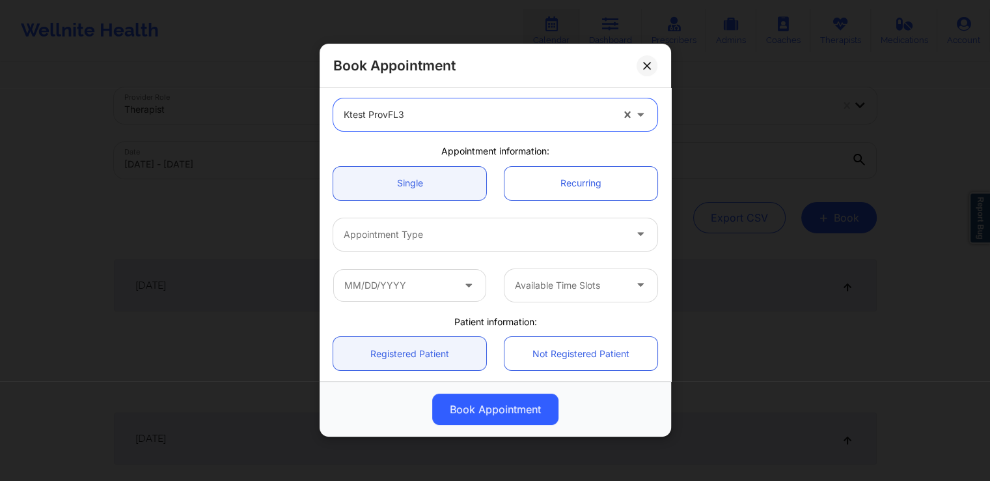
scroll to position [55, 0]
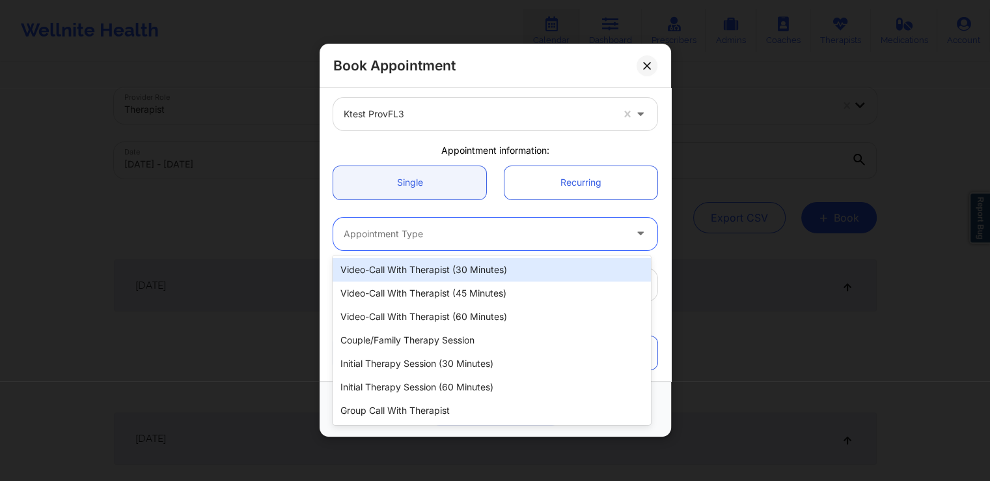
click at [422, 248] on div "Appointment Type" at bounding box center [479, 234] width 293 height 33
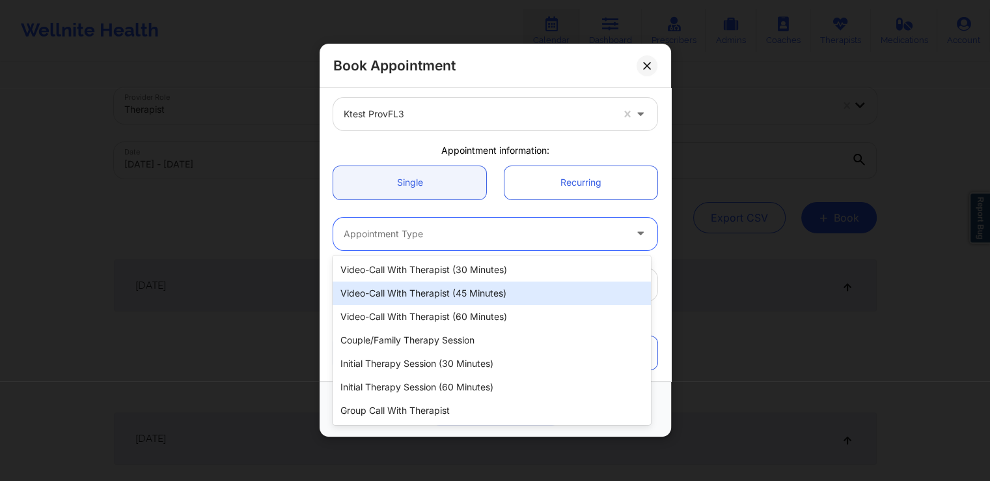
click at [442, 291] on div "Video-Call with Therapist (45 minutes)" at bounding box center [492, 292] width 318 height 23
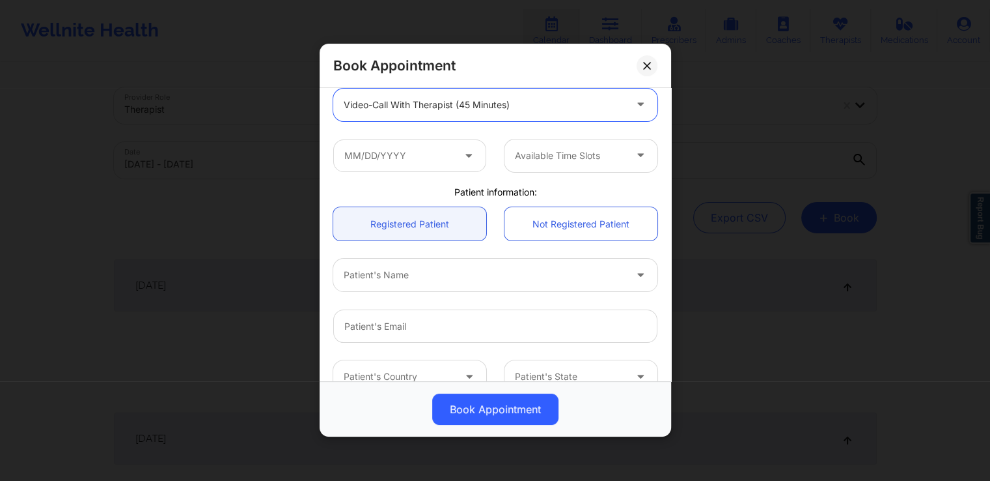
scroll to position [184, 0]
click at [458, 147] on input "text" at bounding box center [409, 155] width 153 height 33
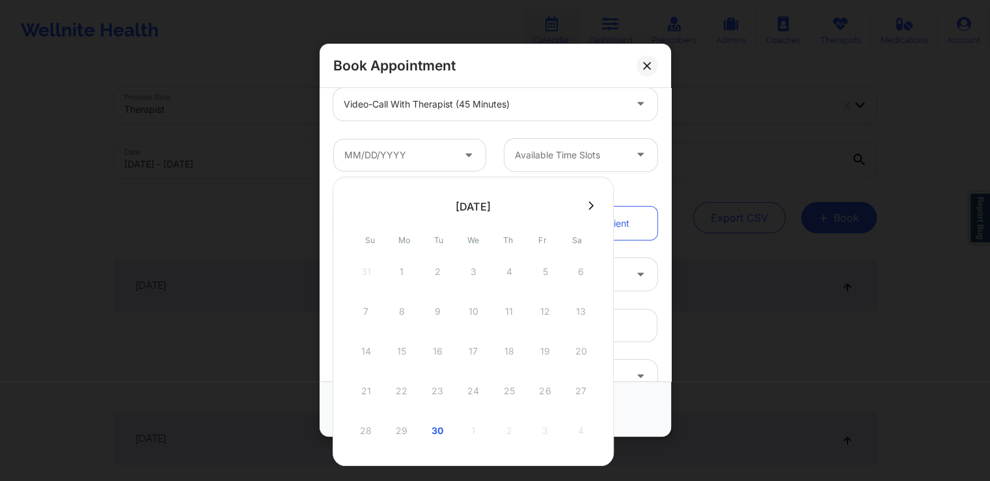
click at [589, 206] on icon at bounding box center [591, 206] width 5 height 10
click at [399, 310] on div "6" at bounding box center [402, 311] width 33 height 36
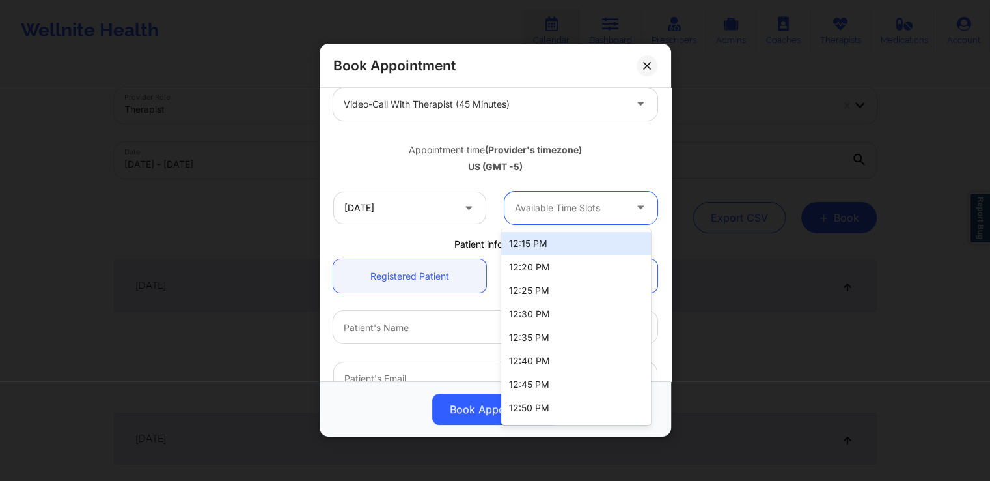
click at [570, 205] on div at bounding box center [570, 208] width 110 height 16
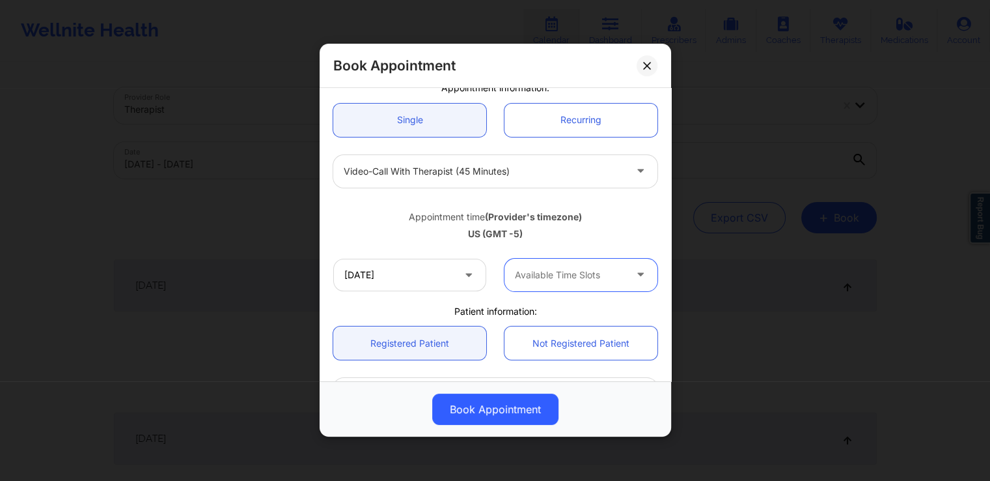
scroll to position [116, 0]
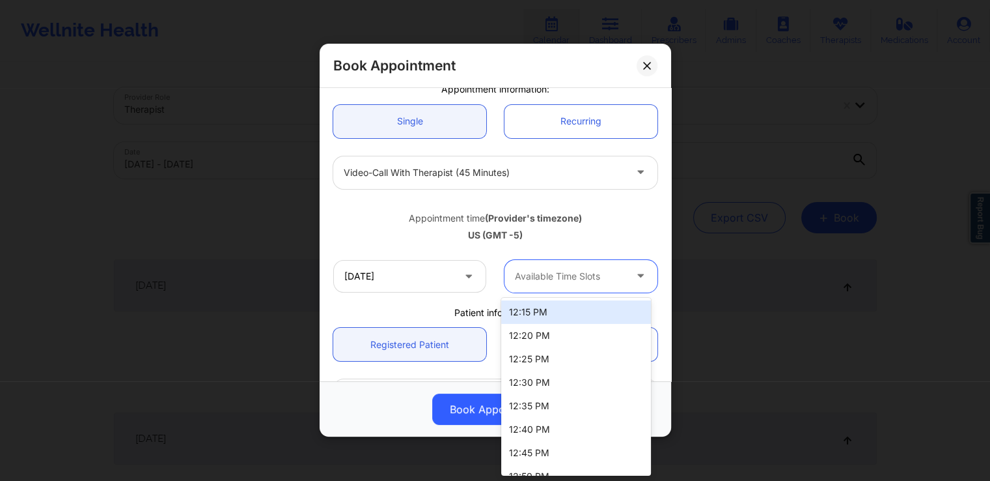
click at [619, 274] on div "Available Time Slots" at bounding box center [566, 276] width 122 height 33
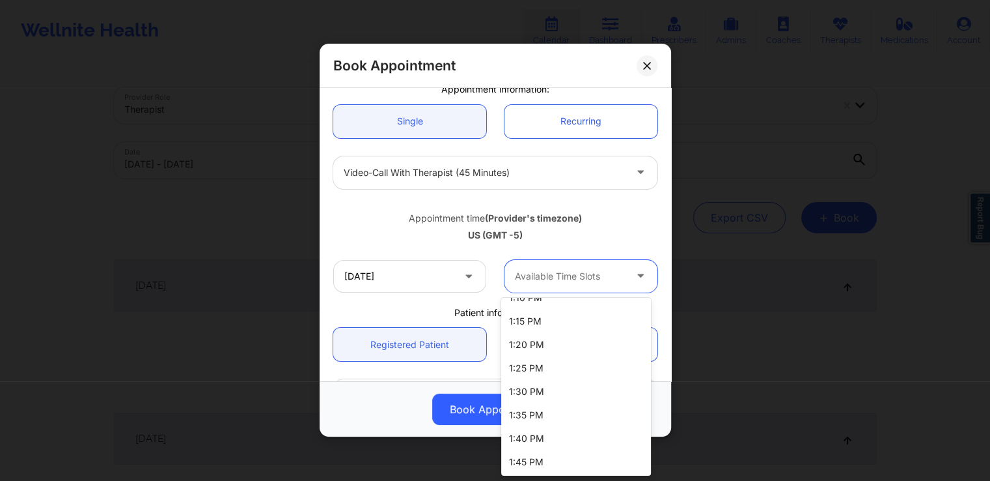
scroll to position [0, 0]
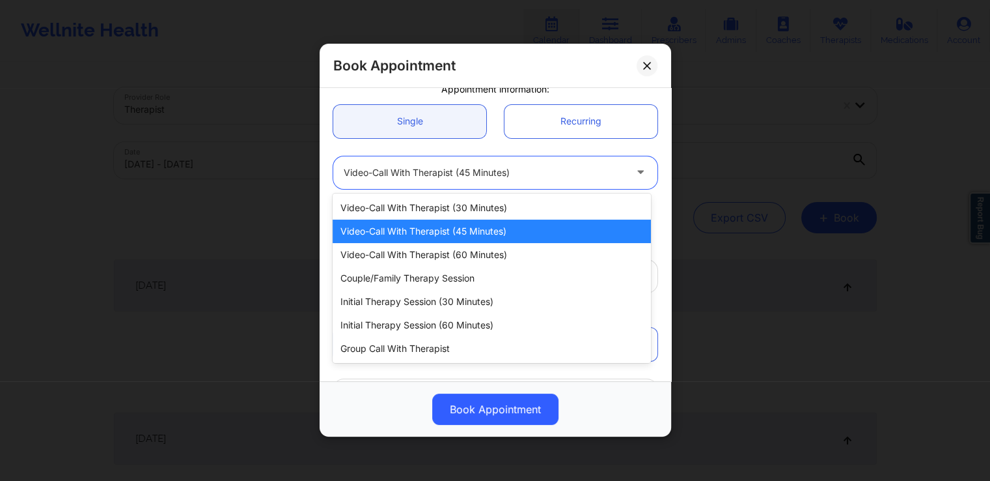
click at [607, 177] on div at bounding box center [484, 173] width 281 height 16
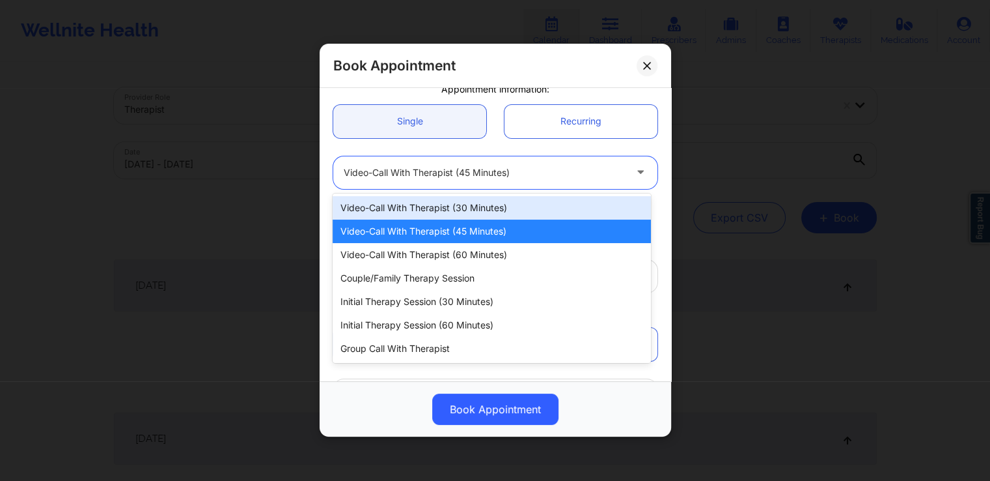
click at [498, 204] on div "Video-Call with Therapist (30 minutes)" at bounding box center [492, 207] width 318 height 23
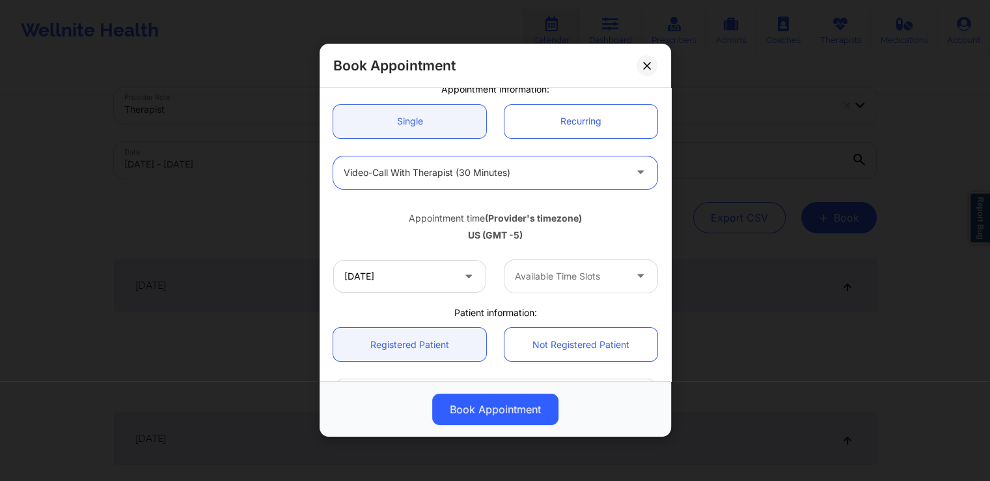
click at [601, 283] on div "Available Time Slots" at bounding box center [566, 276] width 122 height 33
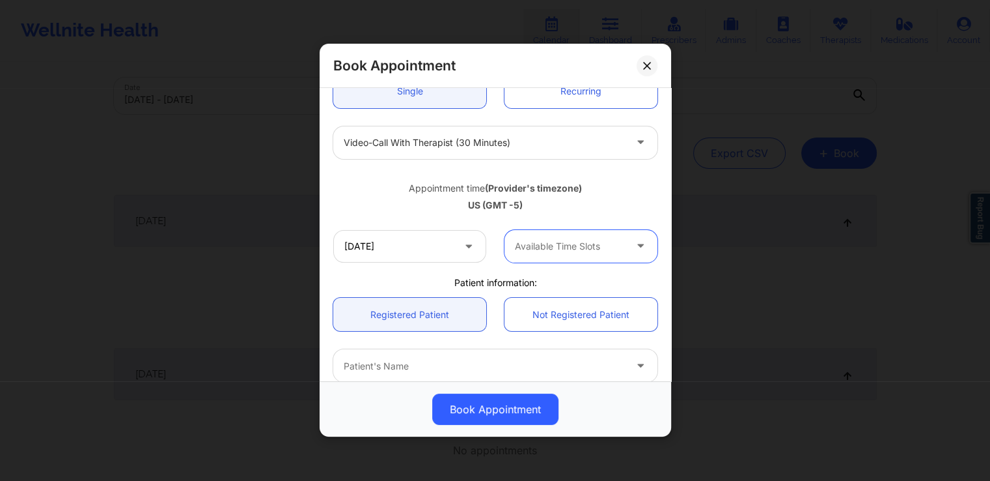
scroll to position [153, 0]
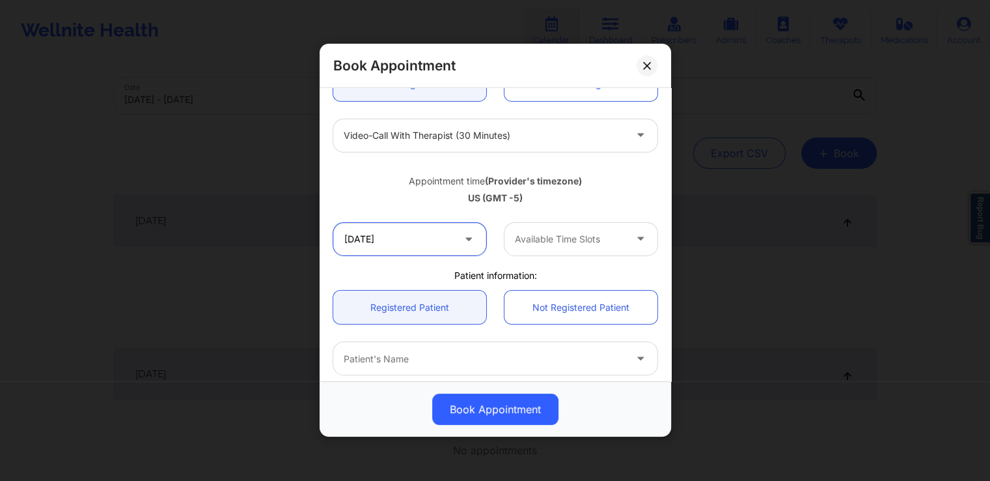
click at [454, 241] on input "[DATE]" at bounding box center [409, 239] width 153 height 33
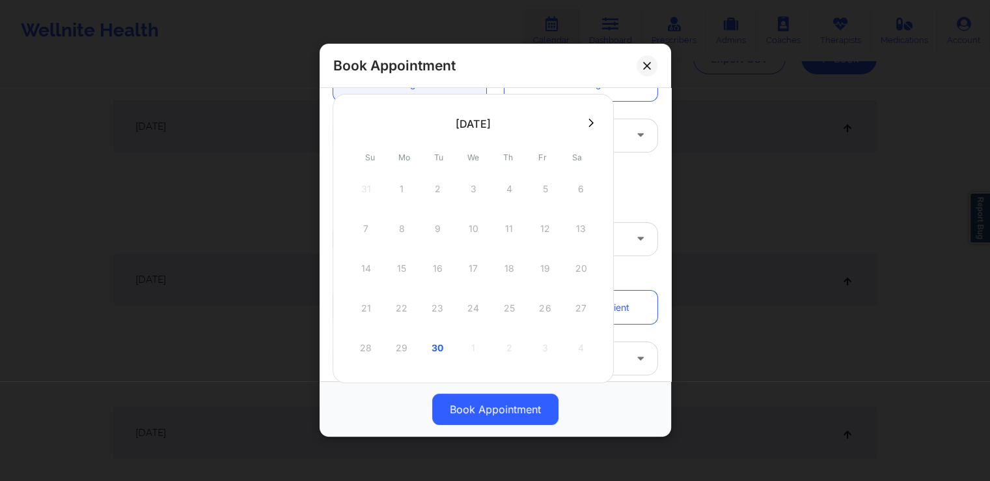
scroll to position [158, 0]
click at [592, 126] on icon at bounding box center [591, 124] width 5 height 10
click at [544, 226] on div "10" at bounding box center [545, 229] width 33 height 36
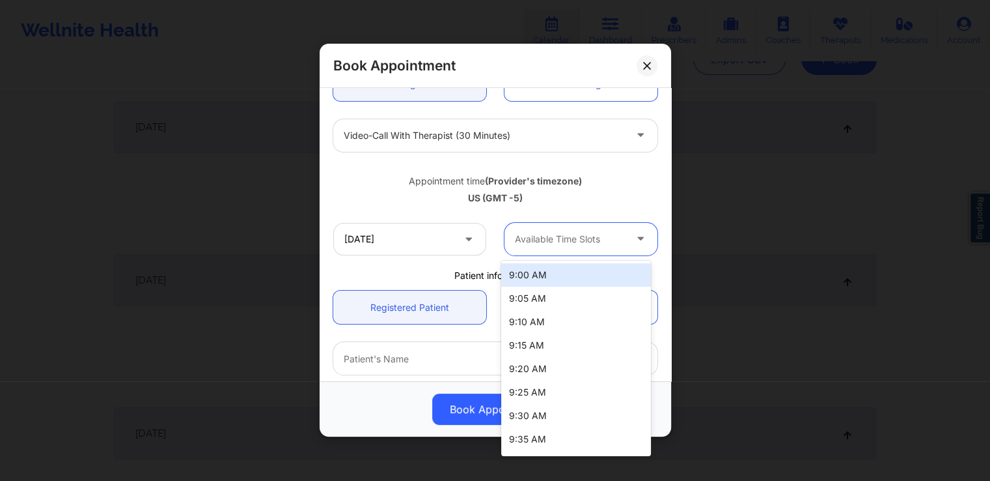
click at [565, 244] on div at bounding box center [570, 239] width 110 height 16
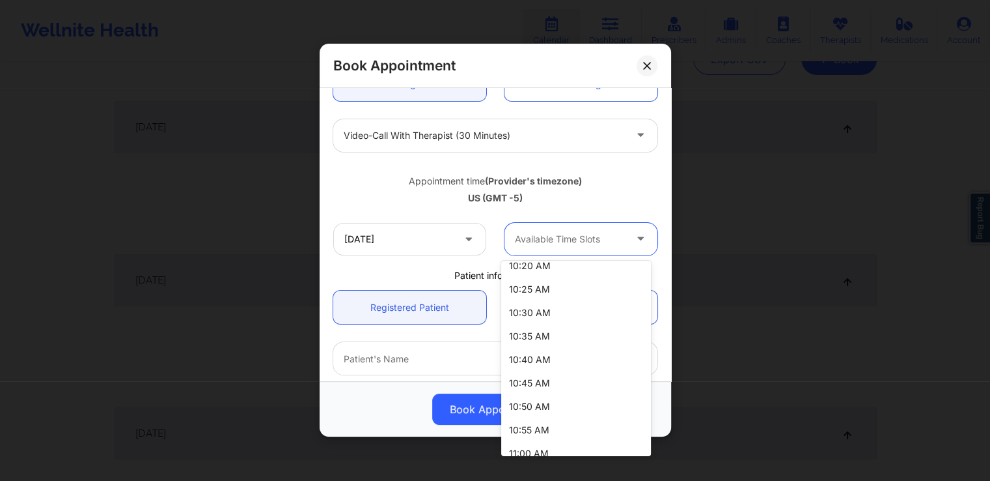
scroll to position [0, 0]
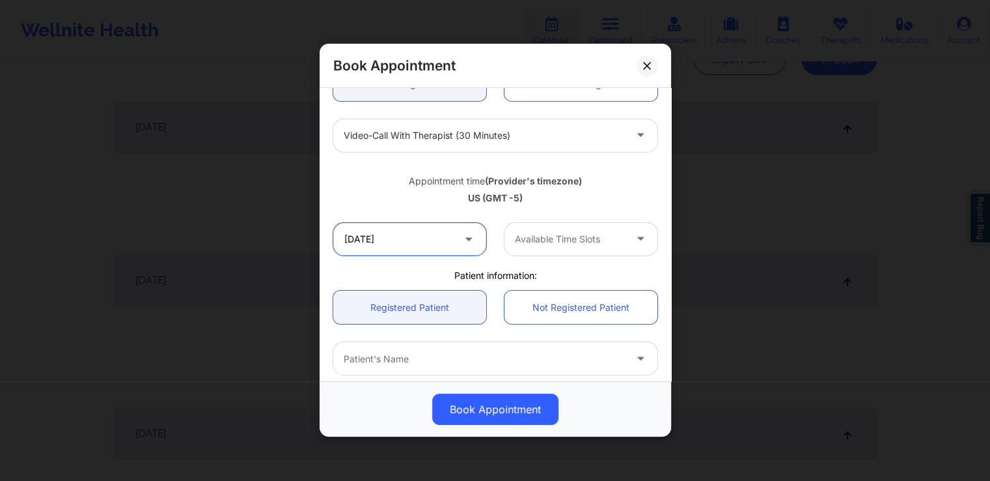
click at [432, 238] on input "[DATE]" at bounding box center [409, 239] width 153 height 33
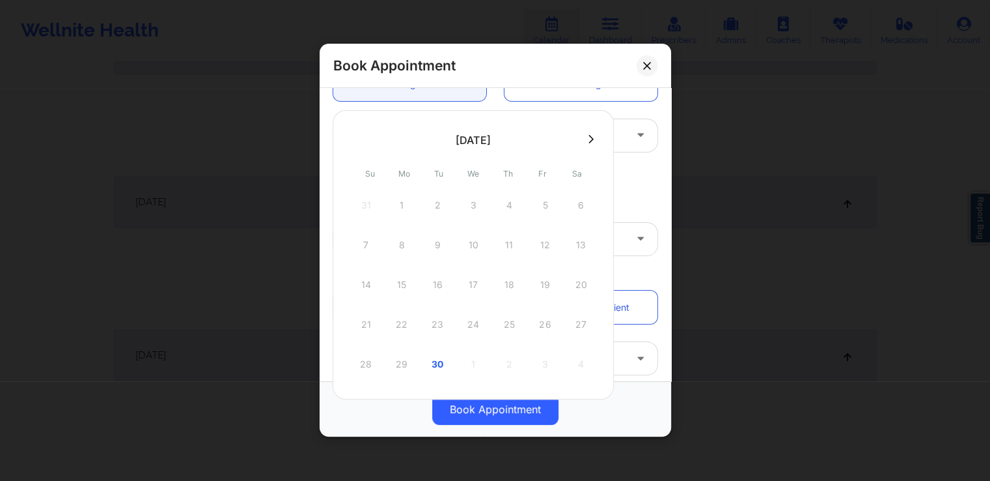
scroll to position [233, 0]
drag, startPoint x: 403, startPoint y: 206, endPoint x: 434, endPoint y: 367, distance: 163.2
click at [434, 367] on div "31 1 2 3 4 5 6 7 8 9 10 11 12 13 14 15 16 17 18 19 20 21 22 23 24 25 26 27 28 2…" at bounding box center [473, 287] width 247 height 195
click at [434, 367] on div "30" at bounding box center [437, 367] width 33 height 36
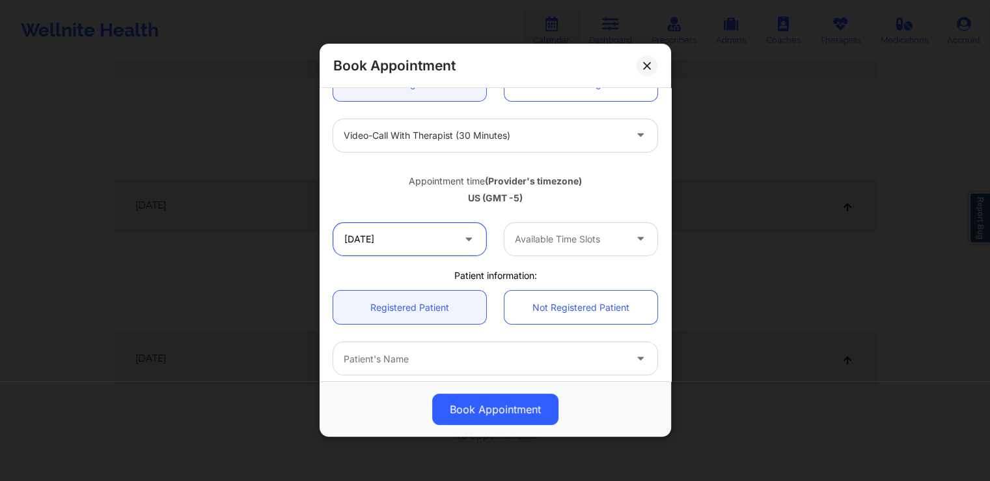
click at [425, 238] on input "[DATE]" at bounding box center [409, 239] width 153 height 33
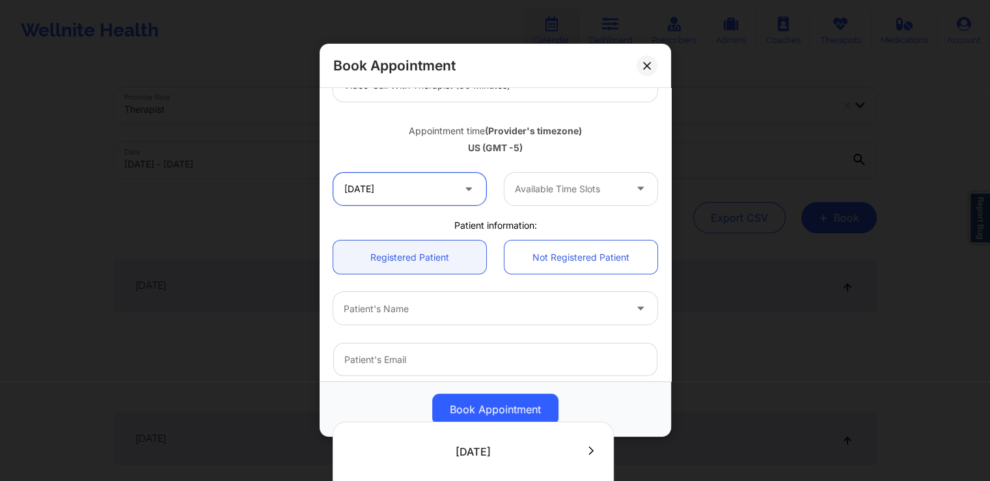
scroll to position [204, 0]
click at [423, 191] on input "[DATE]" at bounding box center [409, 188] width 153 height 33
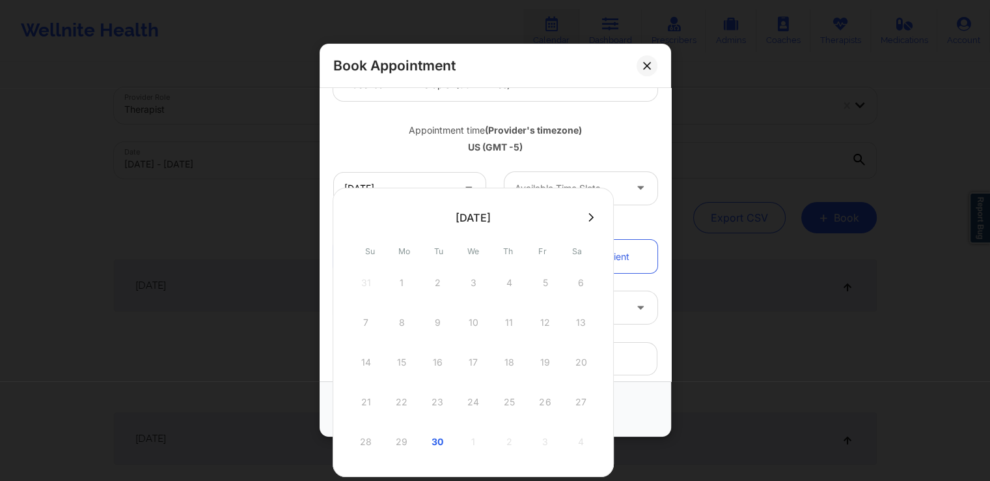
click at [591, 219] on icon at bounding box center [591, 217] width 5 height 8
click at [547, 324] on div "10" at bounding box center [545, 322] width 33 height 36
type input "[DATE]"
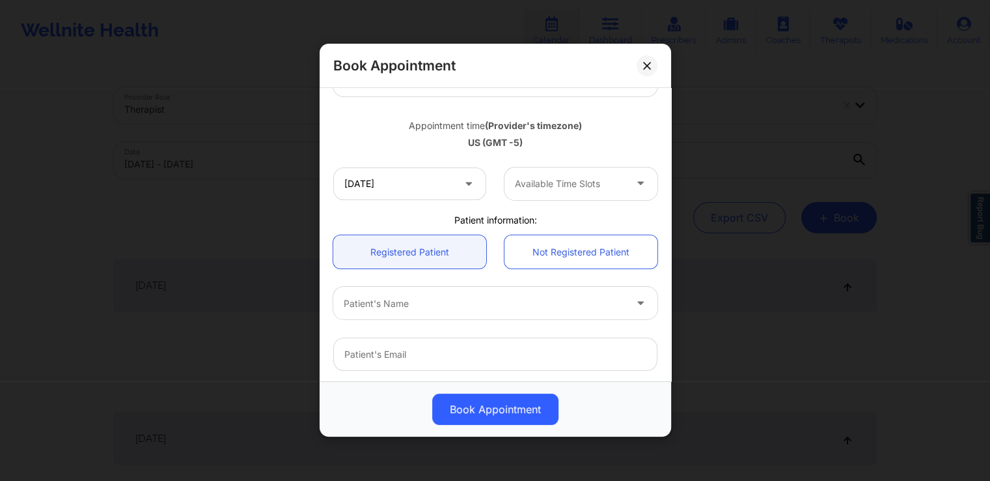
scroll to position [231, 0]
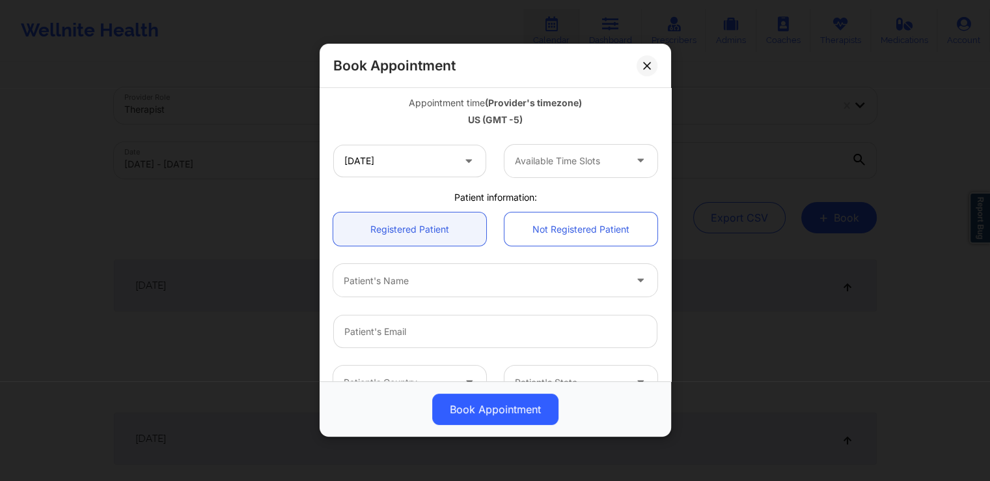
click at [608, 158] on div at bounding box center [570, 161] width 110 height 16
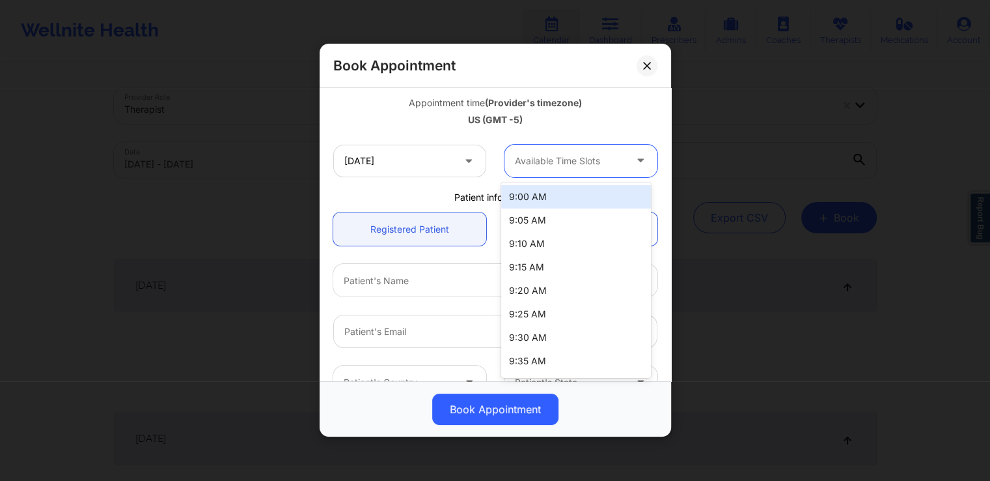
click at [558, 200] on div "9:00 AM" at bounding box center [576, 196] width 150 height 23
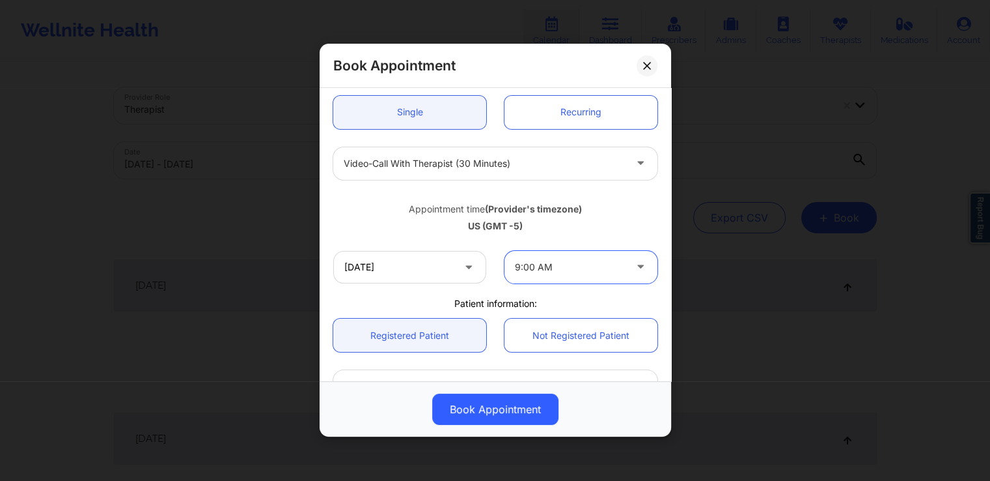
scroll to position [125, 0]
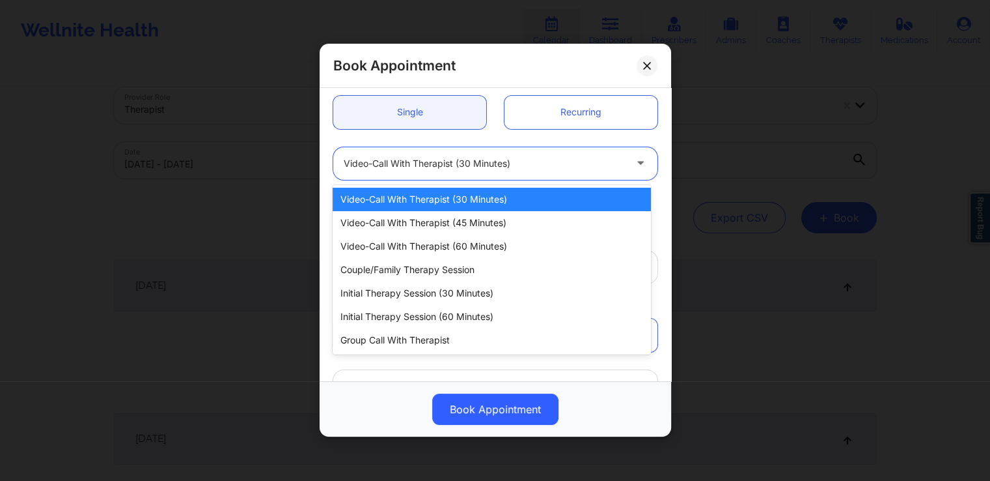
click at [509, 168] on div at bounding box center [484, 164] width 281 height 16
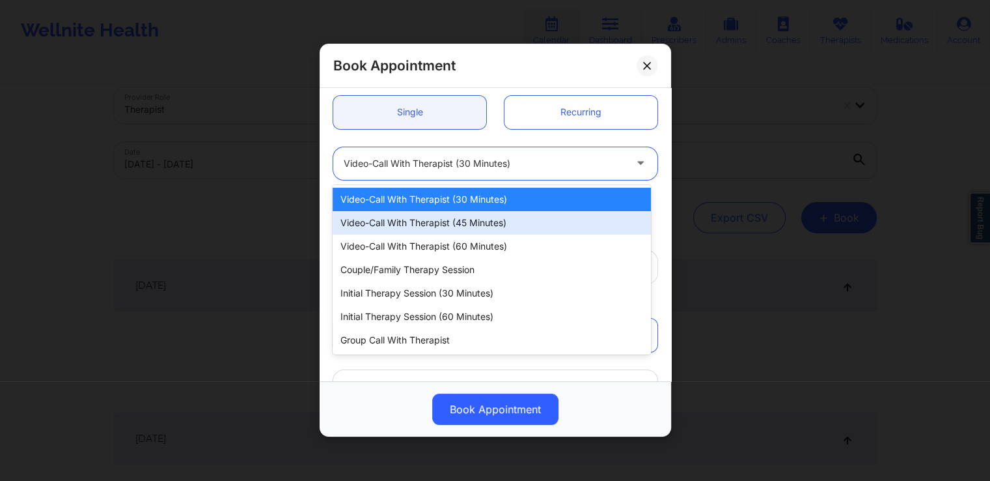
click at [474, 223] on div "Video-Call with Therapist (45 minutes)" at bounding box center [492, 222] width 318 height 23
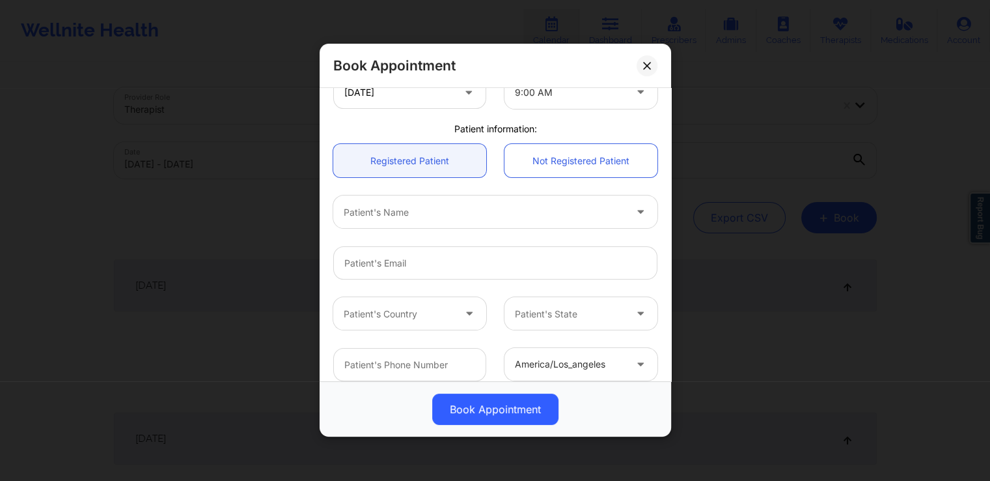
scroll to position [302, 0]
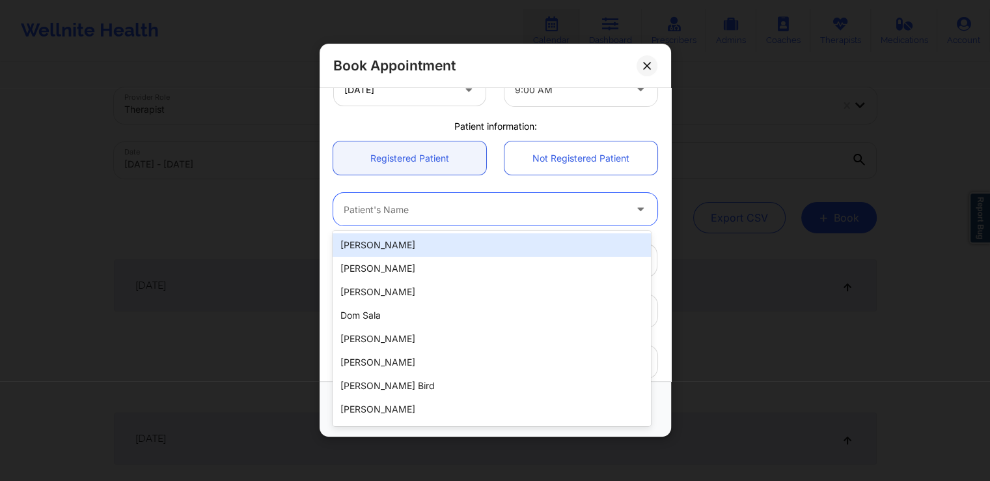
click at [514, 216] on div at bounding box center [484, 210] width 281 height 16
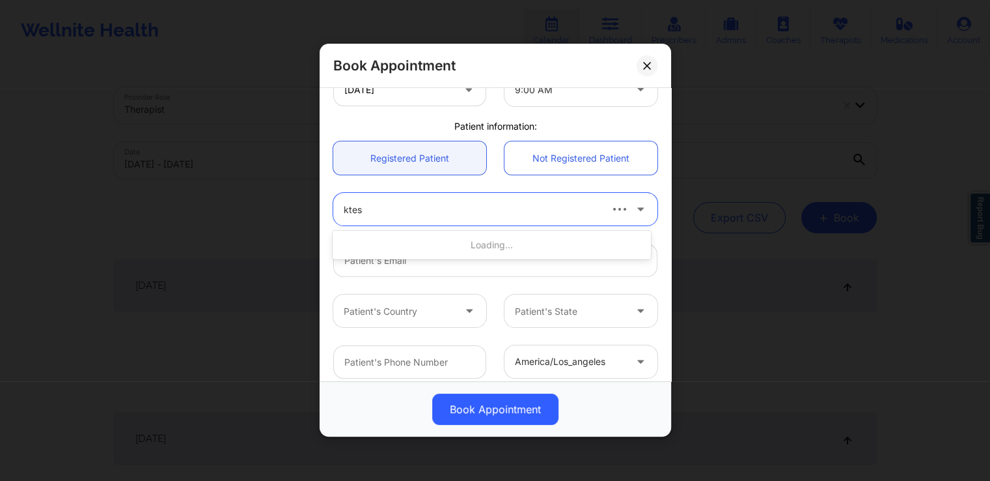
type input "ktest"
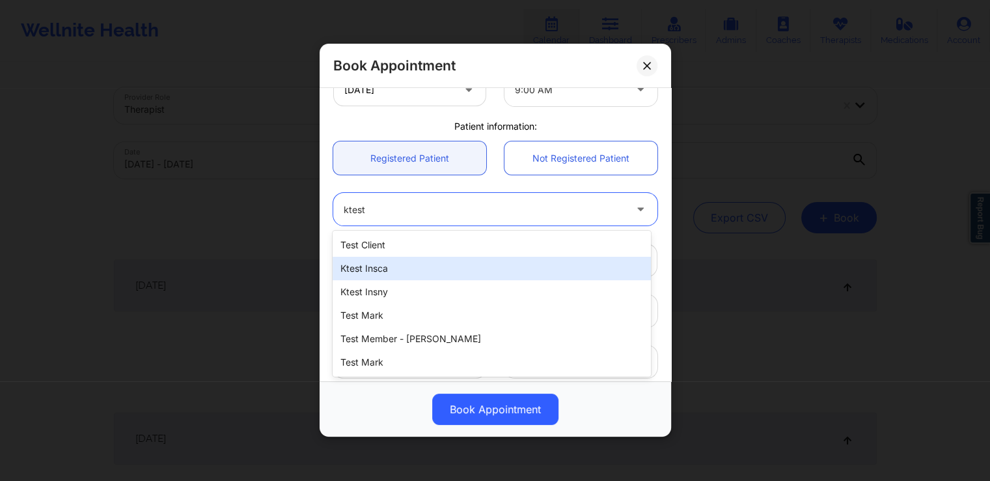
click at [456, 272] on div "ktest insca" at bounding box center [492, 268] width 318 height 23
type input "[EMAIL_ADDRESS][DOMAIN_NAME]"
type input "[PHONE_NUMBER]"
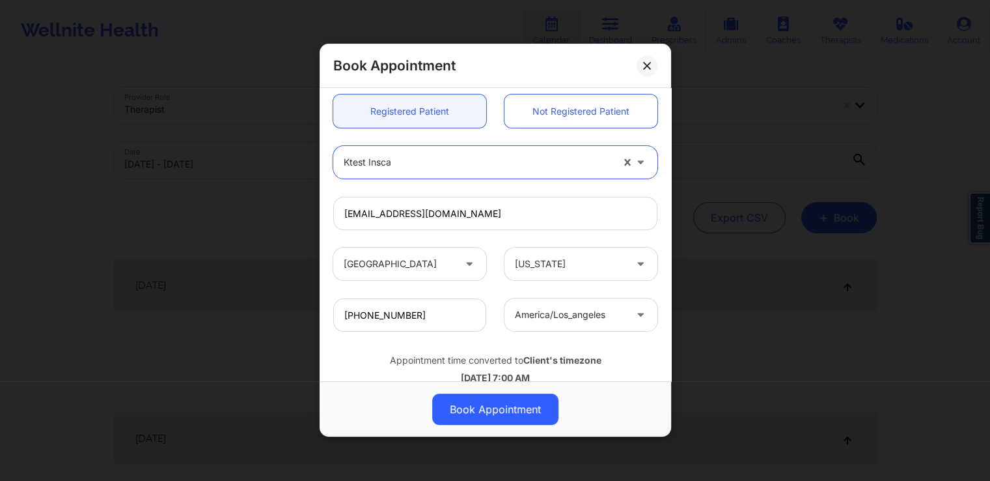
scroll to position [346, 0]
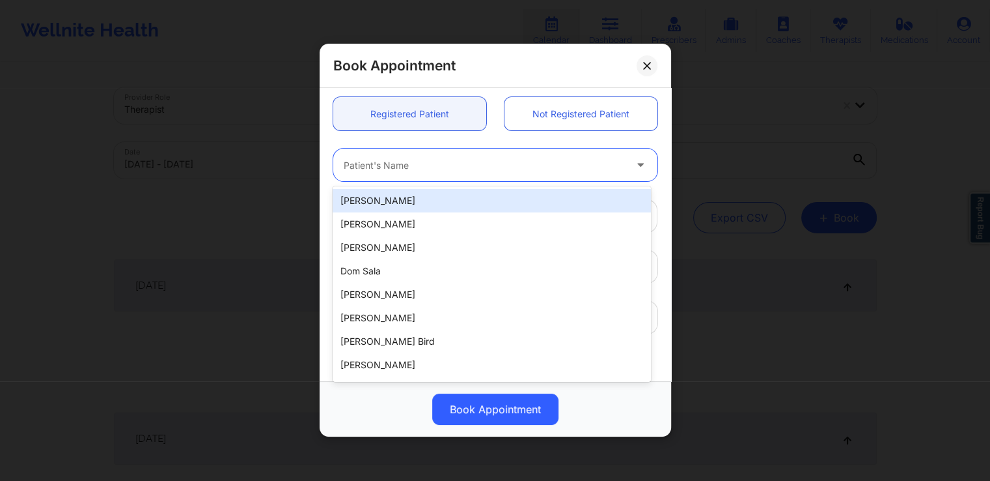
click at [555, 166] on div at bounding box center [484, 166] width 281 height 16
type input "ktest"
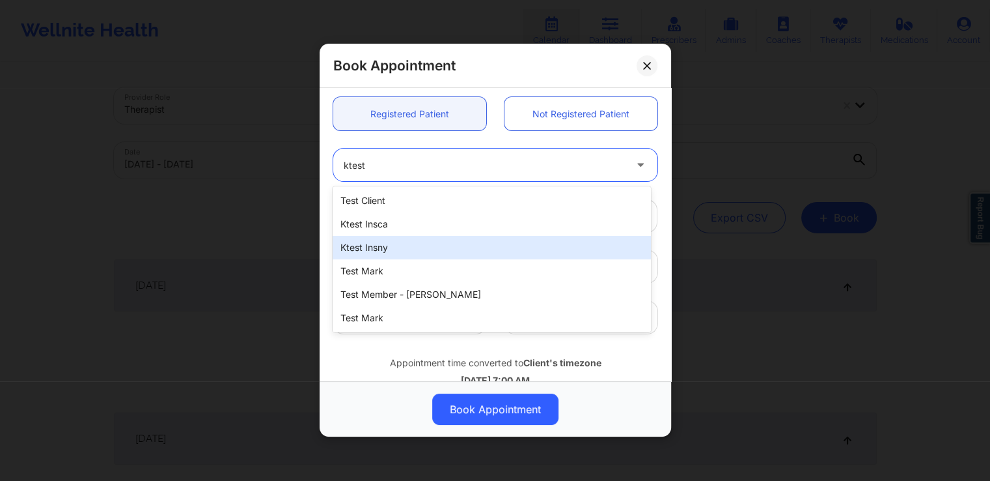
click at [383, 243] on div "ktest insny" at bounding box center [492, 247] width 318 height 23
type input "[EMAIL_ADDRESS][DOMAIN_NAME]"
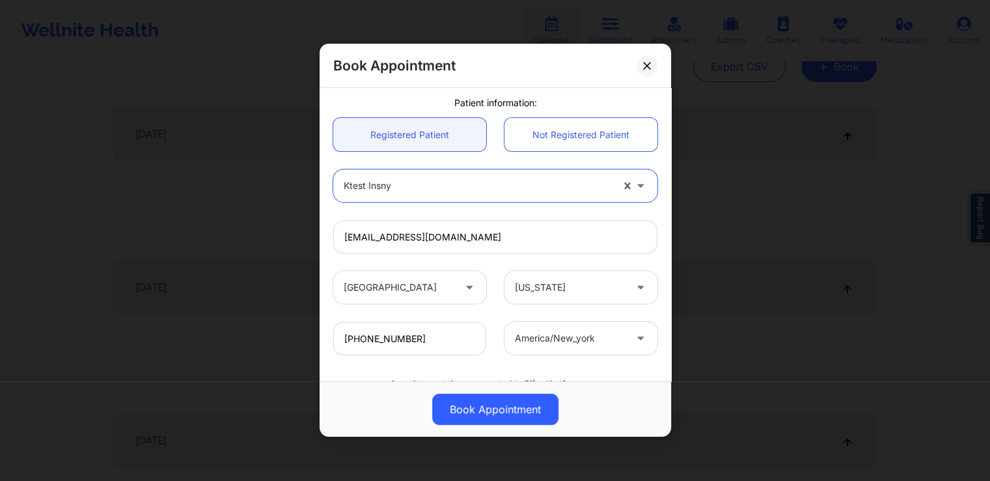
scroll to position [326, 0]
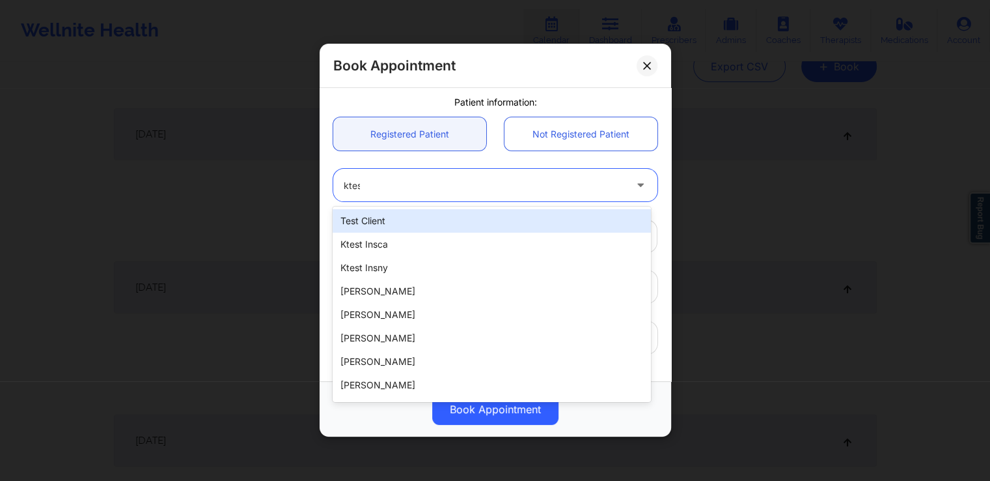
type input "ktest"
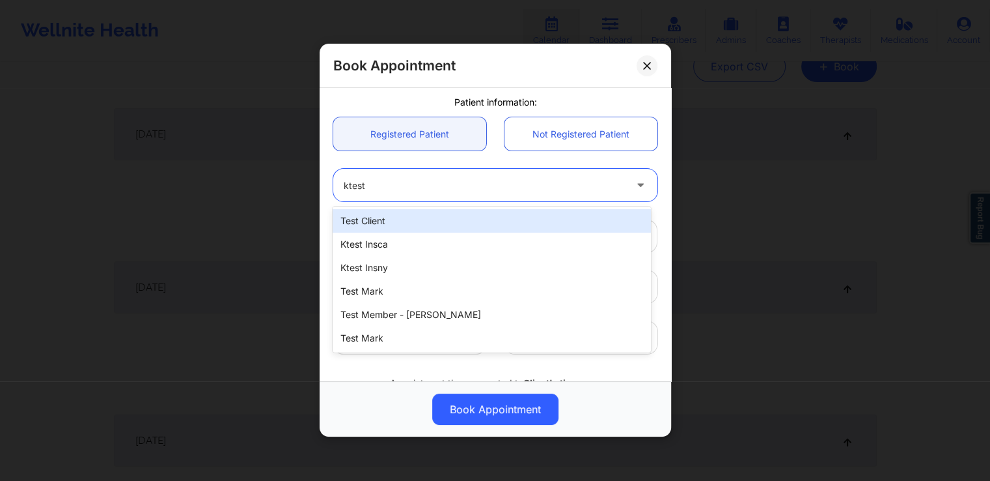
click at [404, 220] on div "test client" at bounding box center [492, 220] width 318 height 23
type input "[EMAIL_ADDRESS][DOMAIN_NAME]"
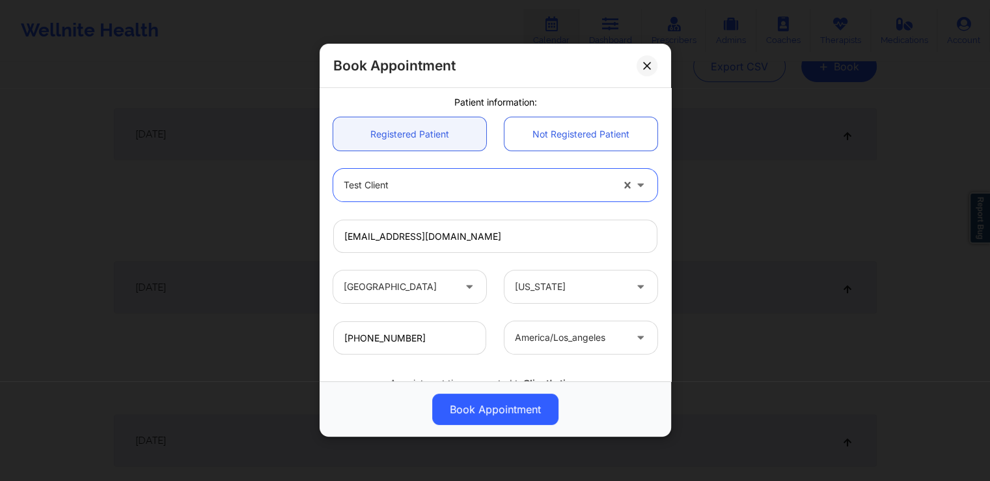
scroll to position [383, 0]
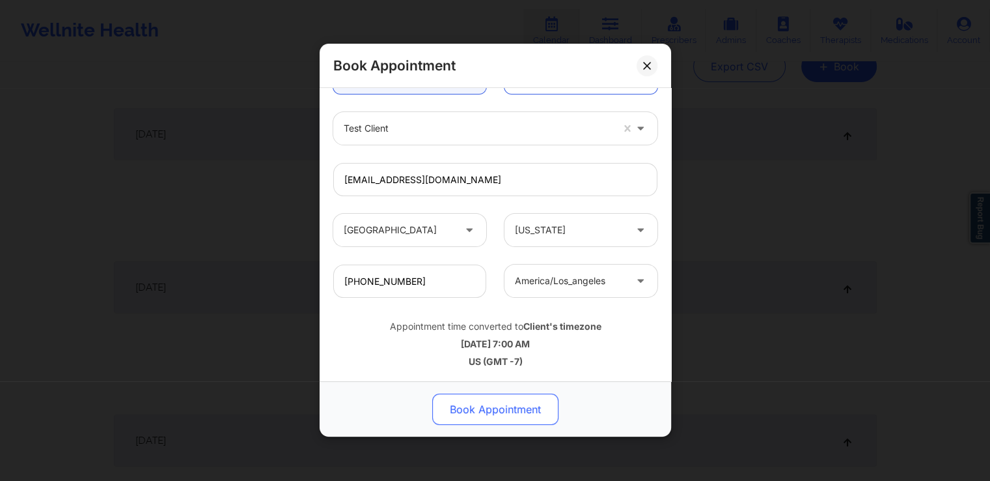
click at [492, 410] on button "Book Appointment" at bounding box center [495, 409] width 126 height 31
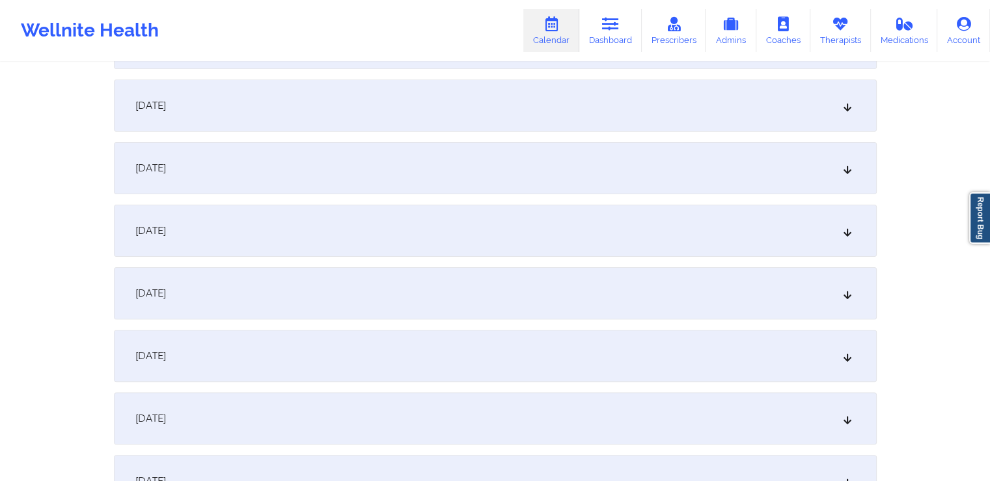
scroll to position [0, 0]
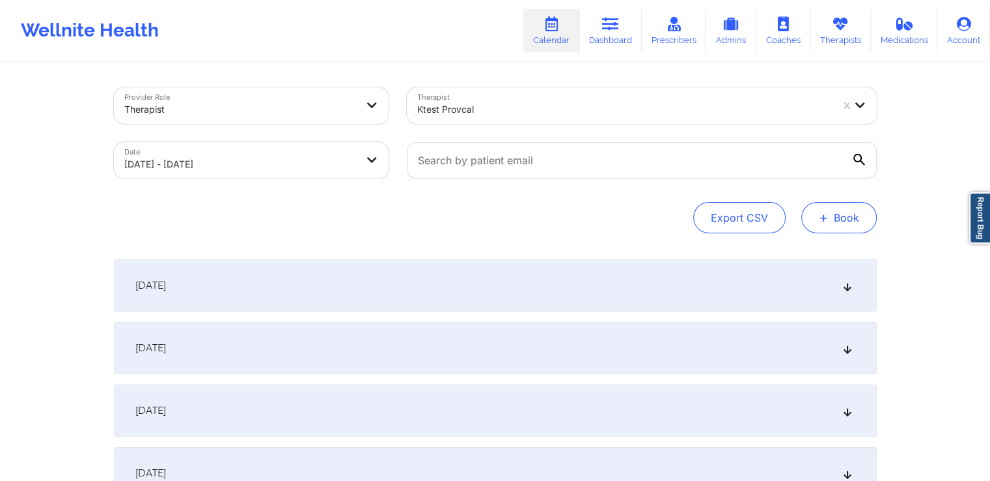
click at [822, 214] on span "+" at bounding box center [824, 217] width 10 height 7
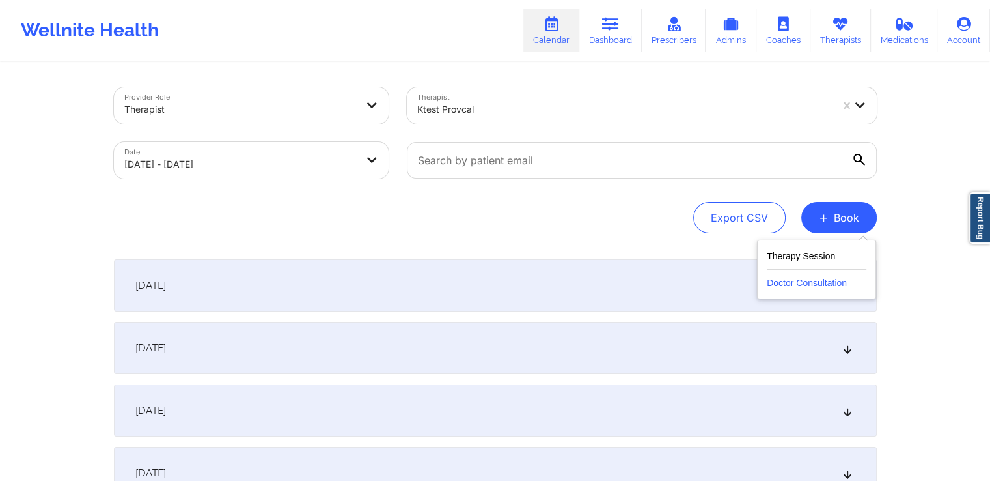
click at [808, 274] on button "Doctor Consultation" at bounding box center [817, 280] width 100 height 21
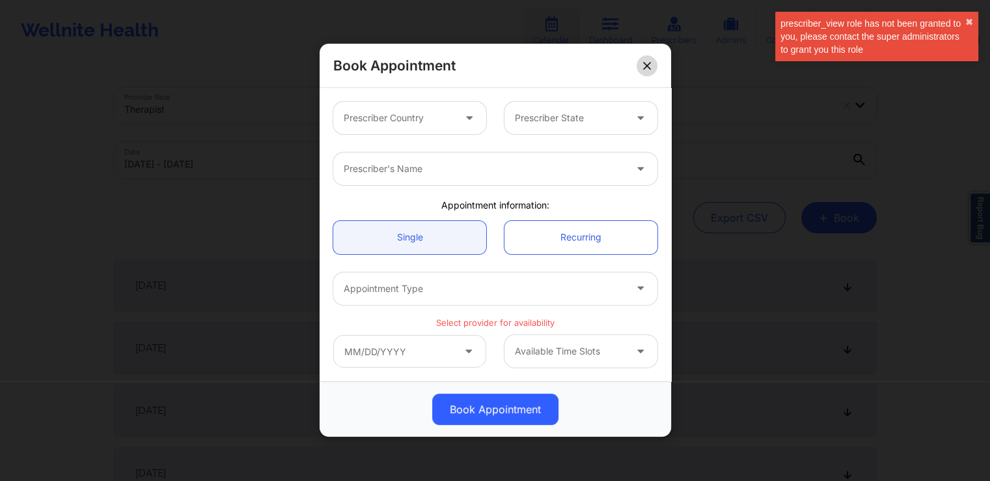
click at [647, 67] on icon at bounding box center [647, 66] width 8 height 8
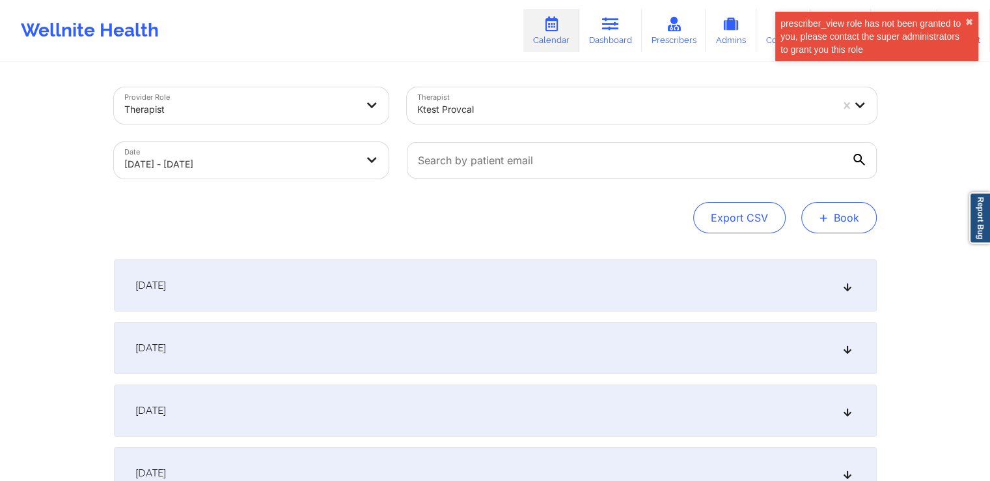
click at [823, 217] on span "+" at bounding box center [824, 217] width 10 height 7
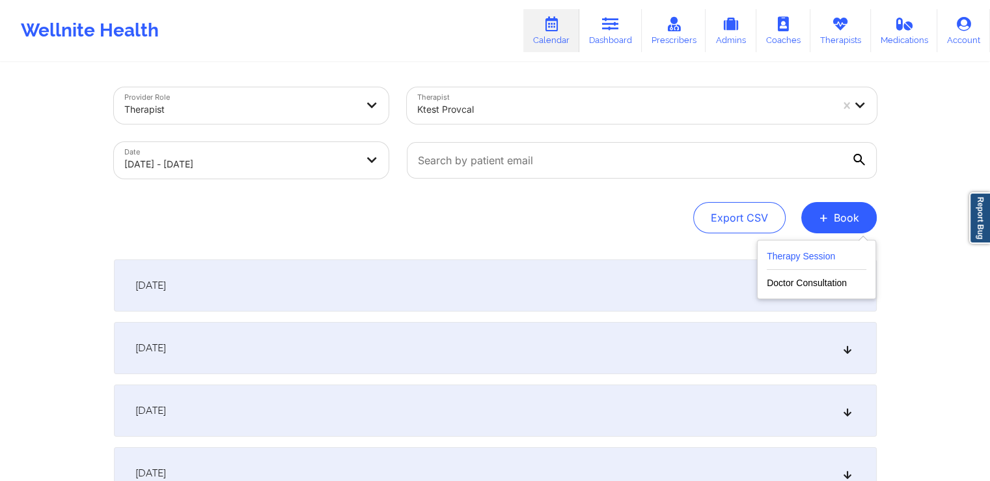
click at [817, 260] on button "Therapy Session" at bounding box center [817, 258] width 100 height 21
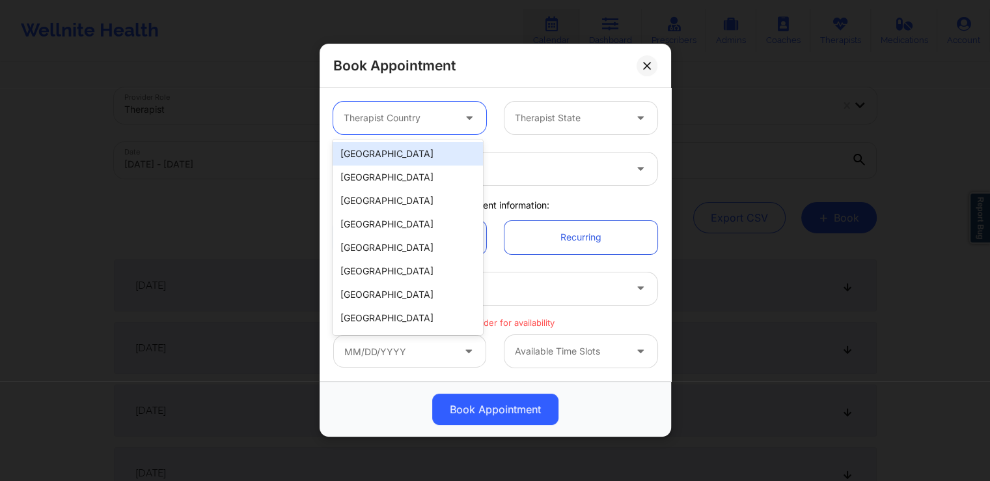
click at [438, 109] on div "Therapist Country" at bounding box center [394, 118] width 122 height 33
click at [414, 160] on div "[GEOGRAPHIC_DATA]" at bounding box center [408, 153] width 150 height 23
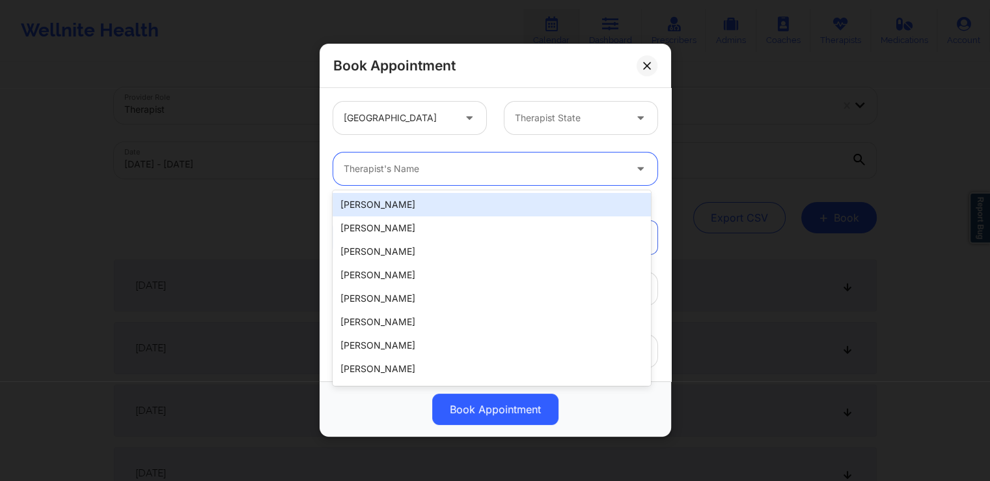
click at [433, 169] on div at bounding box center [484, 169] width 281 height 16
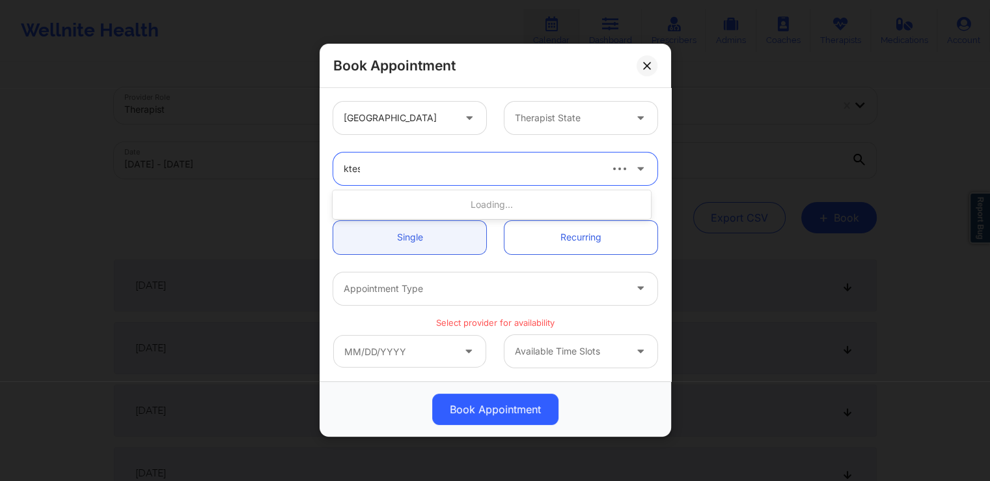
type input "ktest"
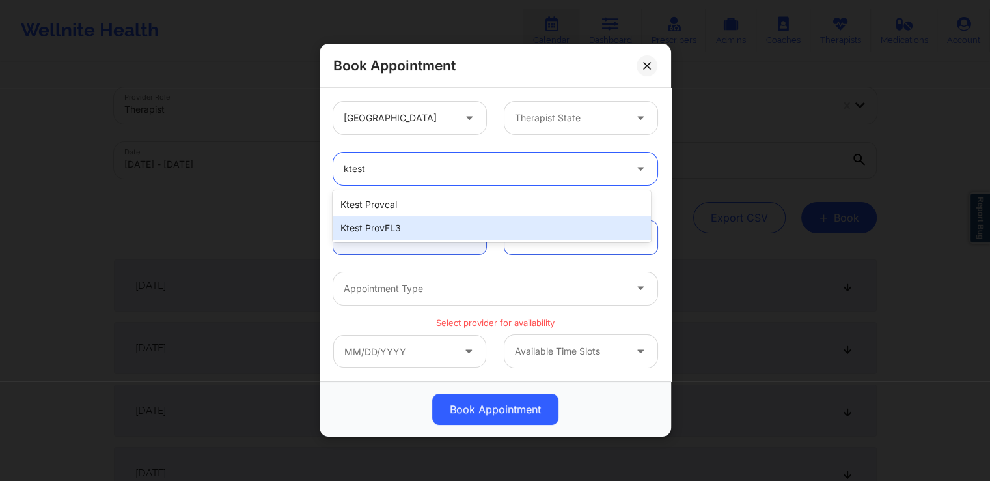
click at [410, 225] on div "ktest provFL3" at bounding box center [492, 227] width 318 height 23
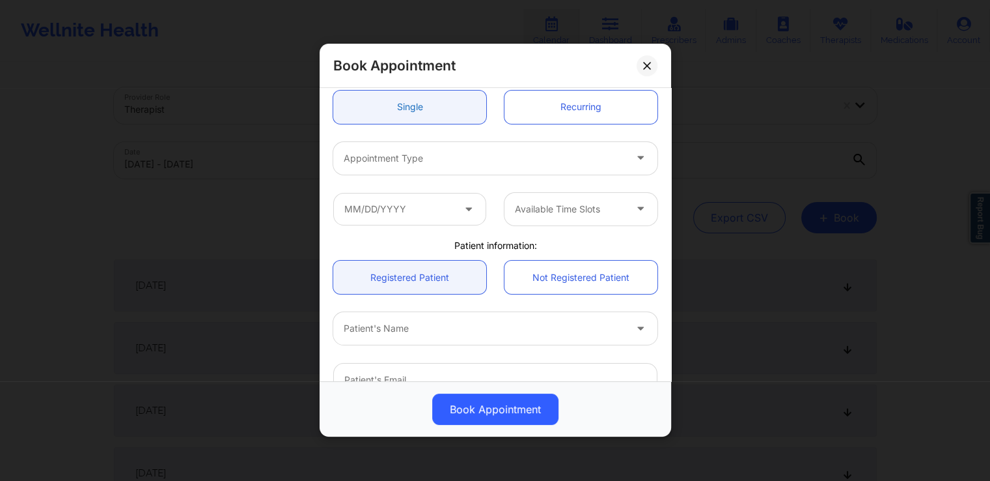
scroll to position [132, 0]
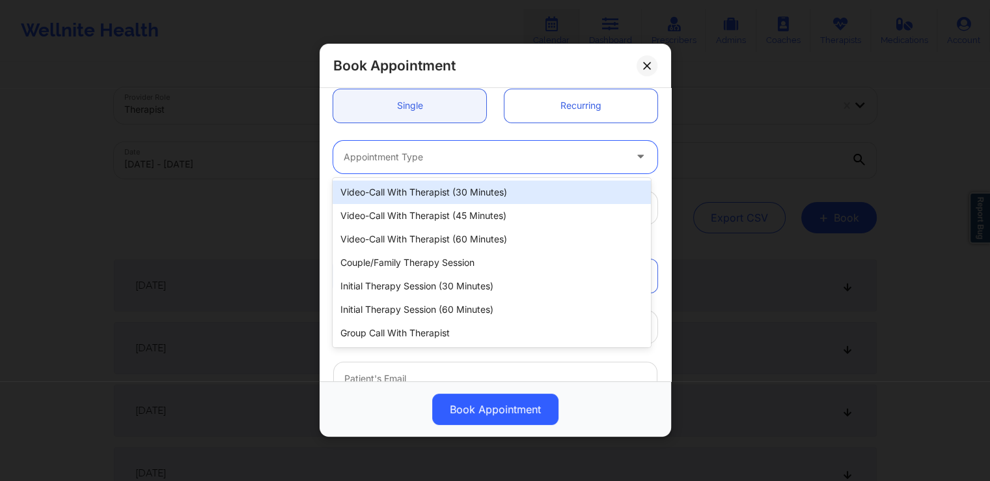
click at [481, 148] on div "Appointment Type" at bounding box center [479, 157] width 293 height 33
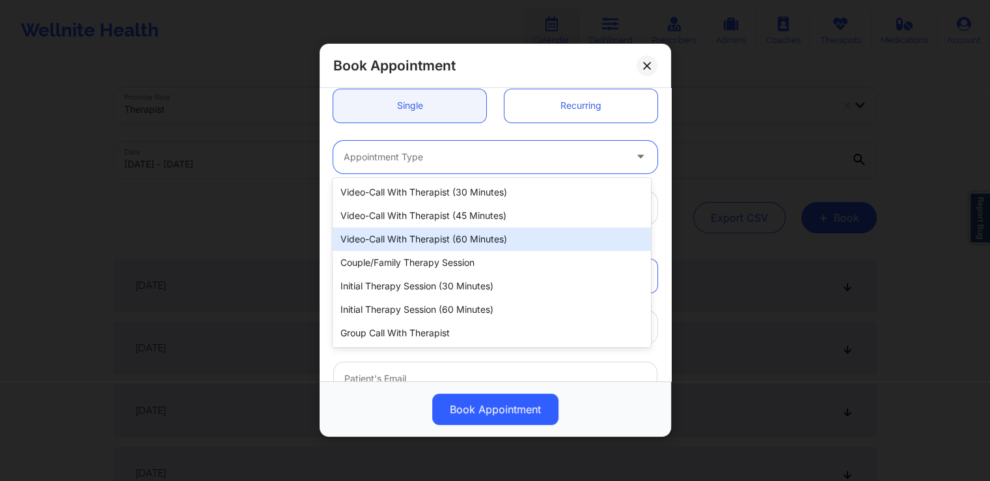
click at [475, 236] on div "Video-Call with Therapist (60 minutes)" at bounding box center [492, 238] width 318 height 23
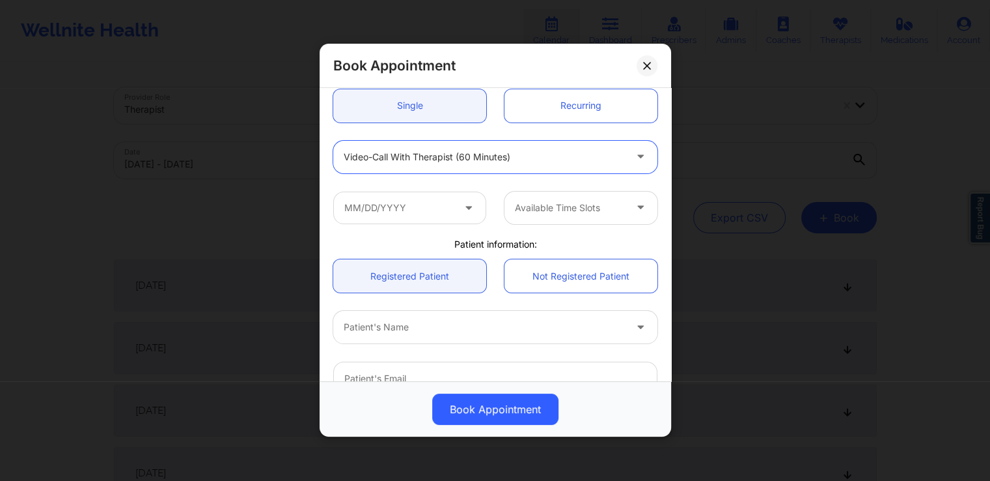
scroll to position [145, 0]
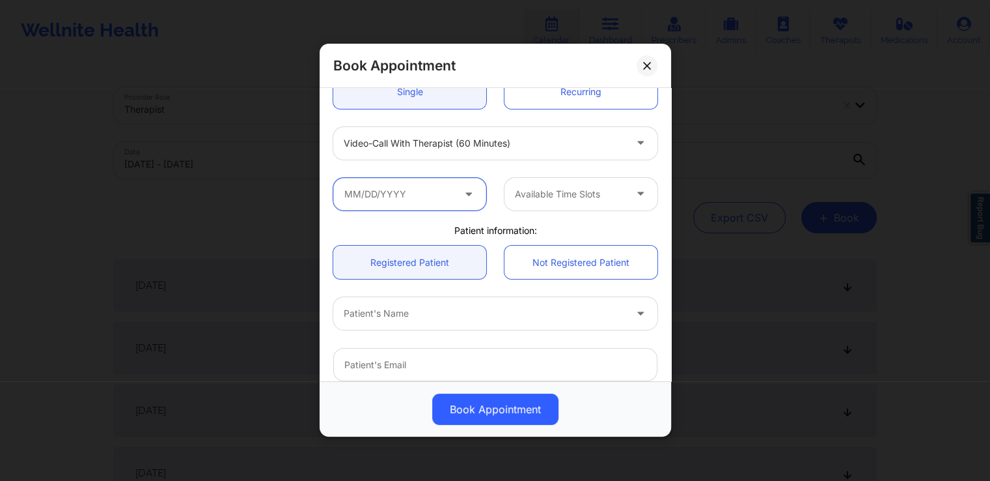
click at [454, 191] on input "text" at bounding box center [409, 194] width 153 height 33
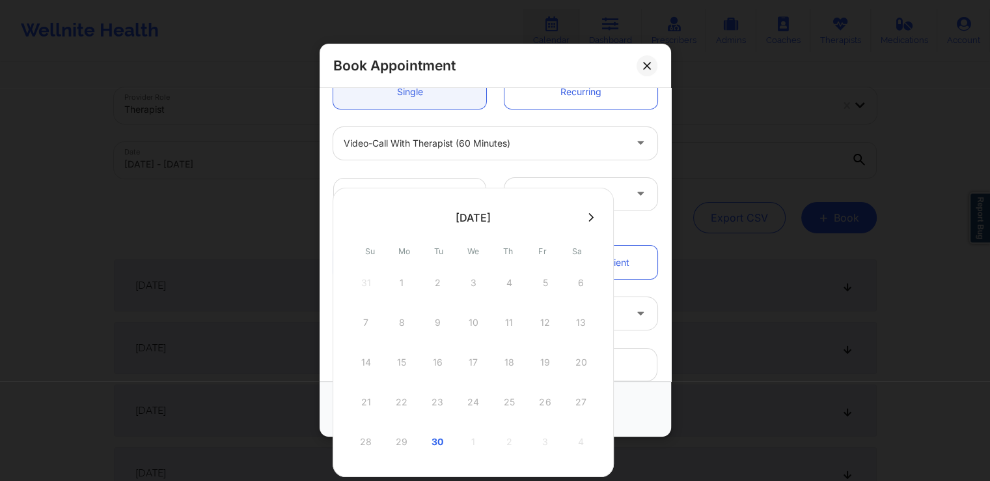
click at [591, 215] on icon at bounding box center [591, 217] width 5 height 10
click at [399, 318] on div "6" at bounding box center [402, 322] width 33 height 36
type input "[DATE]"
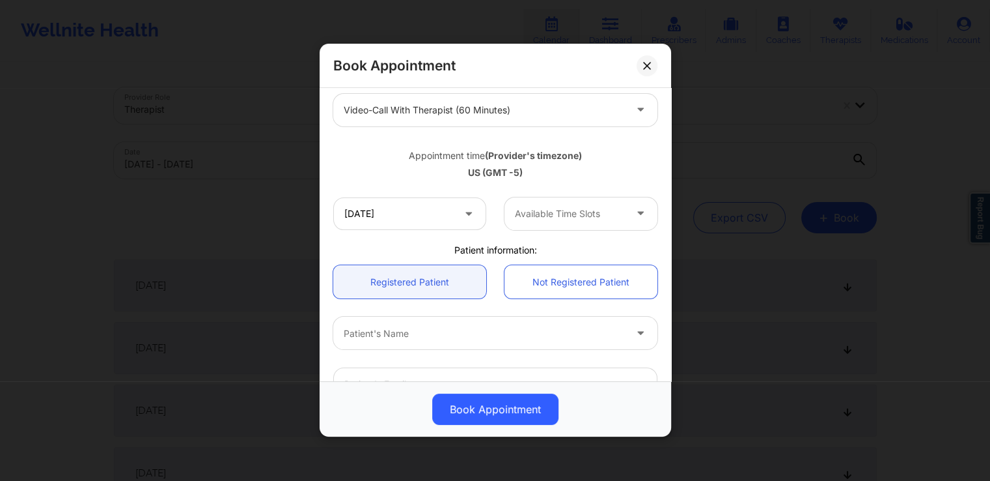
scroll to position [179, 0]
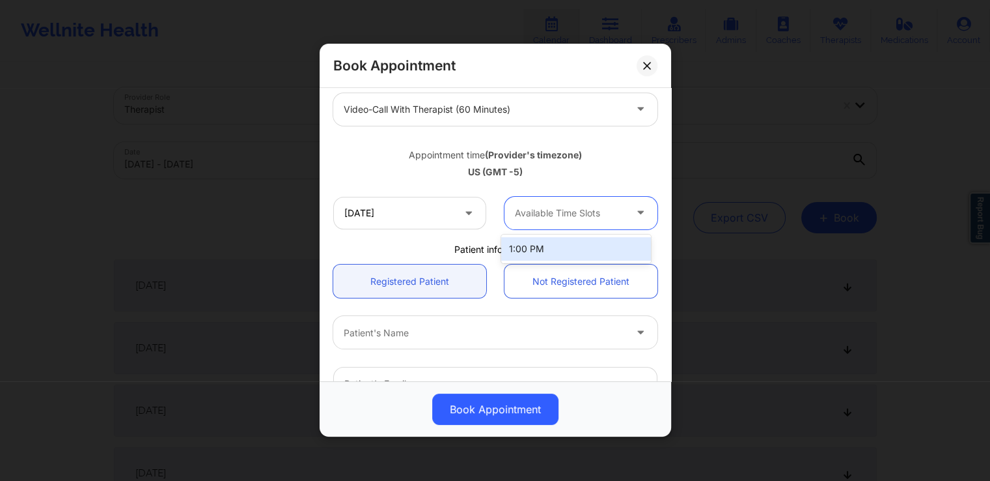
click at [606, 206] on div at bounding box center [570, 213] width 110 height 16
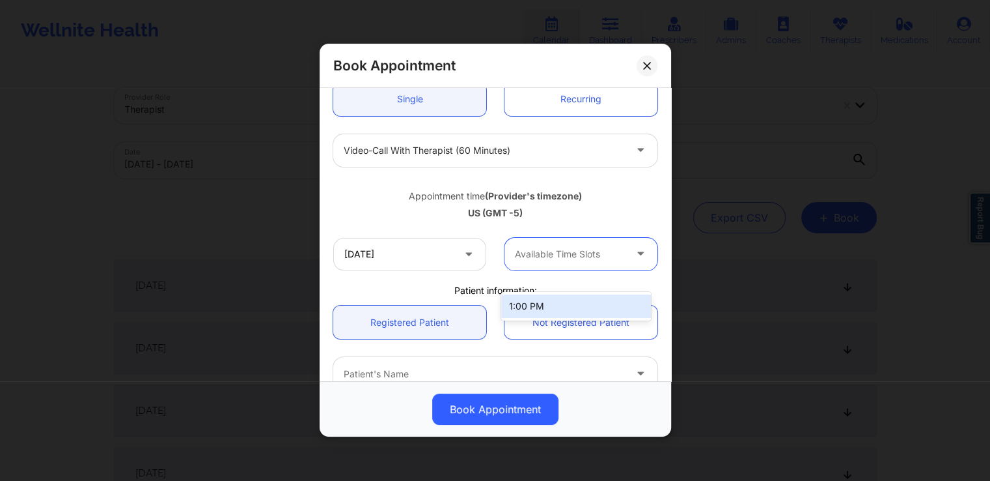
scroll to position [0, 0]
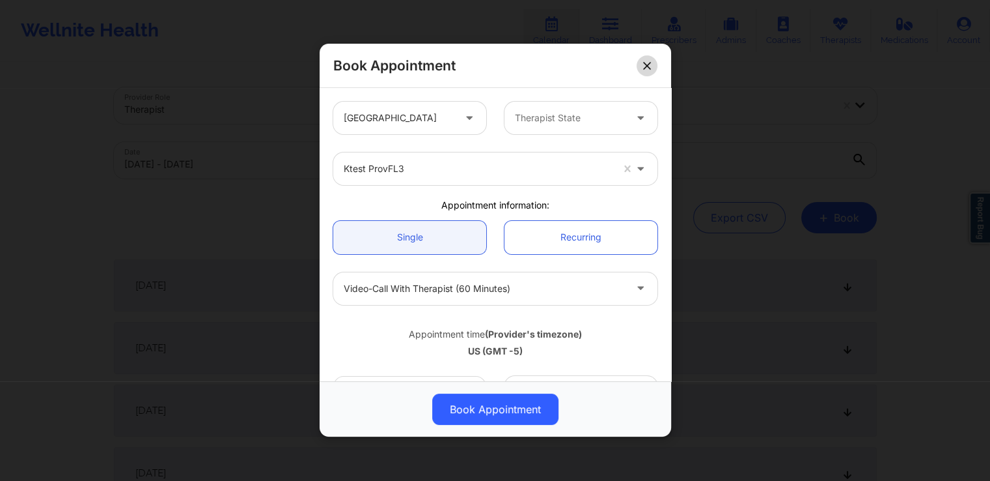
click at [643, 63] on icon at bounding box center [647, 66] width 8 height 8
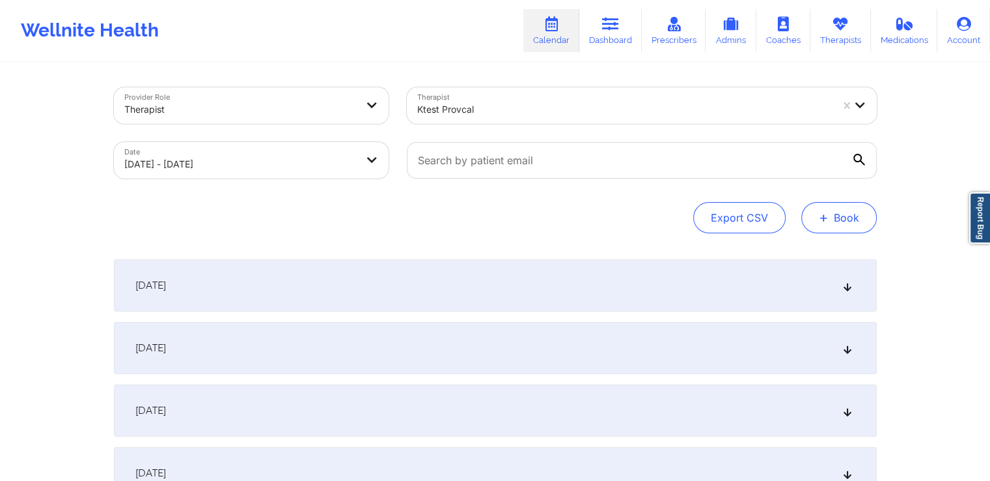
click at [832, 224] on button "+ Book" at bounding box center [840, 217] width 76 height 31
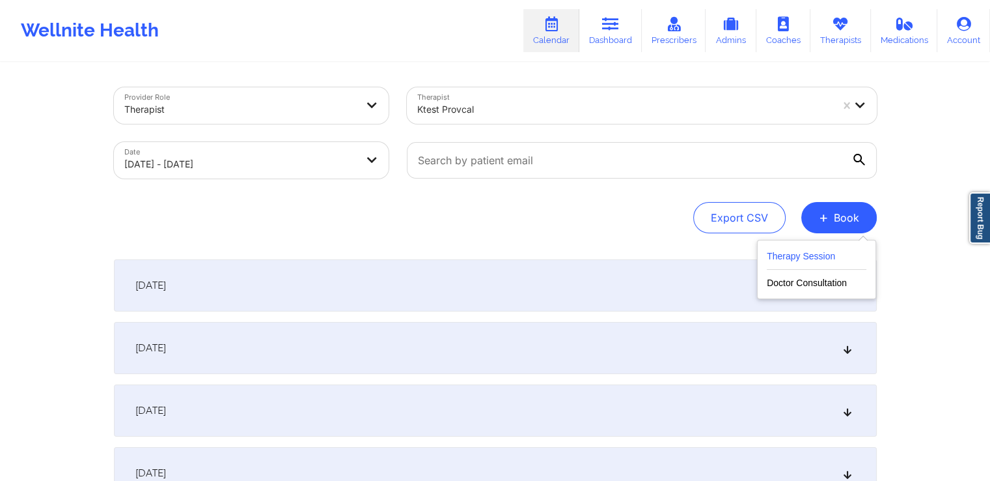
click at [778, 259] on button "Therapy Session" at bounding box center [817, 258] width 100 height 21
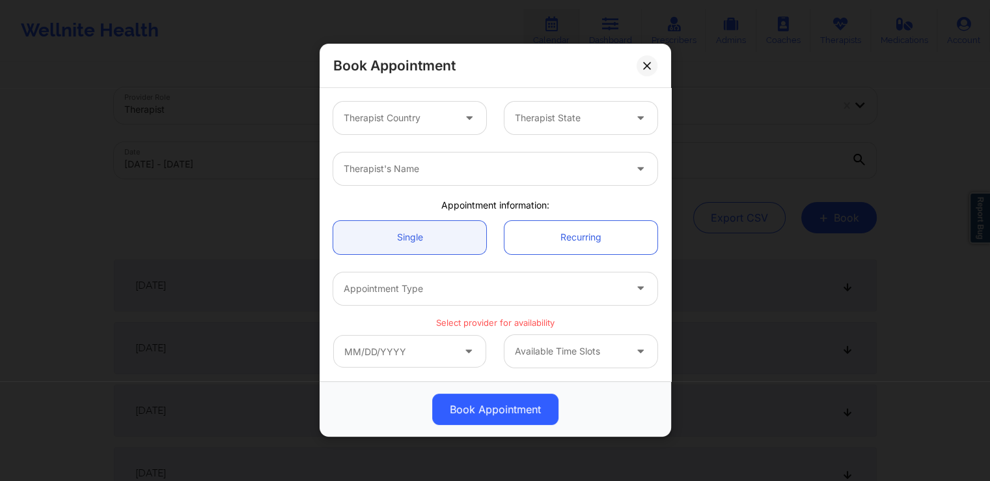
click at [455, 114] on div at bounding box center [470, 118] width 31 height 33
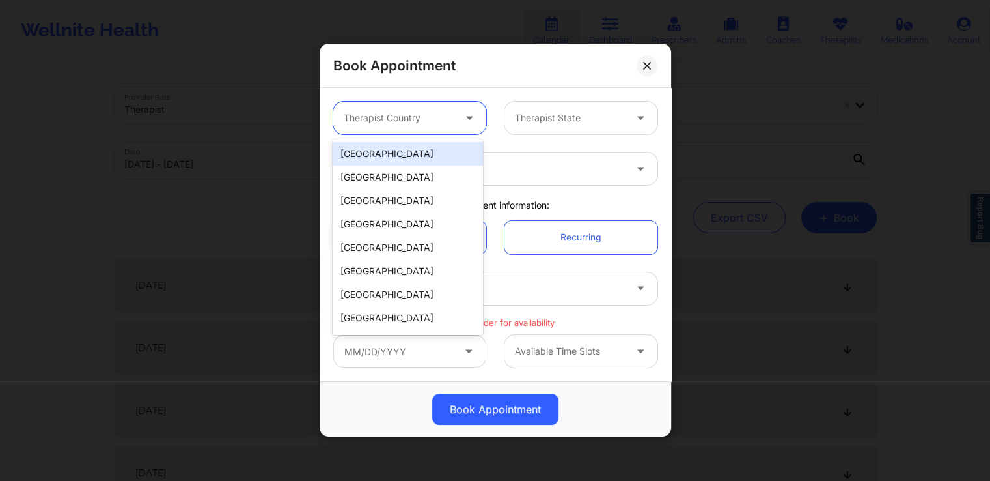
click at [408, 160] on div "[GEOGRAPHIC_DATA]" at bounding box center [408, 153] width 150 height 23
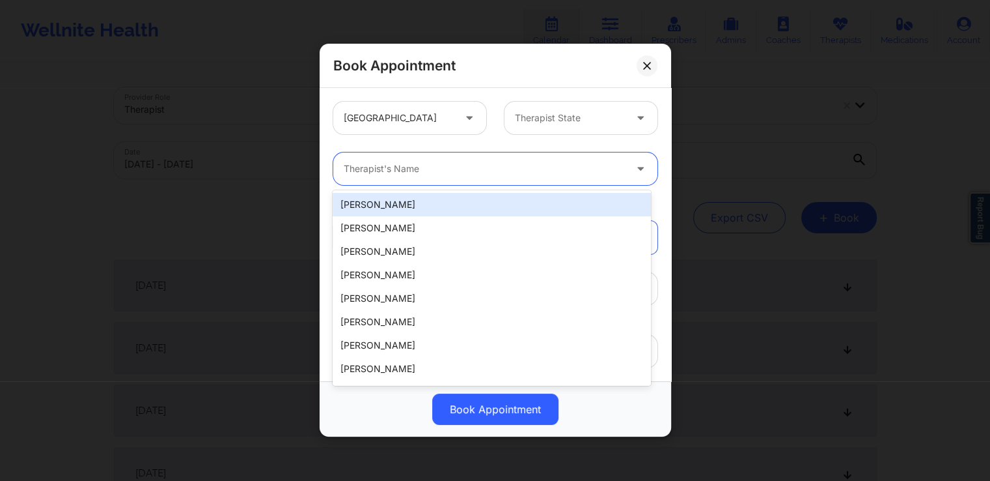
click at [432, 168] on div at bounding box center [484, 169] width 281 height 16
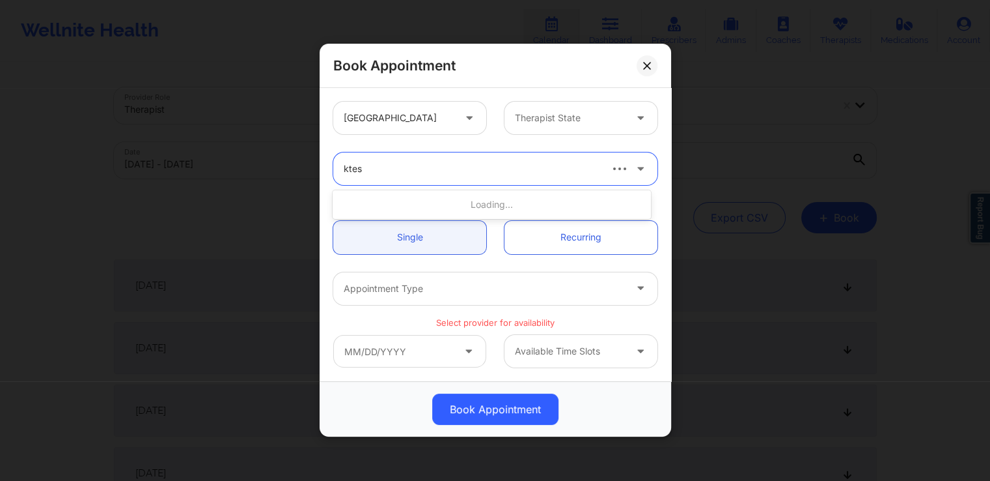
type input "ktest"
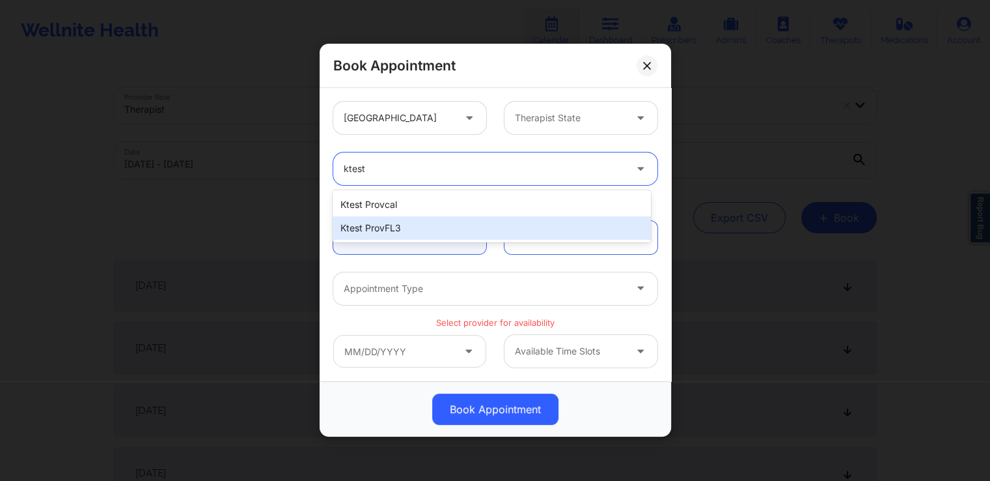
click at [401, 225] on div "ktest provFL3" at bounding box center [492, 227] width 318 height 23
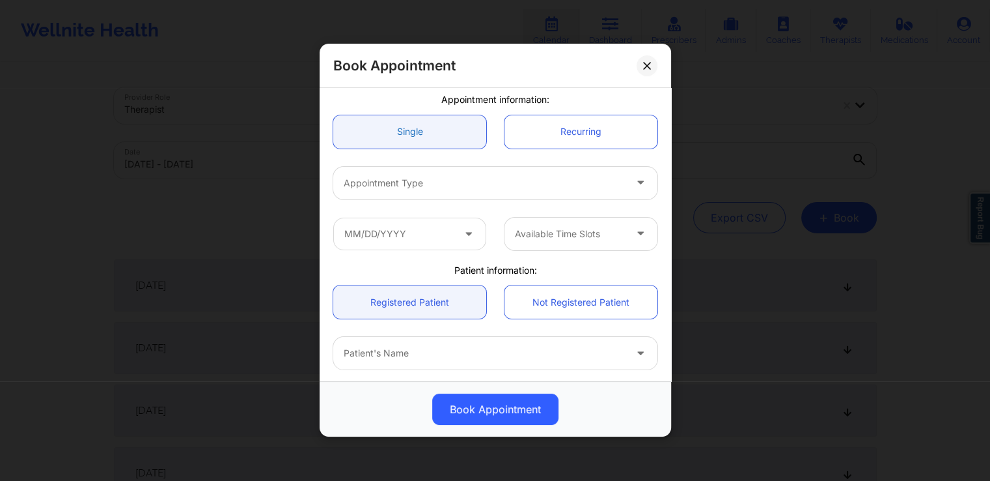
scroll to position [106, 0]
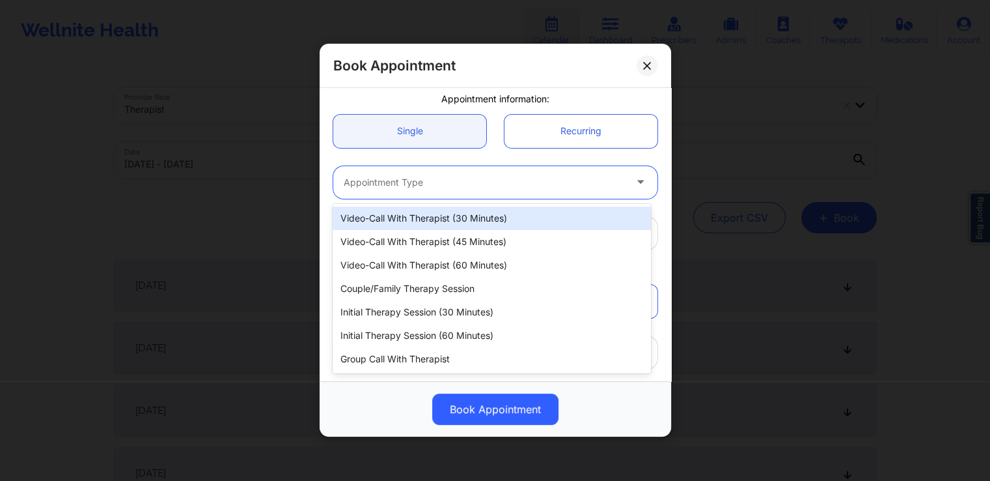
click at [568, 186] on div at bounding box center [484, 183] width 281 height 16
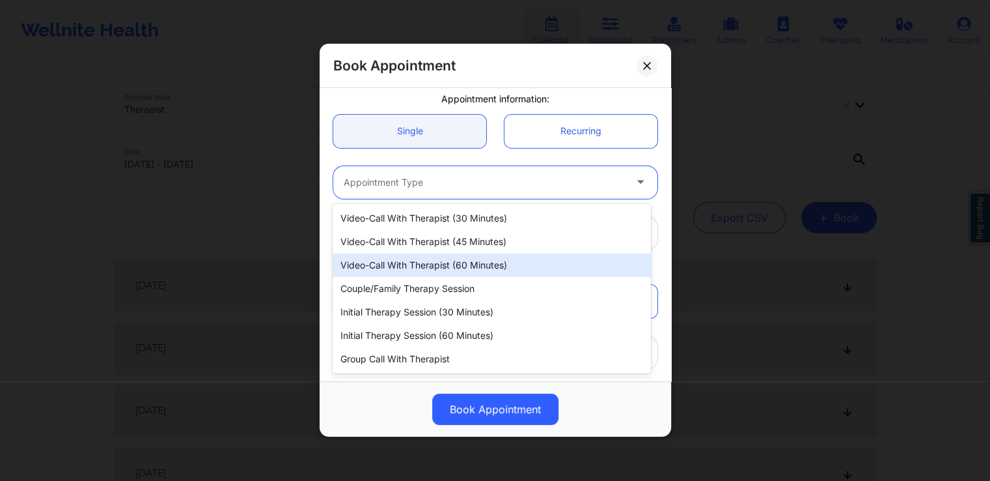
click at [427, 274] on div "Video-Call with Therapist (60 minutes)" at bounding box center [492, 264] width 318 height 23
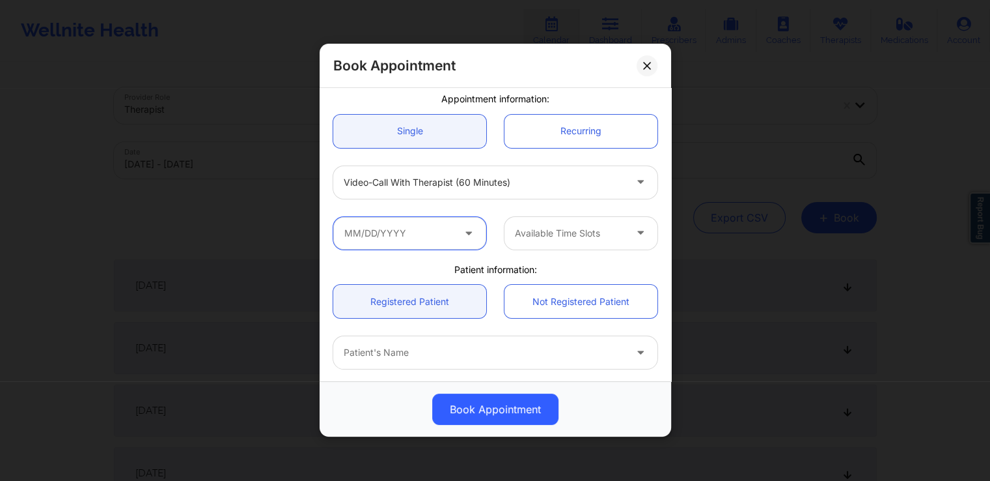
click at [419, 243] on input "text" at bounding box center [409, 233] width 153 height 33
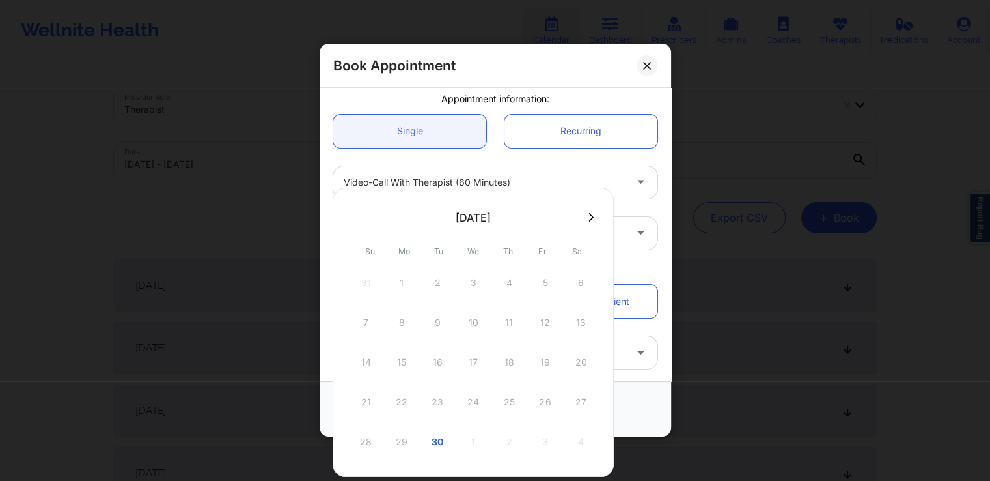
click at [595, 216] on button at bounding box center [591, 217] width 13 height 11
click at [409, 328] on div "6" at bounding box center [402, 322] width 33 height 36
type input "[DATE]"
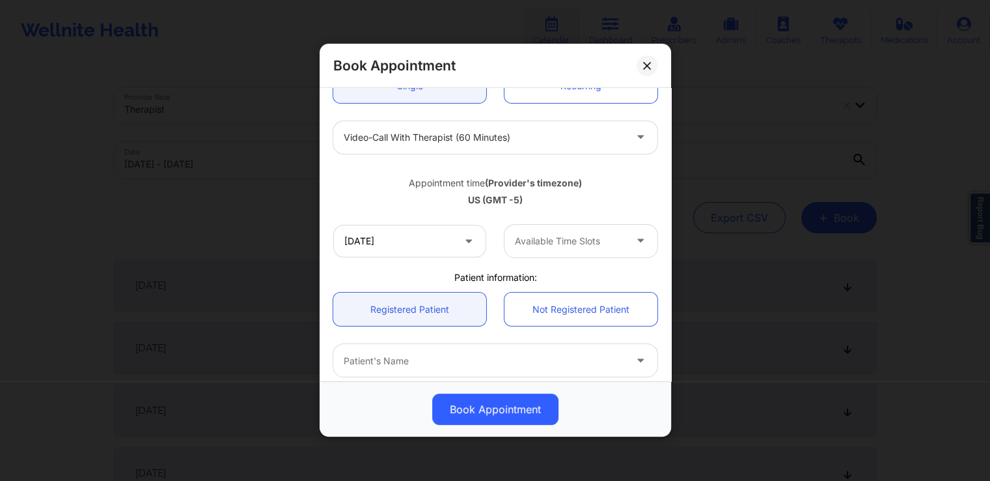
scroll to position [158, 0]
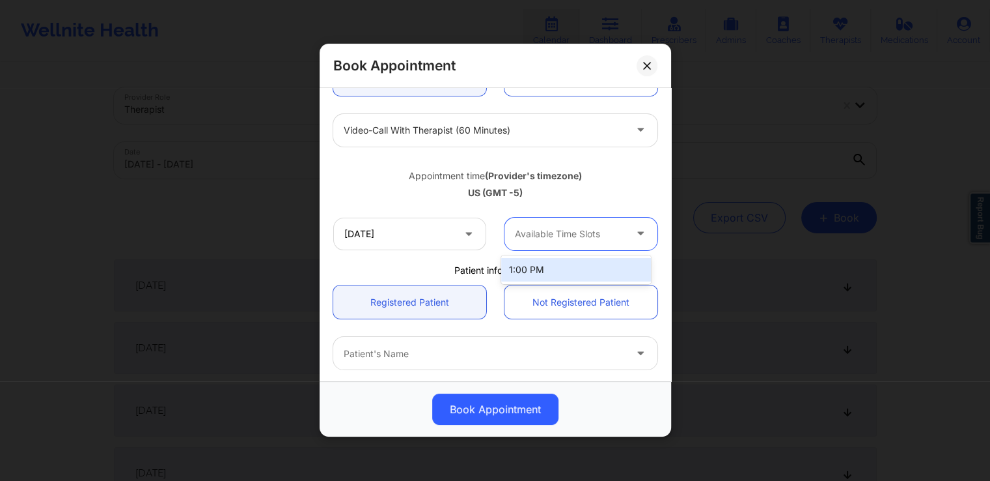
click at [617, 238] on div at bounding box center [570, 234] width 110 height 16
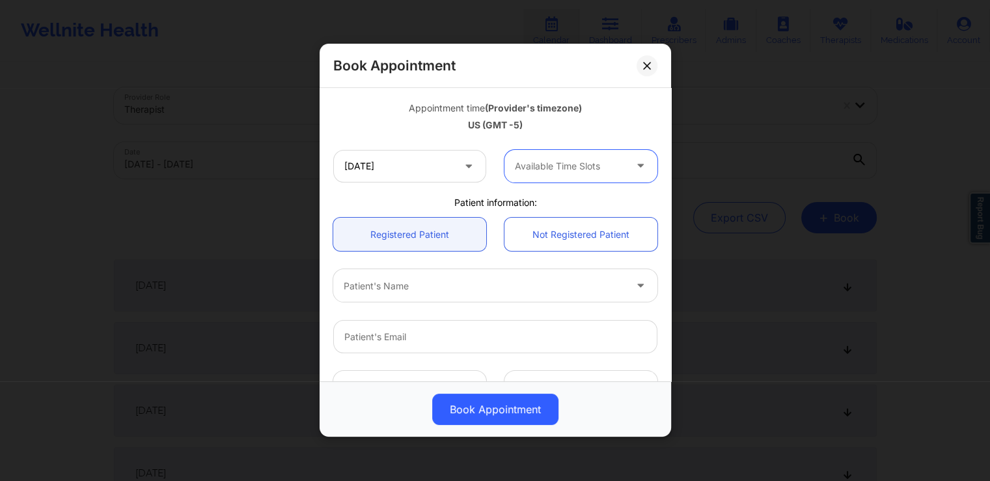
scroll to position [227, 0]
drag, startPoint x: 611, startPoint y: 171, endPoint x: 569, endPoint y: 199, distance: 50.8
click at [569, 199] on body "Wellnite Health Calendar Dashboard Prescribers Admins Coaches Therapists Medica…" at bounding box center [495, 240] width 990 height 481
click at [569, 199] on div "1:00 PM" at bounding box center [576, 201] width 150 height 23
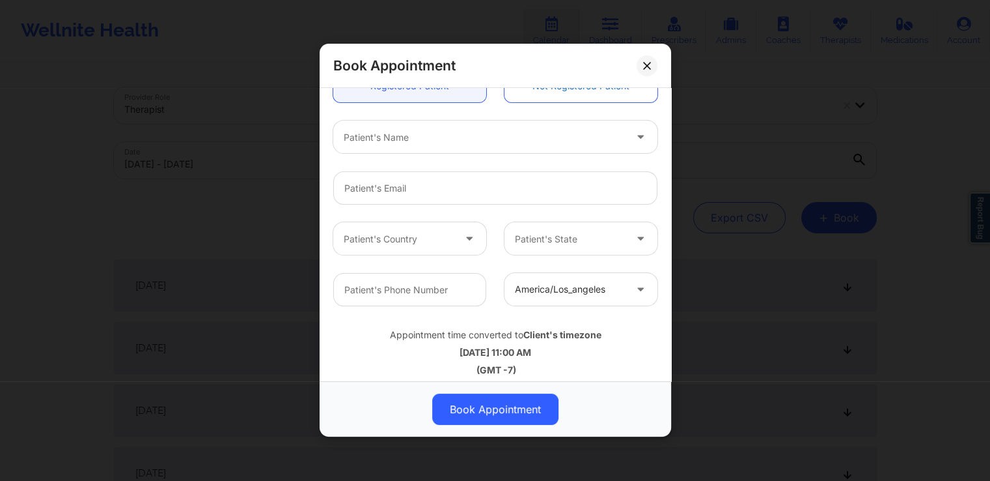
scroll to position [375, 0]
click at [470, 185] on input "email" at bounding box center [495, 187] width 324 height 33
type input "[EMAIL_ADDRESS][DOMAIN_NAME]"
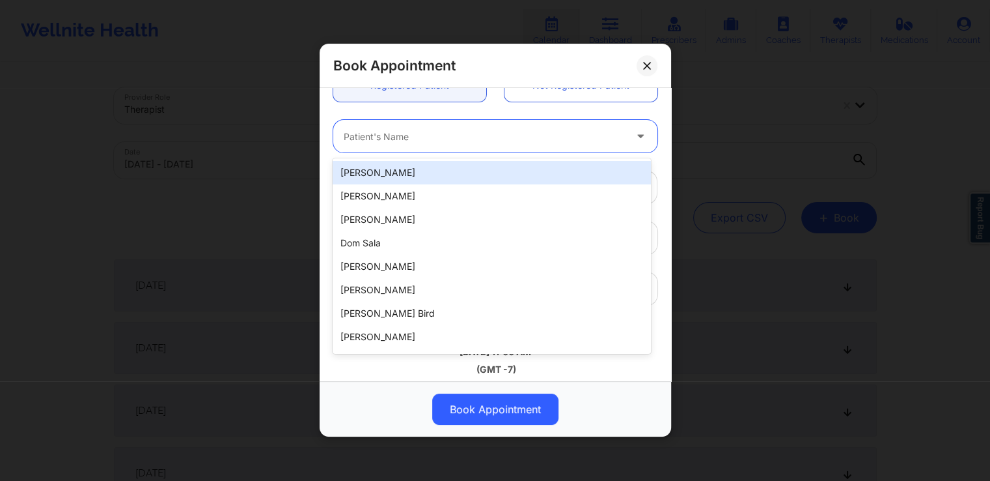
click at [479, 139] on div at bounding box center [484, 137] width 281 height 16
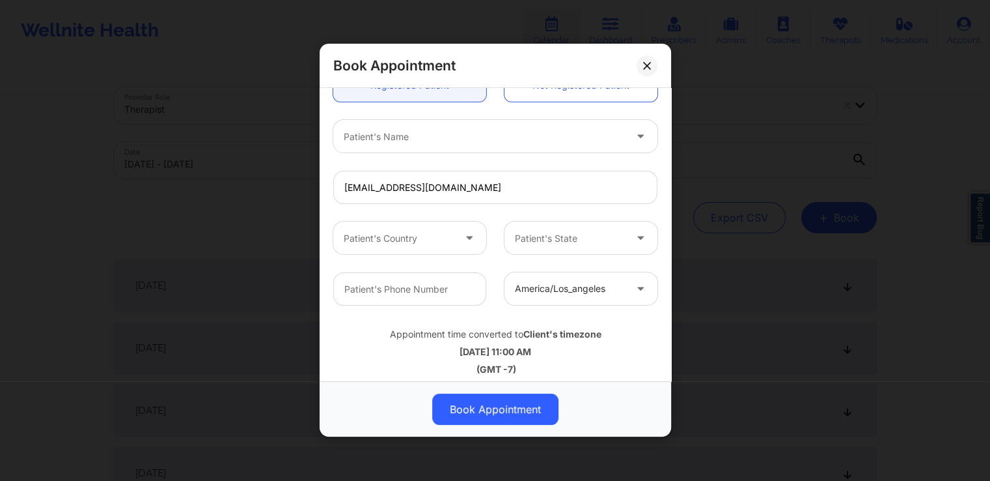
click at [318, 170] on div "Book Appointment [GEOGRAPHIC_DATA] Therapist State ktest provFL3 Appointment in…" at bounding box center [495, 240] width 990 height 481
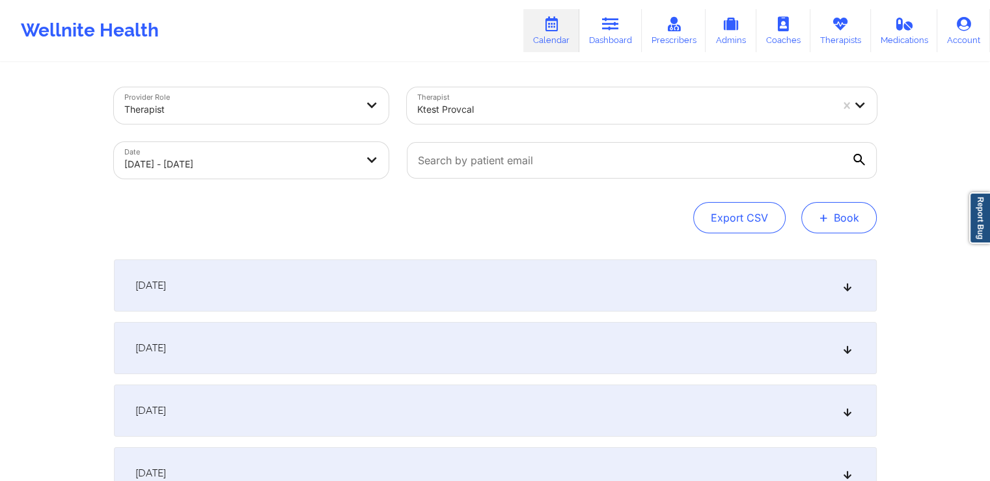
click at [839, 216] on button "+ Book" at bounding box center [840, 217] width 76 height 31
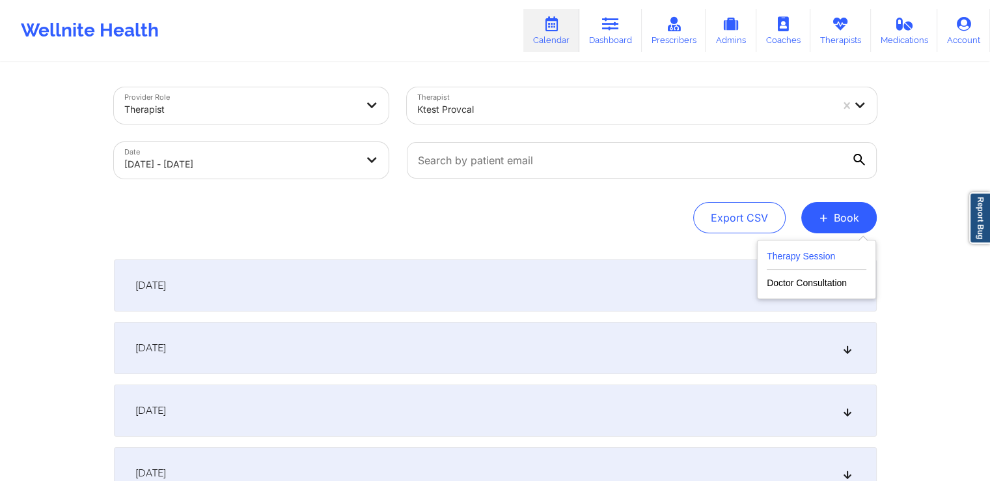
click at [803, 259] on button "Therapy Session" at bounding box center [817, 258] width 100 height 21
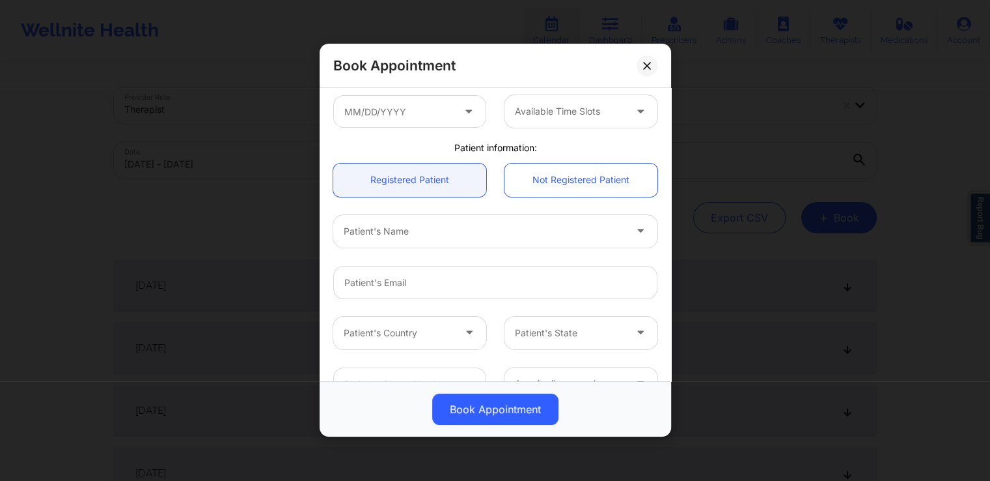
scroll to position [240, 0]
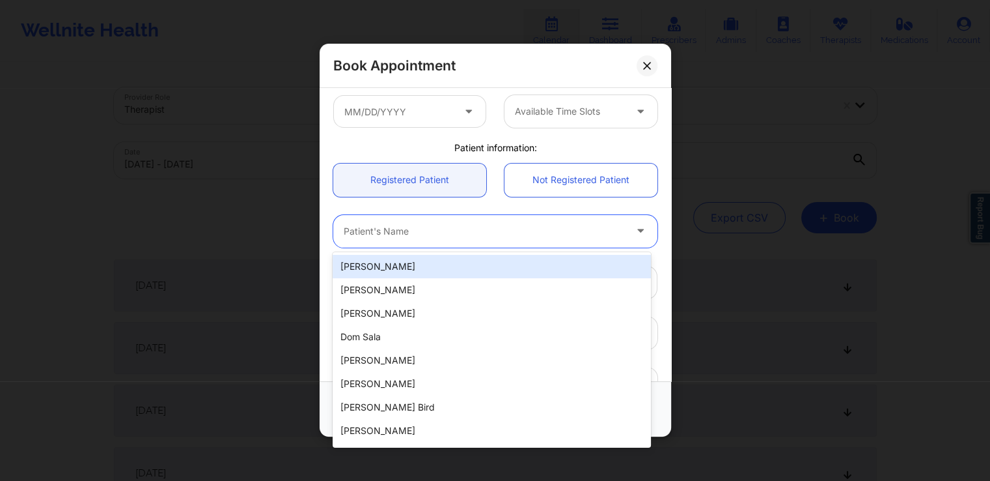
click at [453, 227] on div at bounding box center [484, 231] width 281 height 16
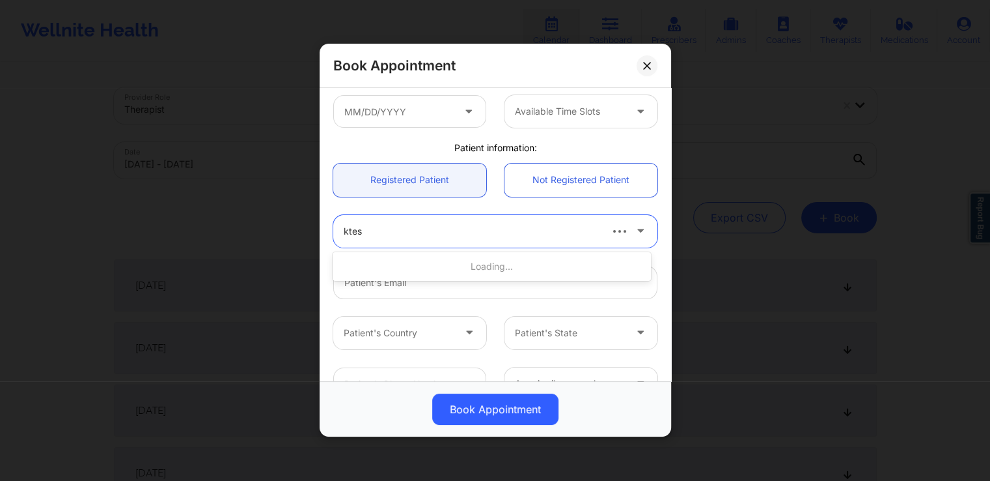
type input "ktest"
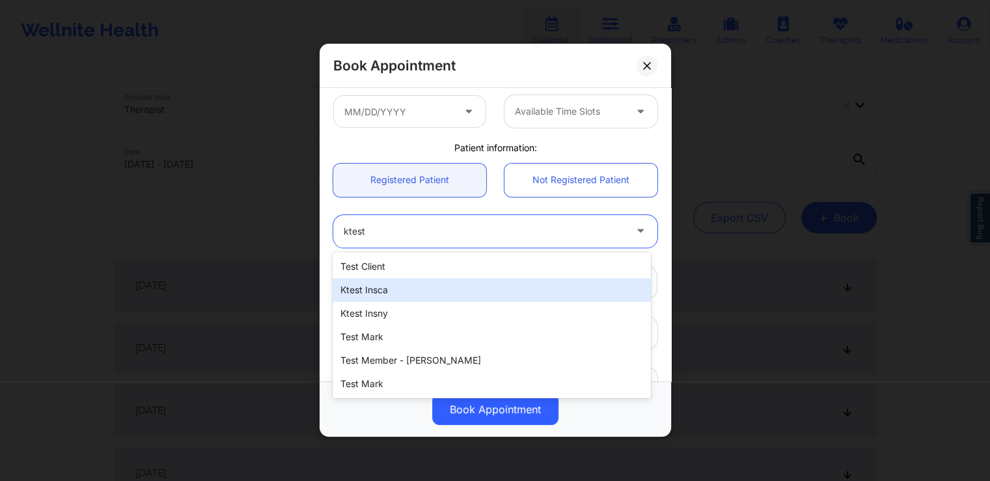
click at [445, 288] on div "ktest insca" at bounding box center [492, 289] width 318 height 23
type input "[EMAIL_ADDRESS][DOMAIN_NAME]"
type input "[PHONE_NUMBER]"
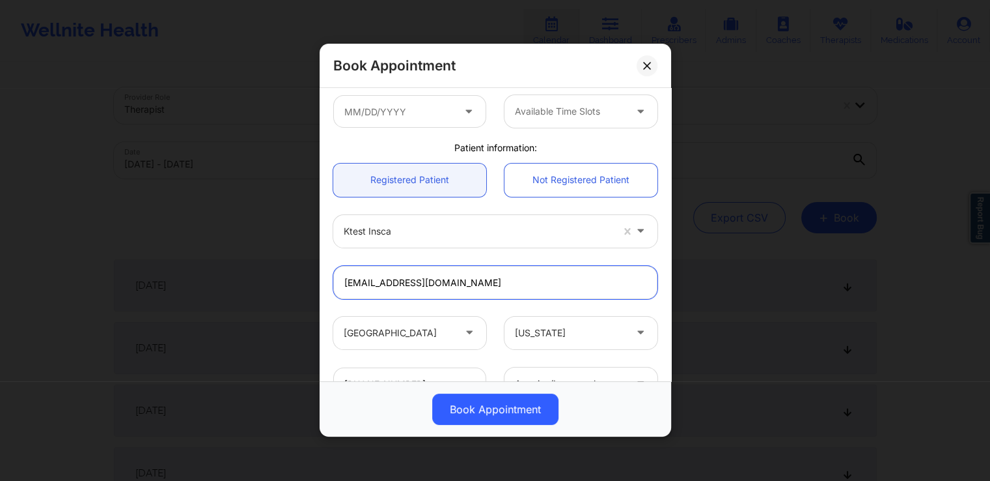
click at [445, 288] on input "[EMAIL_ADDRESS][DOMAIN_NAME]" at bounding box center [495, 282] width 324 height 33
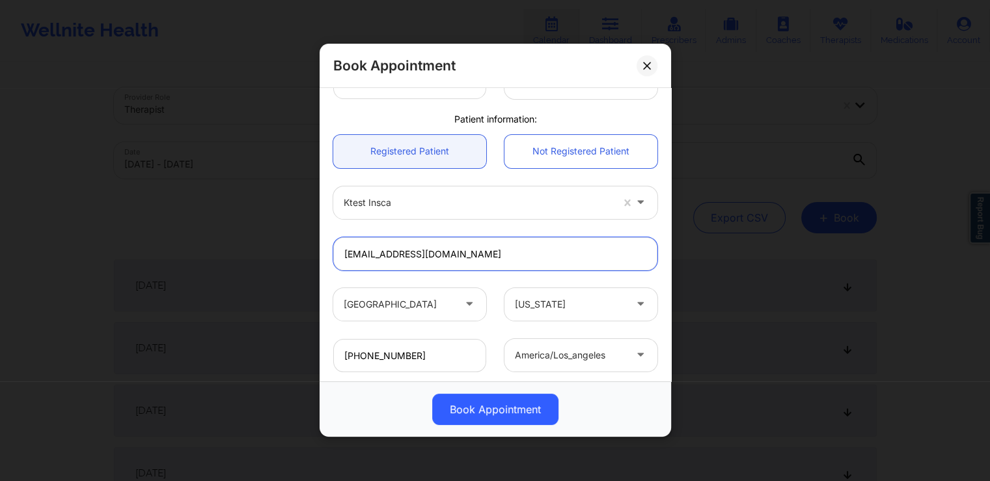
scroll to position [268, 0]
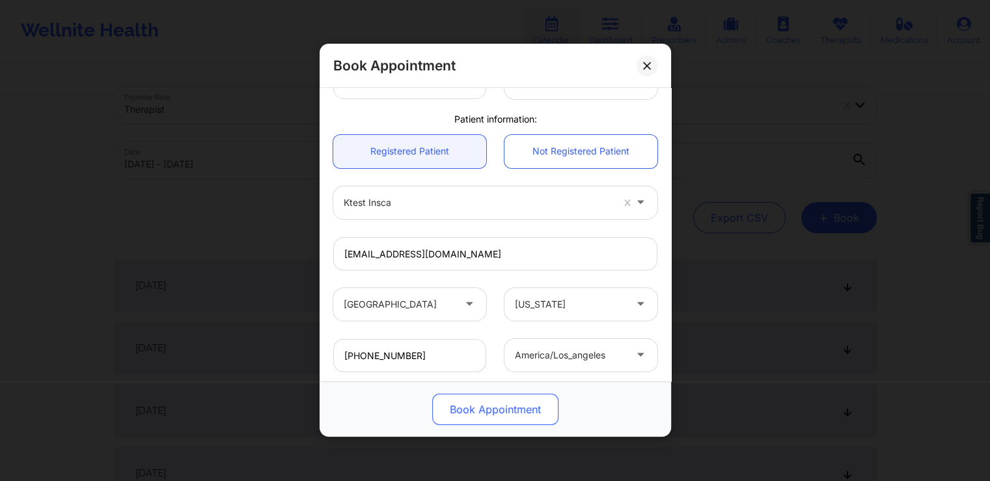
click at [492, 403] on button "Book Appointment" at bounding box center [495, 409] width 126 height 31
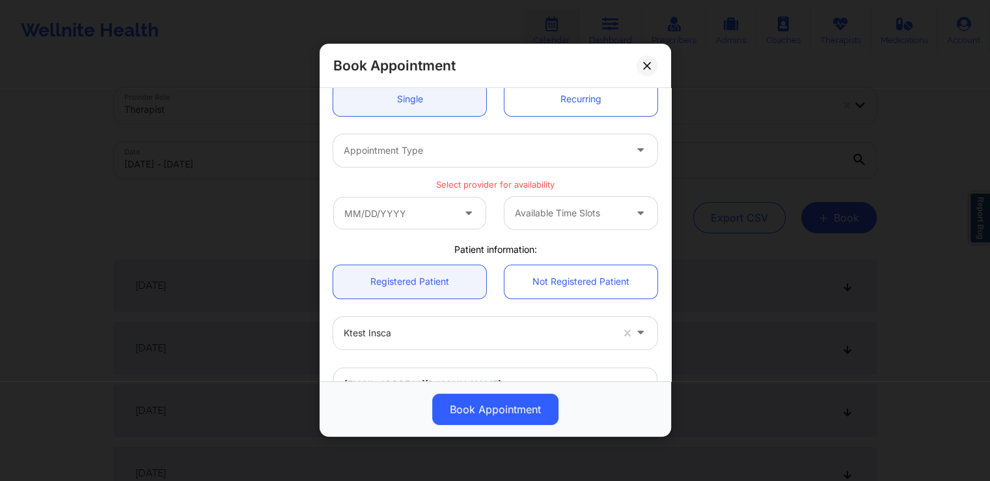
scroll to position [135, 0]
click at [537, 160] on div "Appointment Type" at bounding box center [479, 153] width 293 height 33
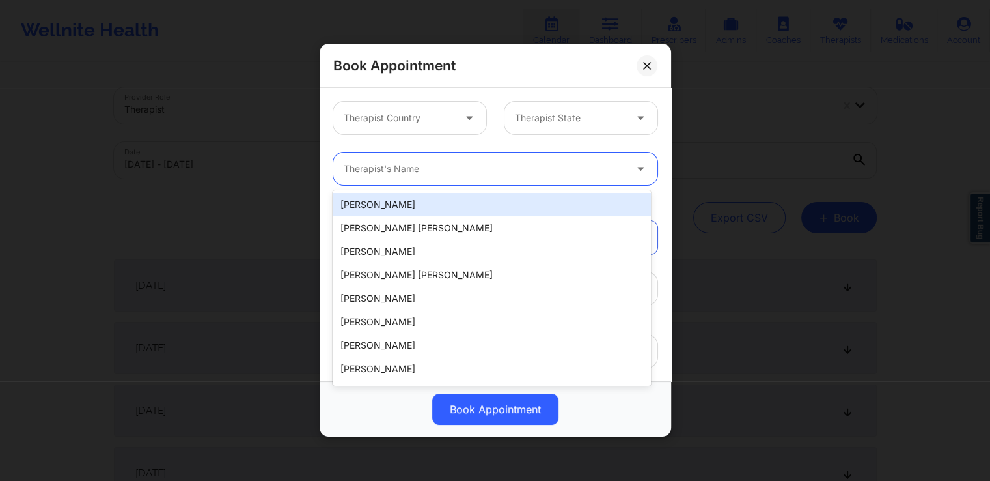
click at [417, 162] on div at bounding box center [484, 169] width 281 height 16
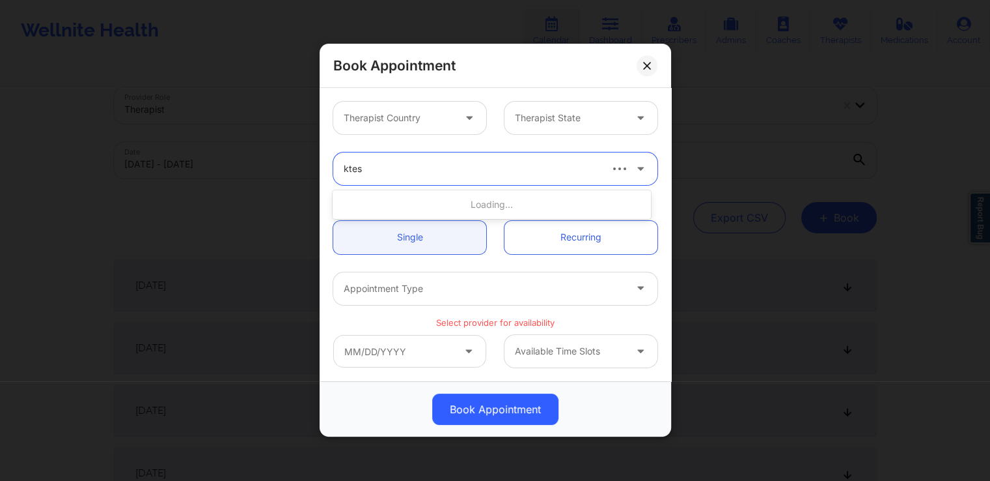
type input "ktest"
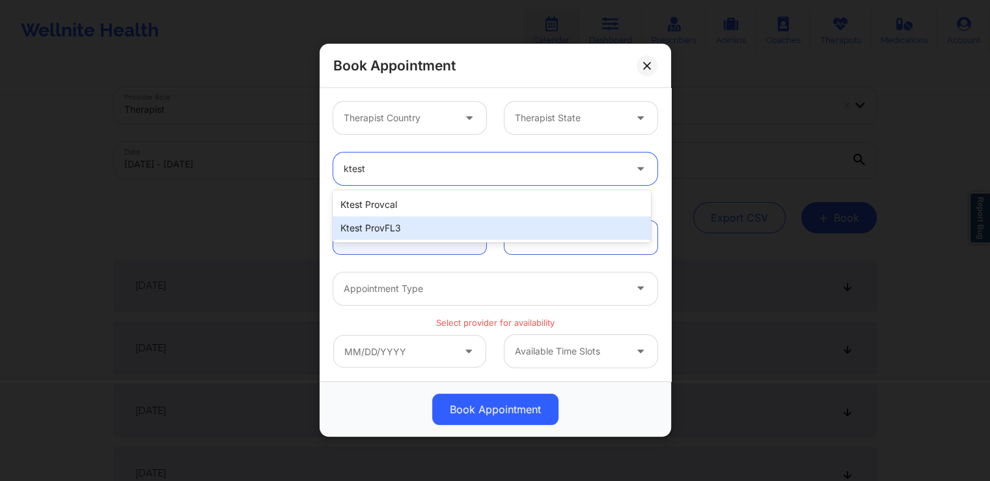
click at [401, 234] on div "ktest provFL3" at bounding box center [492, 227] width 318 height 23
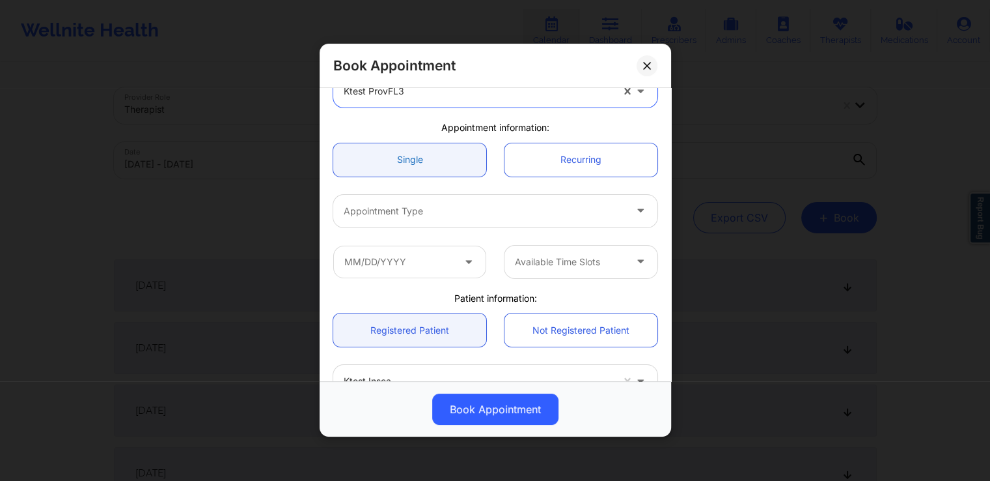
scroll to position [78, 0]
click at [412, 203] on div at bounding box center [484, 211] width 281 height 16
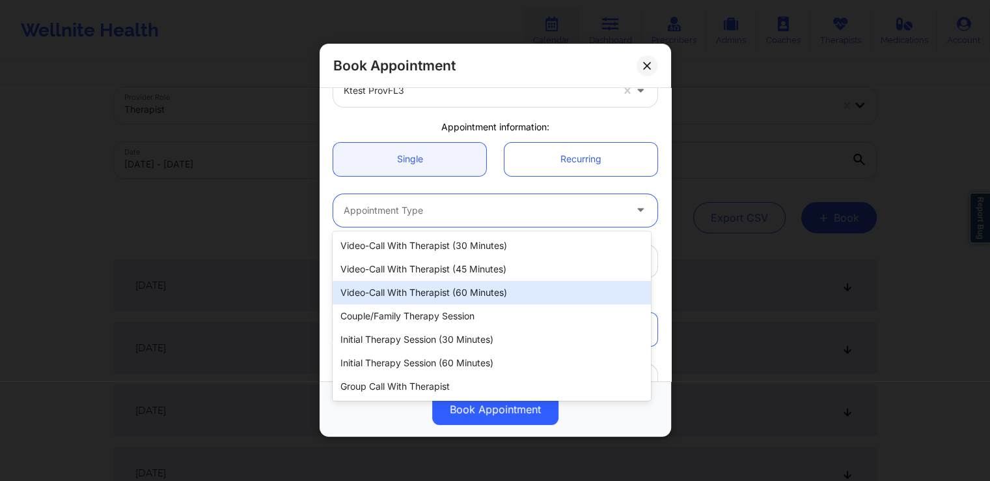
click at [438, 291] on div "Video-Call with Therapist (60 minutes)" at bounding box center [492, 292] width 318 height 23
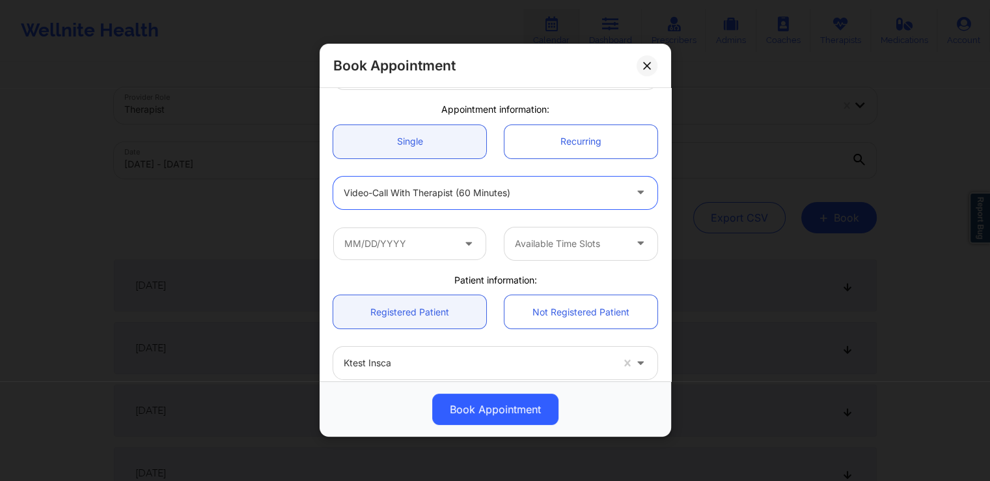
scroll to position [98, 0]
click at [455, 246] on input "text" at bounding box center [409, 241] width 153 height 33
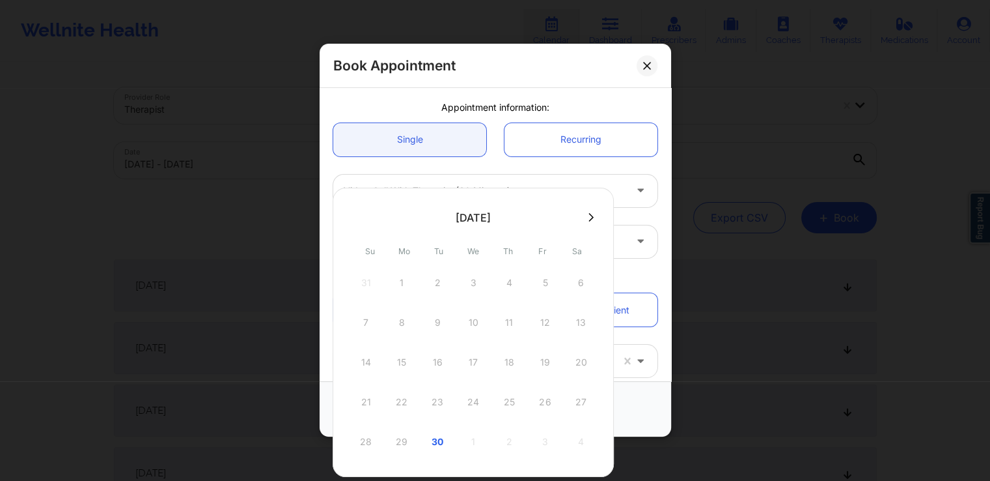
click at [591, 219] on icon at bounding box center [591, 217] width 5 height 10
click at [433, 322] on div "7" at bounding box center [437, 322] width 33 height 36
type input "[DATE]"
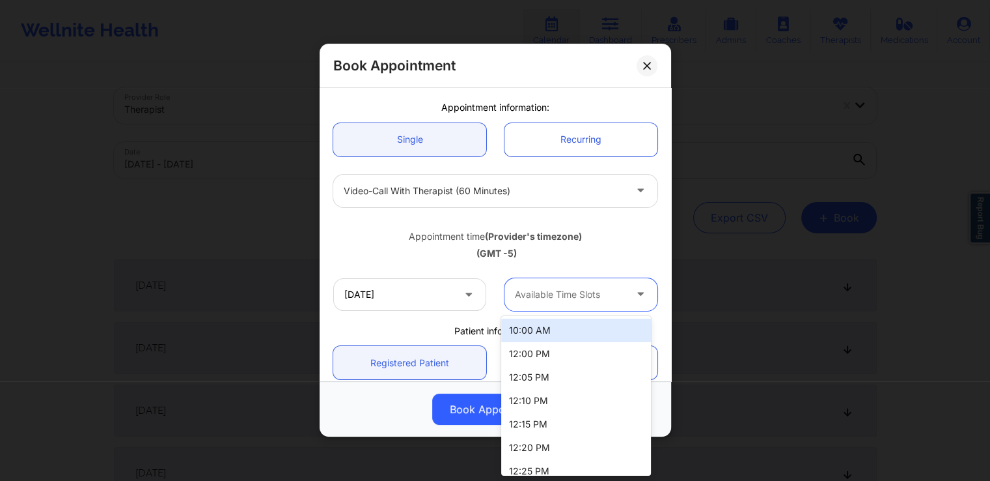
click at [563, 284] on div "Available Time Slots" at bounding box center [566, 294] width 122 height 33
click at [548, 335] on div "10:00 AM" at bounding box center [576, 329] width 150 height 23
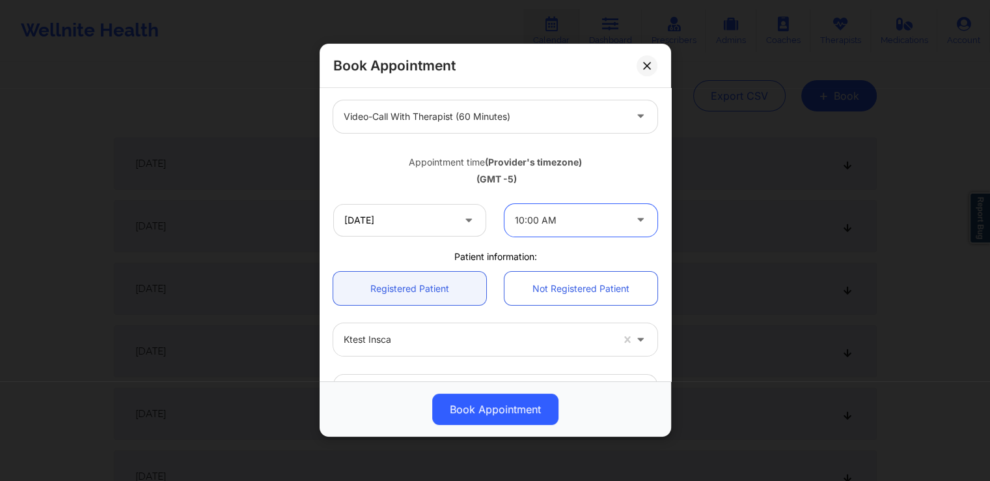
scroll to position [383, 0]
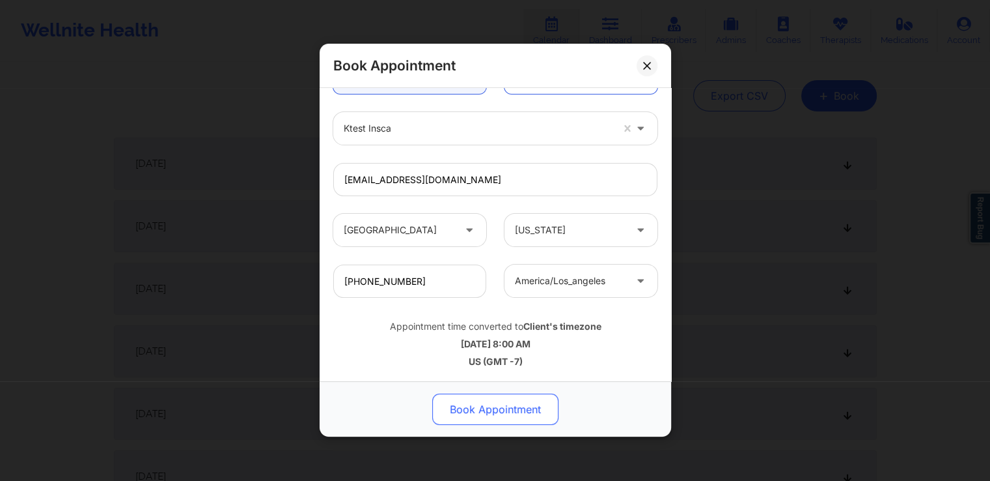
click at [514, 410] on button "Book Appointment" at bounding box center [495, 409] width 126 height 31
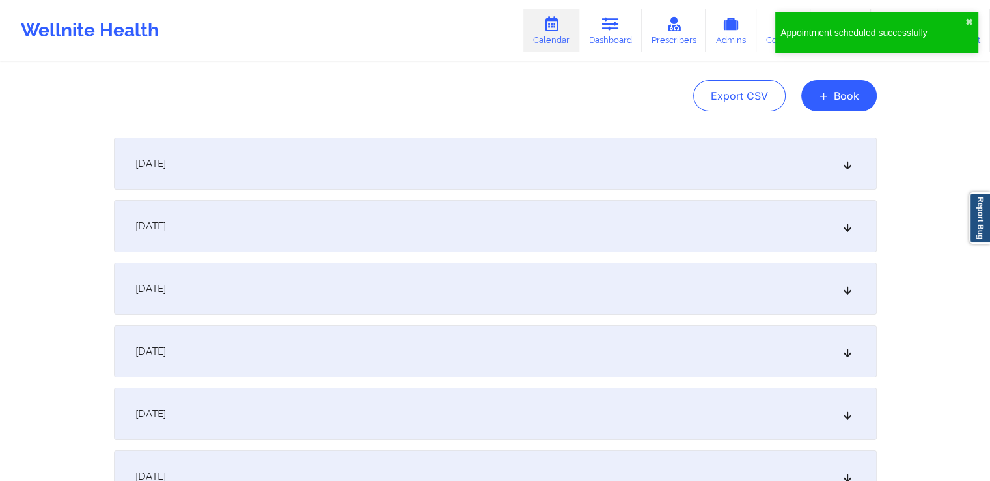
scroll to position [0, 0]
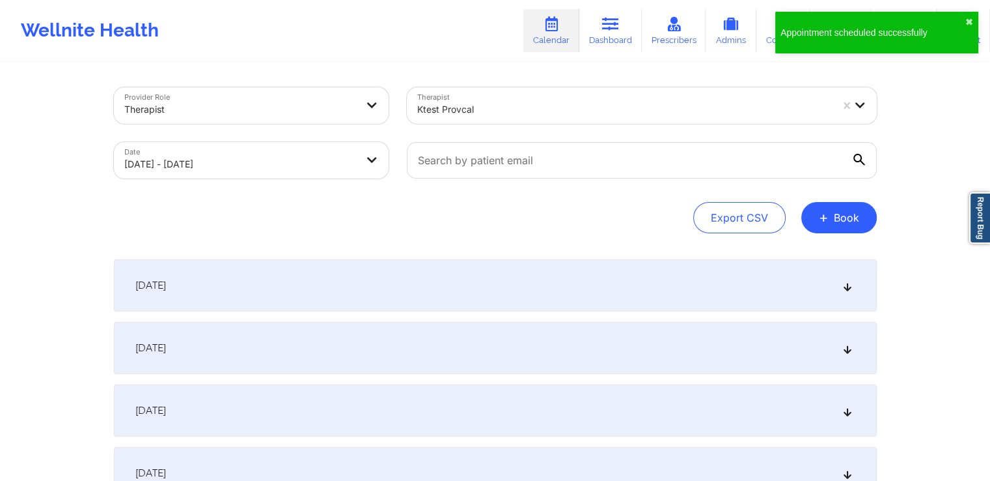
click at [287, 170] on body "Appointment scheduled successfully ✖︎ Wellnite Health Calendar Dashboard Prescr…" at bounding box center [495, 240] width 990 height 481
select select "2025-5"
select select "2025-6"
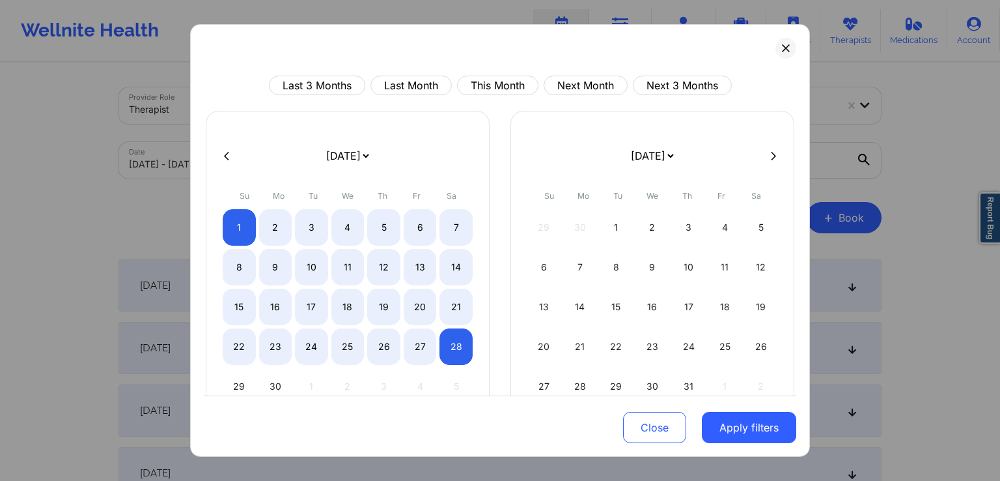
click at [768, 165] on div "[DATE] [DATE] [DATE] [DATE] [DATE] [DATE] [DATE] [DATE] [DATE] [DATE] [DATE] [D…" at bounding box center [653, 271] width 284 height 320
drag, startPoint x: 768, startPoint y: 165, endPoint x: 768, endPoint y: 156, distance: 9.1
click at [768, 156] on div "[DATE] [DATE] [DATE] [DATE] [DATE] [DATE] [DATE] [DATE] [DATE] [DATE] [DATE] [D…" at bounding box center [500, 271] width 593 height 320
click at [771, 156] on icon at bounding box center [773, 155] width 5 height 8
select select "2025-6"
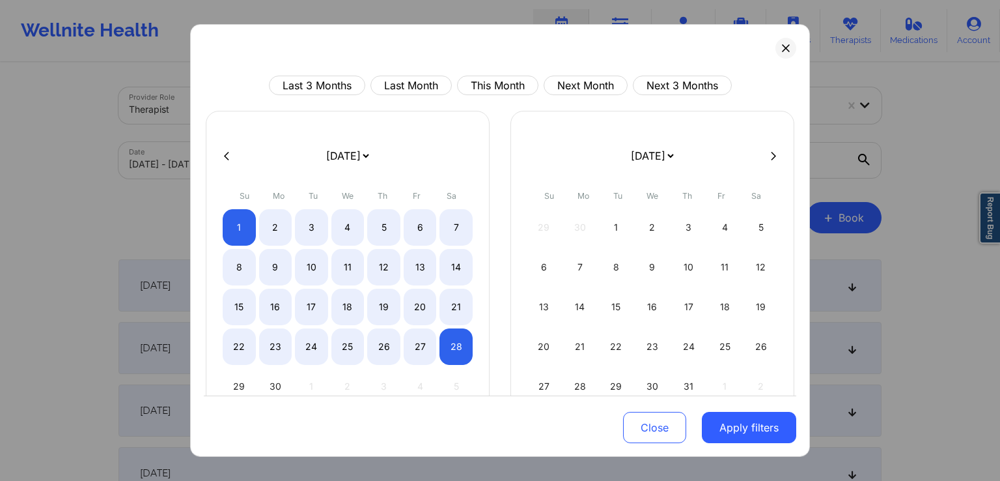
select select "2025-7"
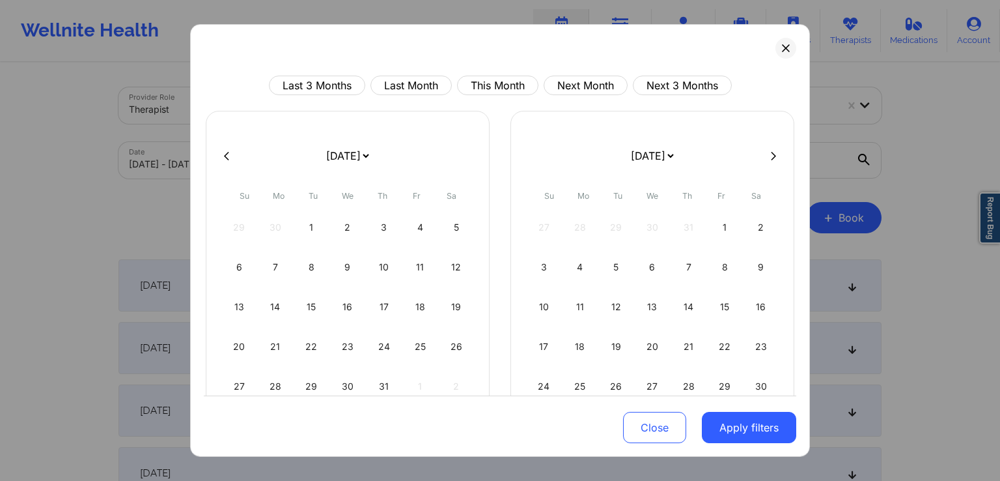
click at [771, 156] on icon at bounding box center [773, 155] width 5 height 8
select select "2025-7"
select select "2025-8"
click at [771, 156] on icon at bounding box center [773, 155] width 5 height 8
select select "2025-8"
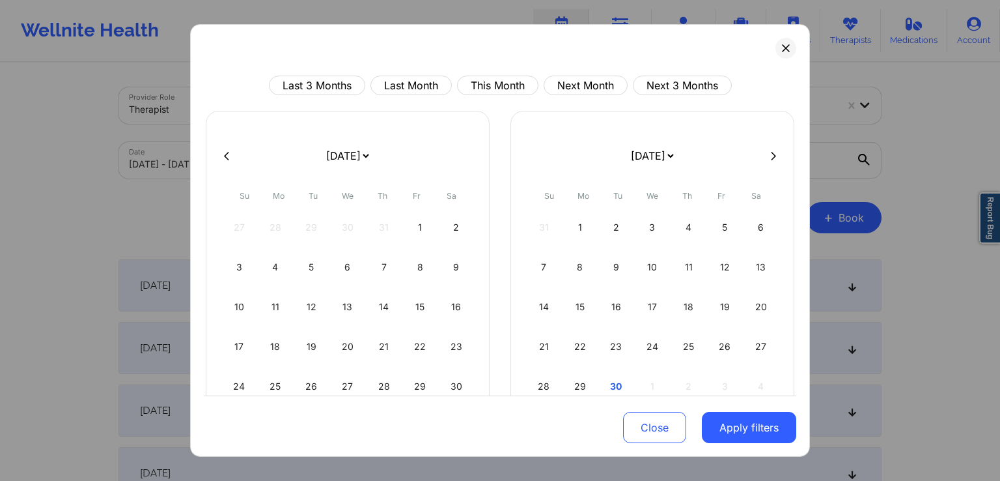
select select "2025-9"
click at [643, 230] on div "1" at bounding box center [652, 227] width 33 height 36
select select "2025-9"
select select "2025-10"
select select "2025-9"
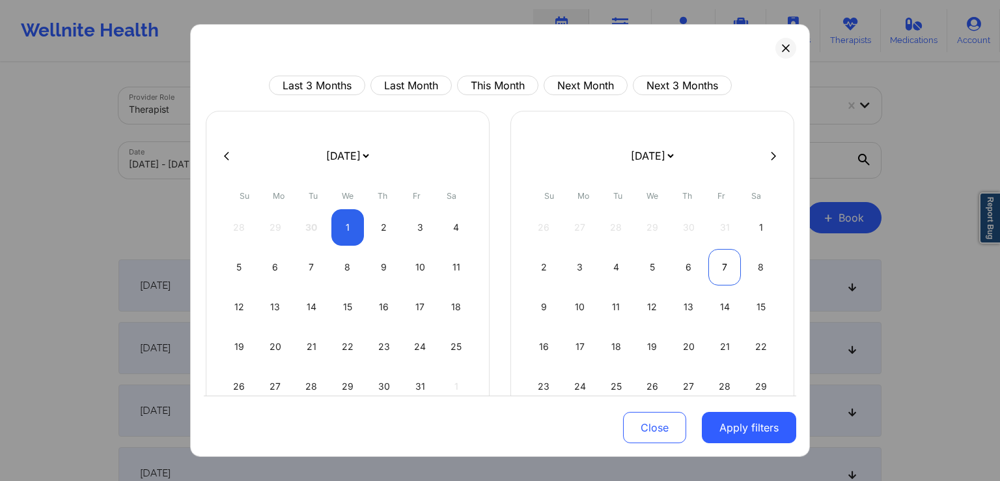
select select "2025-10"
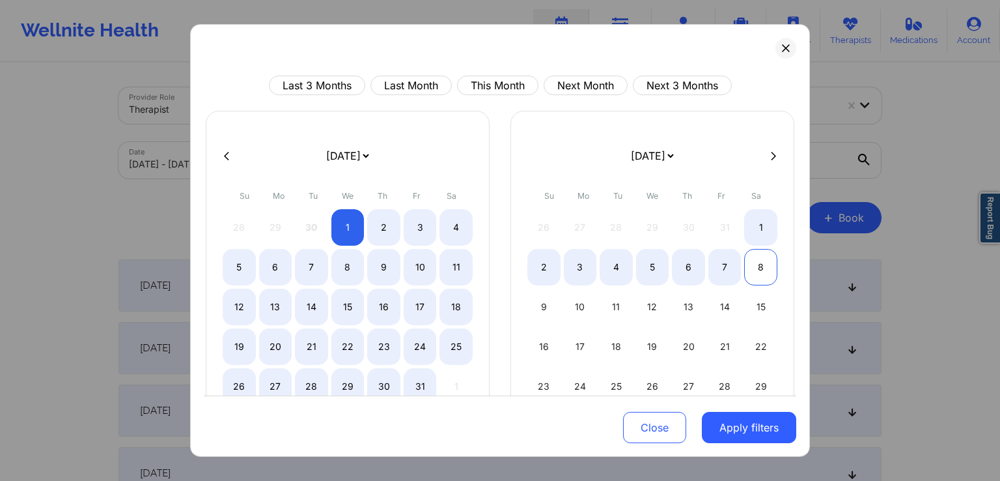
select select "2025-9"
select select "2025-10"
click at [757, 261] on div "8" at bounding box center [760, 267] width 33 height 36
select select "2025-9"
select select "2025-10"
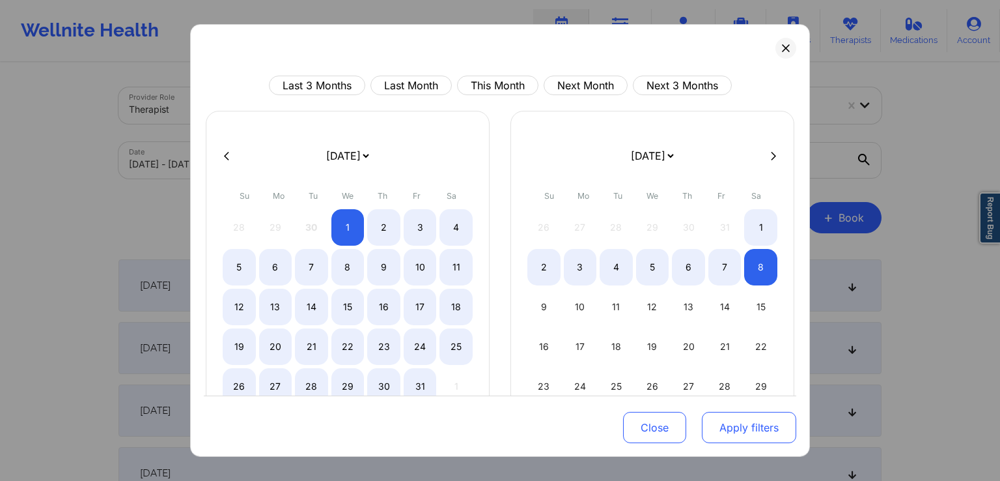
click at [724, 428] on button "Apply filters" at bounding box center [749, 427] width 94 height 31
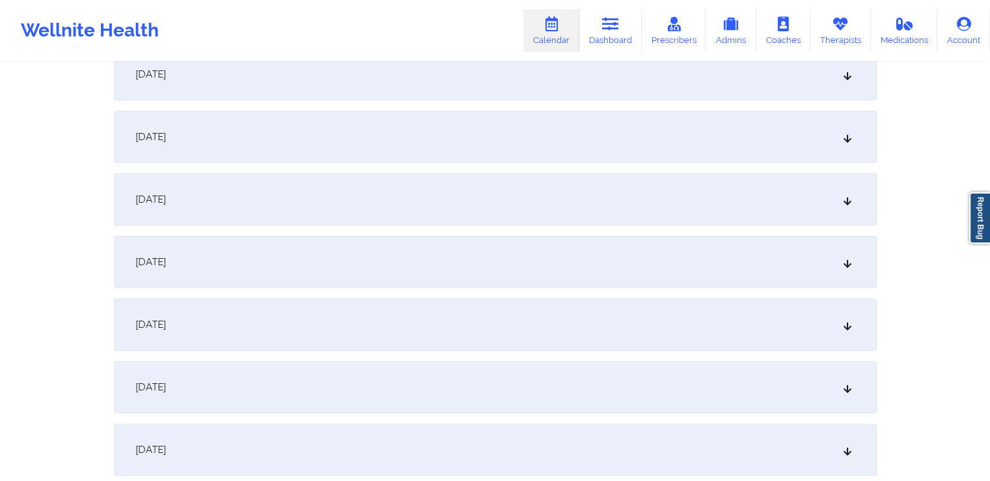
scroll to position [313, 0]
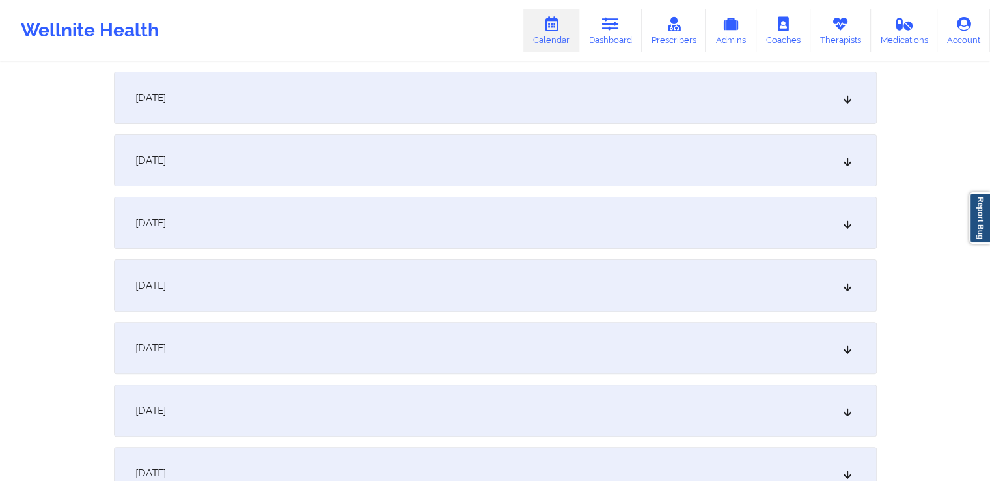
click at [492, 346] on div "[DATE]" at bounding box center [495, 348] width 763 height 52
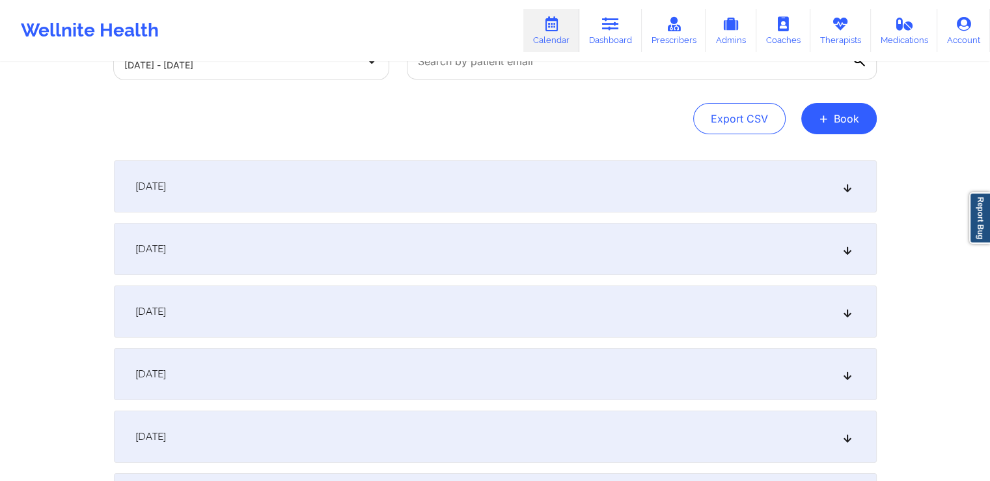
scroll to position [0, 0]
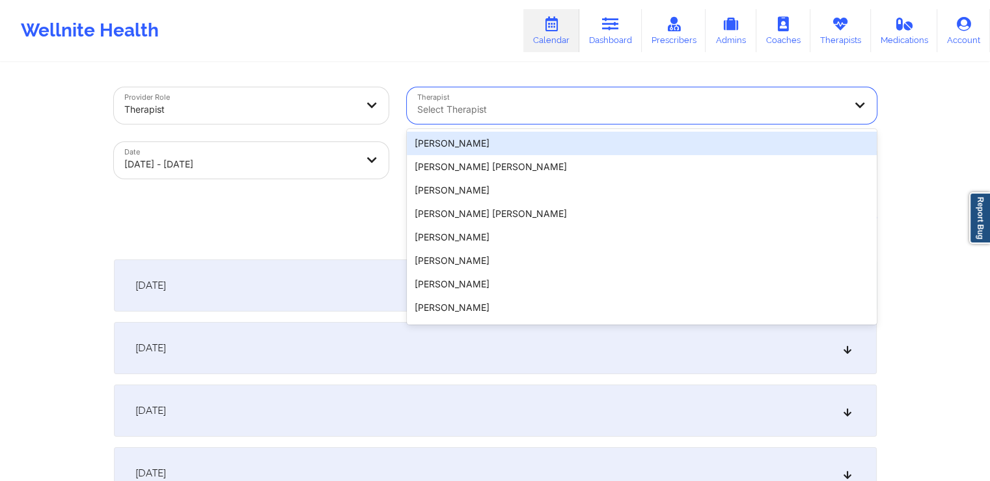
click at [862, 108] on icon at bounding box center [860, 104] width 13 height 11
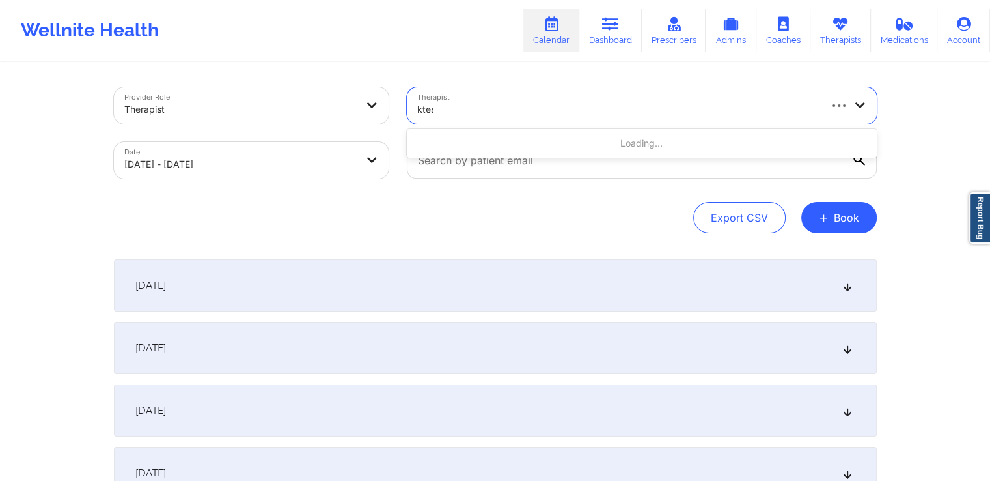
type input "ktest"
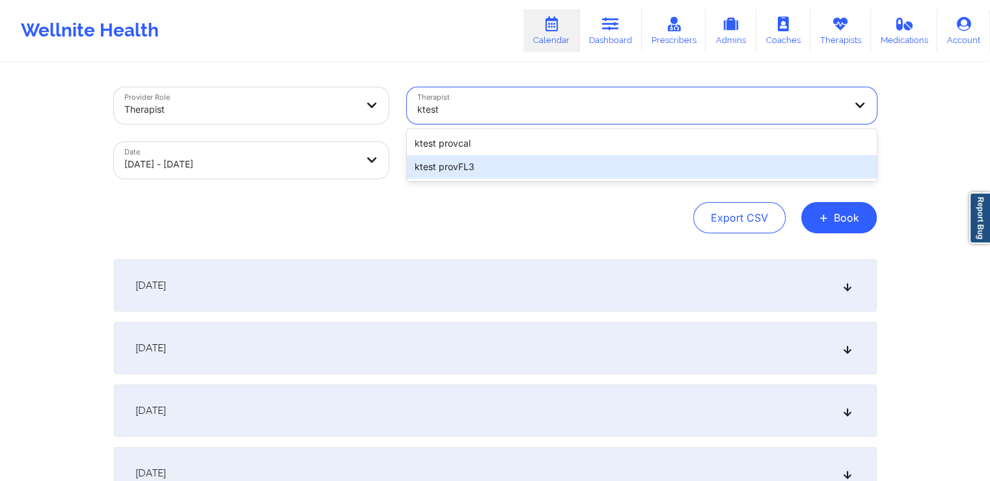
click at [619, 166] on div "ktest provFL3" at bounding box center [642, 166] width 470 height 23
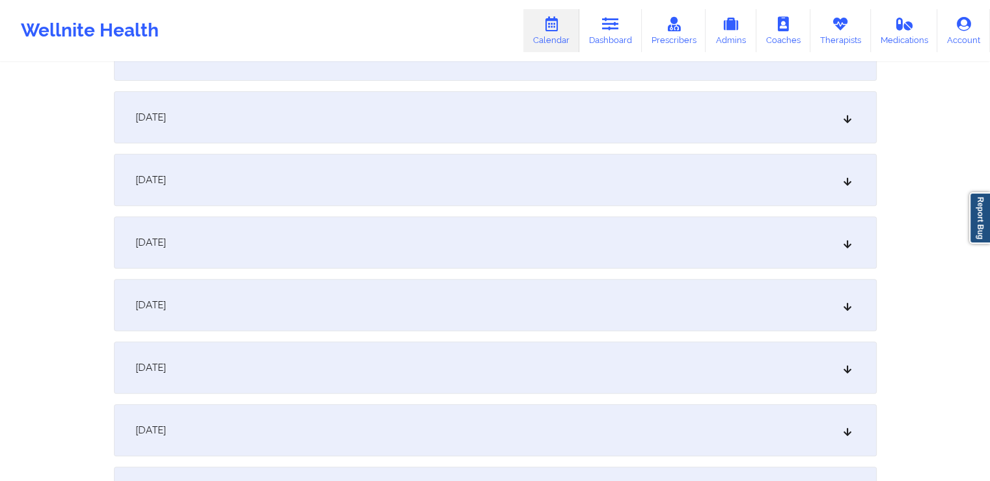
scroll to position [427, 0]
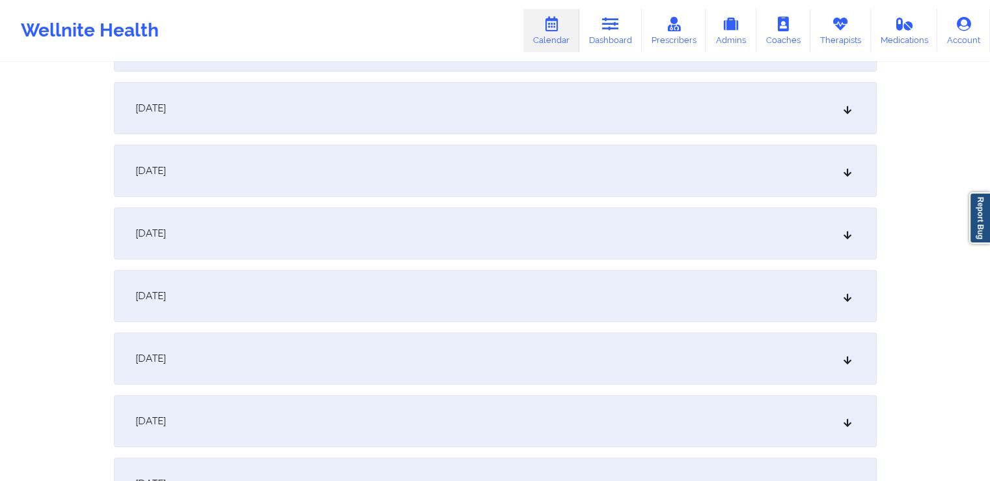
click at [515, 212] on div "[DATE]" at bounding box center [495, 233] width 763 height 52
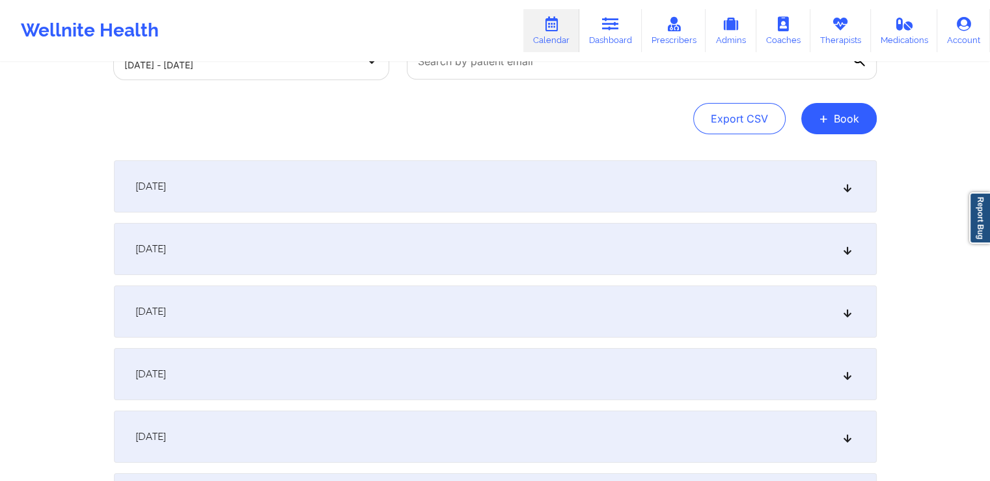
scroll to position [0, 0]
